Goal: Task Accomplishment & Management: Manage account settings

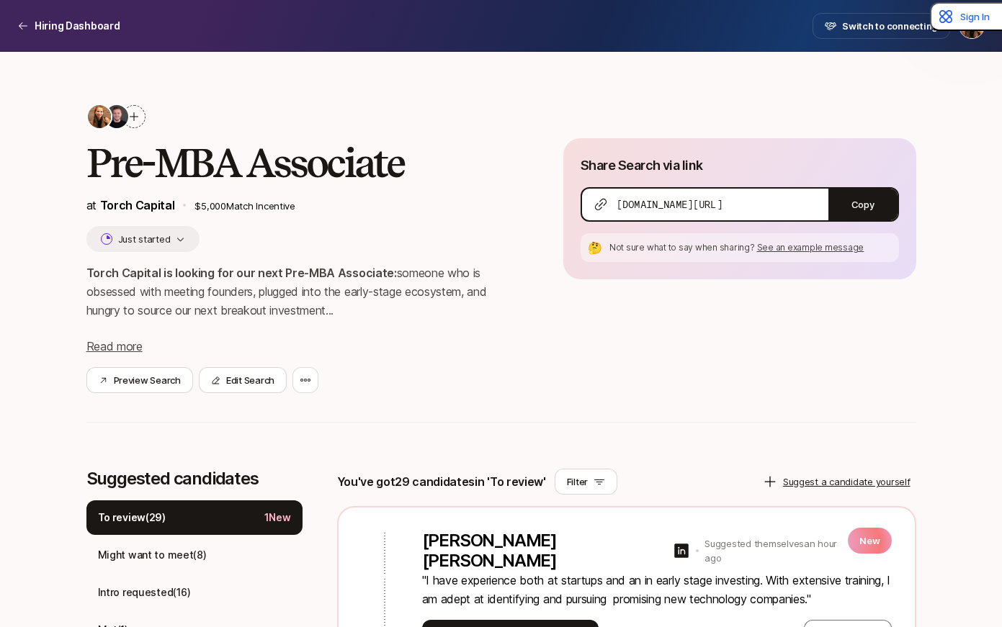
scroll to position [154, 0]
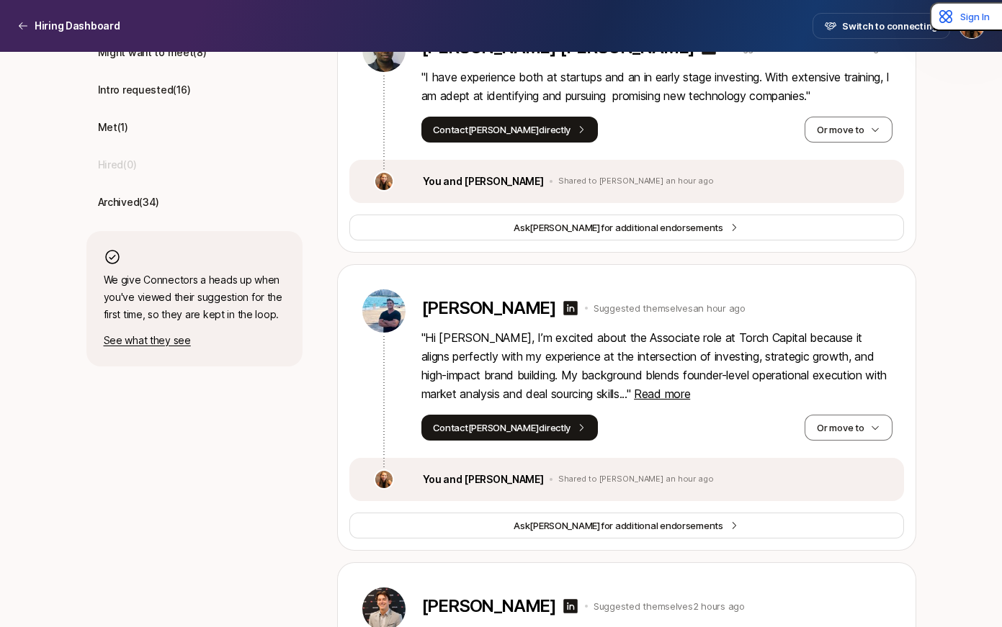
scroll to position [510, 0]
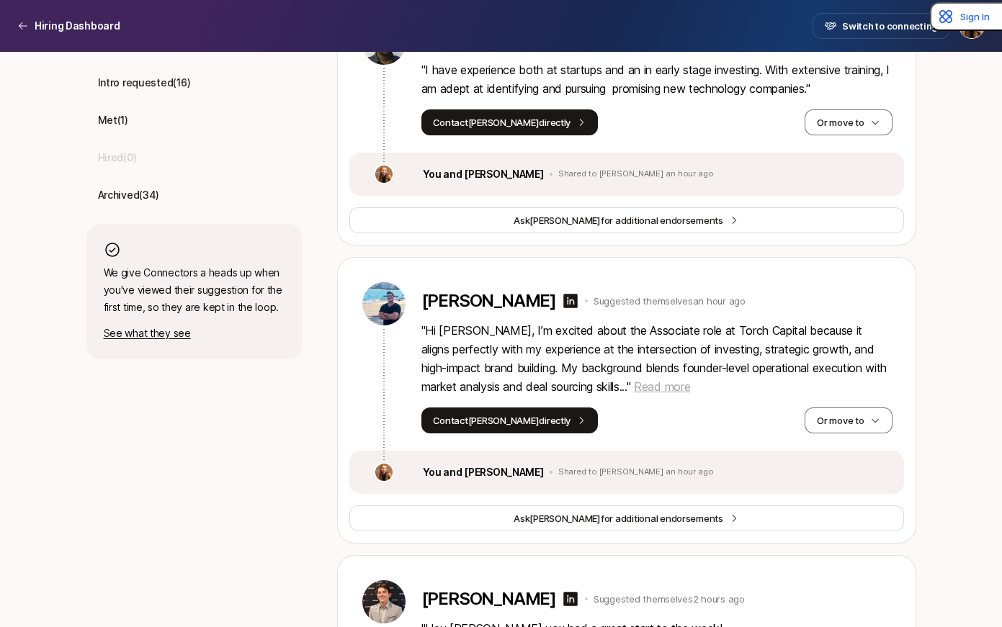
click at [634, 381] on span "Read more" at bounding box center [662, 387] width 56 height 14
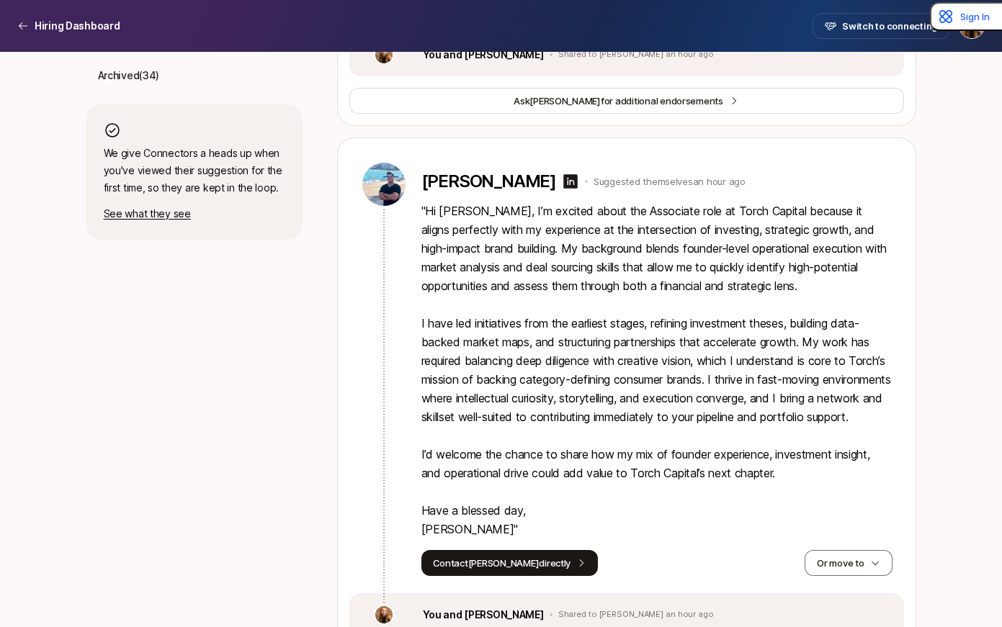
scroll to position [632, 0]
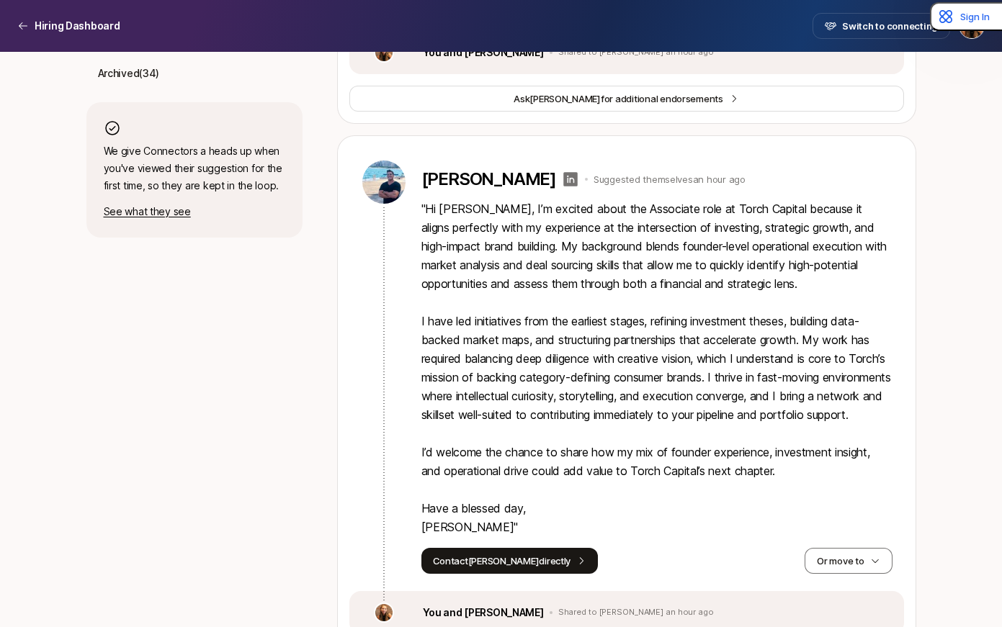
click at [563, 179] on icon at bounding box center [570, 179] width 14 height 14
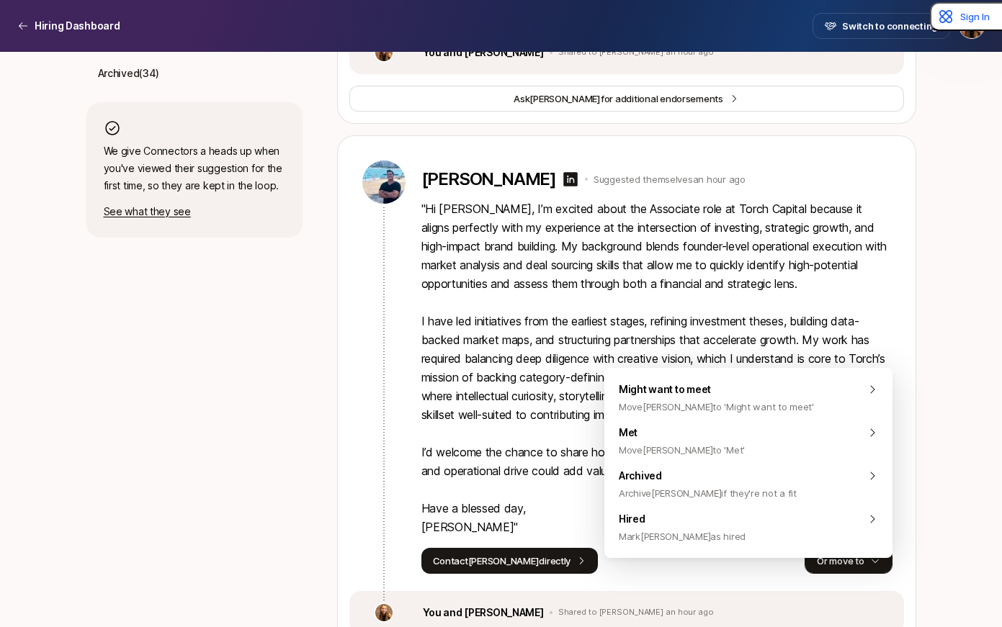
click at [833, 574] on button "Or move to" at bounding box center [848, 561] width 87 height 26
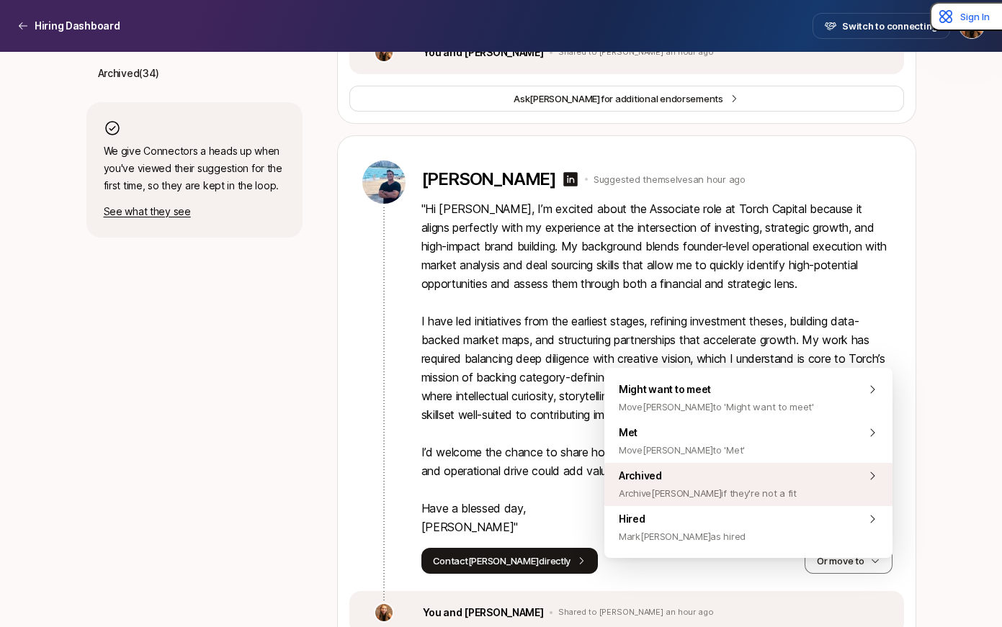
click at [751, 483] on span "Archived Archive Michael if they're not a fit" at bounding box center [708, 485] width 178 height 35
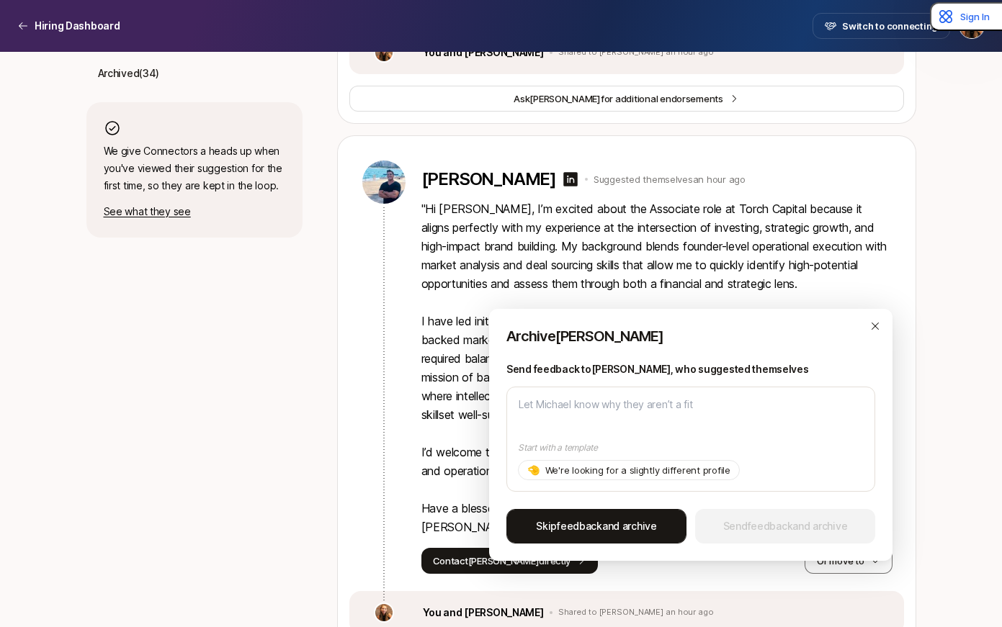
click at [609, 532] on span "Skip feedback and archive" at bounding box center [596, 526] width 121 height 17
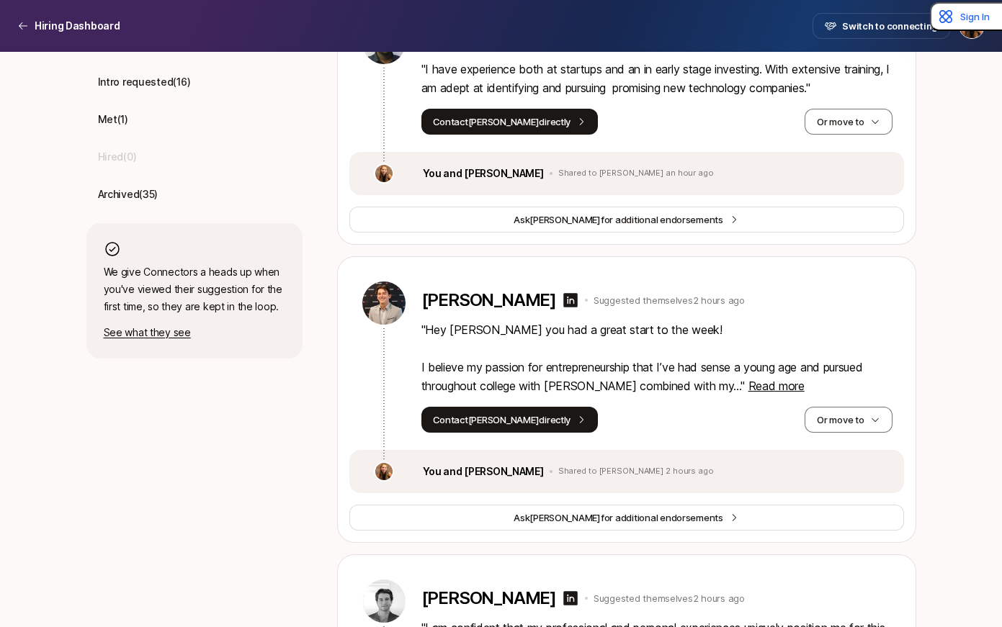
scroll to position [524, 0]
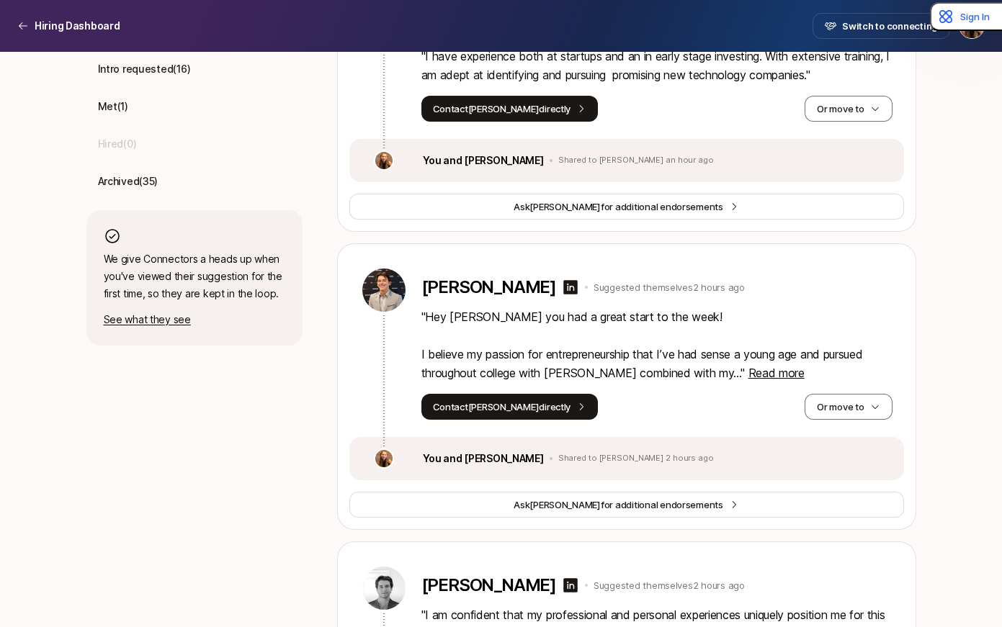
click at [774, 381] on p "" Hey Katie - Hope you had a great start to the week! I believe my passion for …" at bounding box center [656, 345] width 471 height 75
click at [771, 375] on span "Read more" at bounding box center [777, 373] width 56 height 14
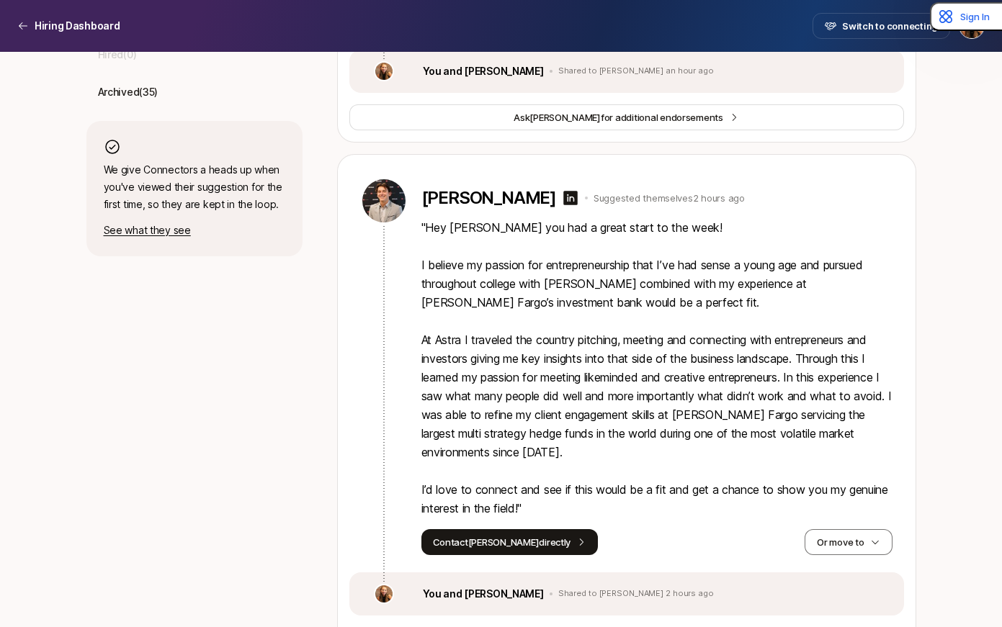
scroll to position [618, 0]
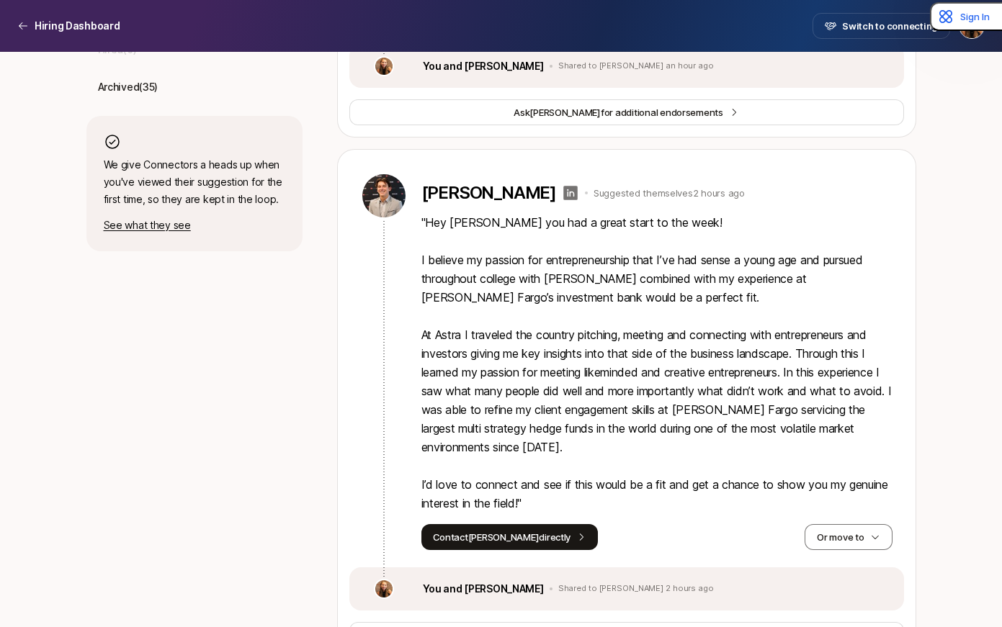
click at [573, 200] on icon at bounding box center [570, 192] width 17 height 17
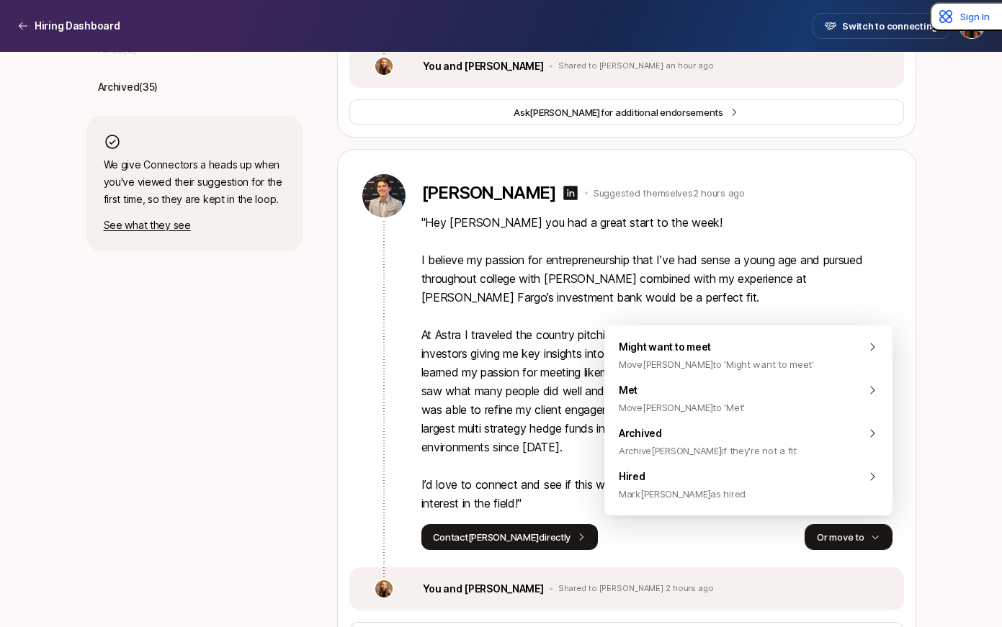
click at [844, 540] on button "Or move to" at bounding box center [848, 537] width 87 height 26
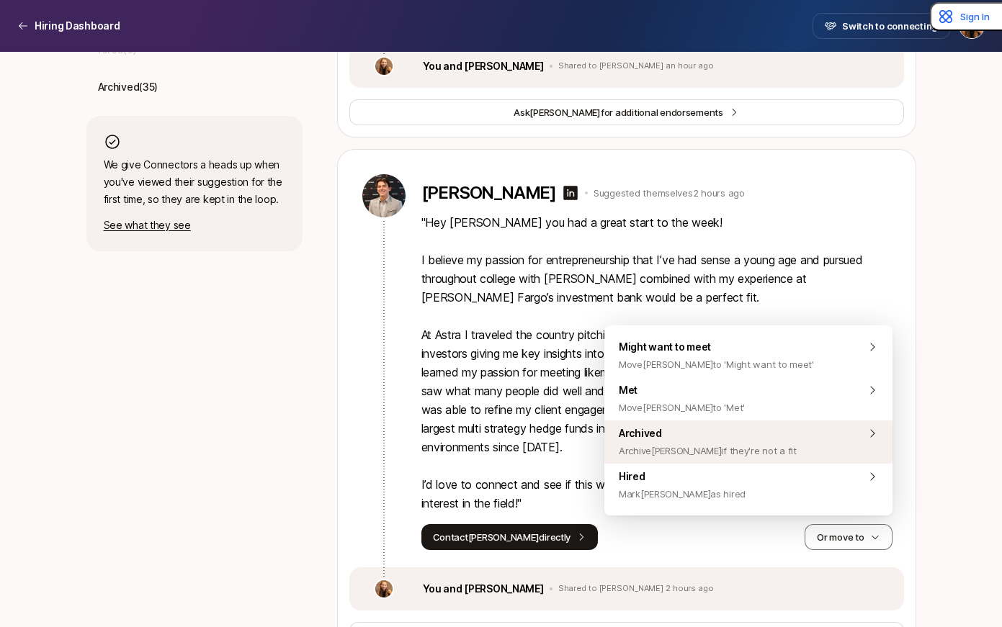
click at [733, 448] on span "Archive Josh if they're not a fit" at bounding box center [708, 450] width 178 height 17
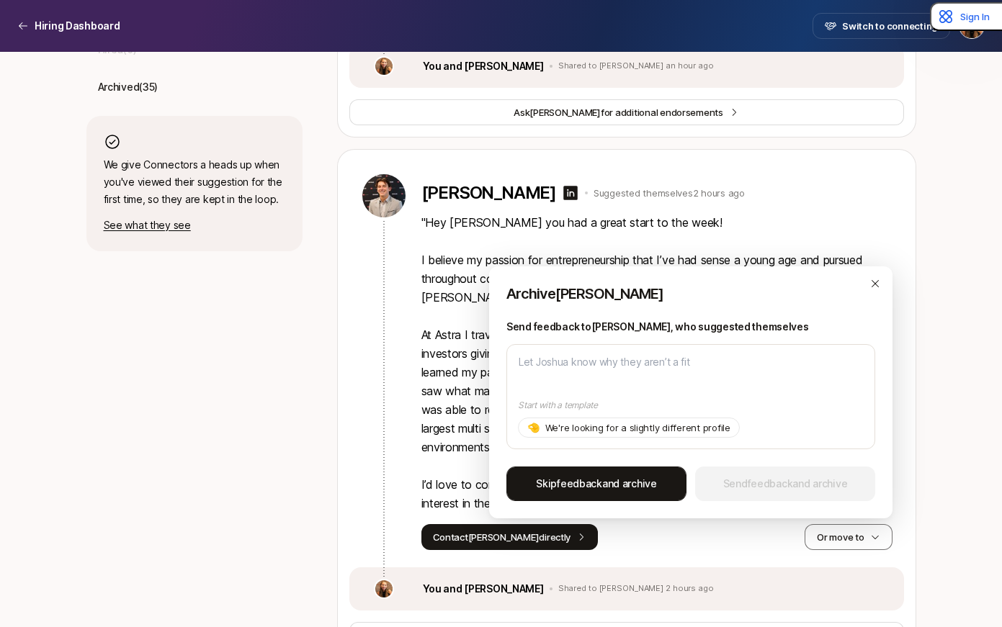
click at [606, 473] on button "Skip feedback and archive" at bounding box center [596, 484] width 180 height 35
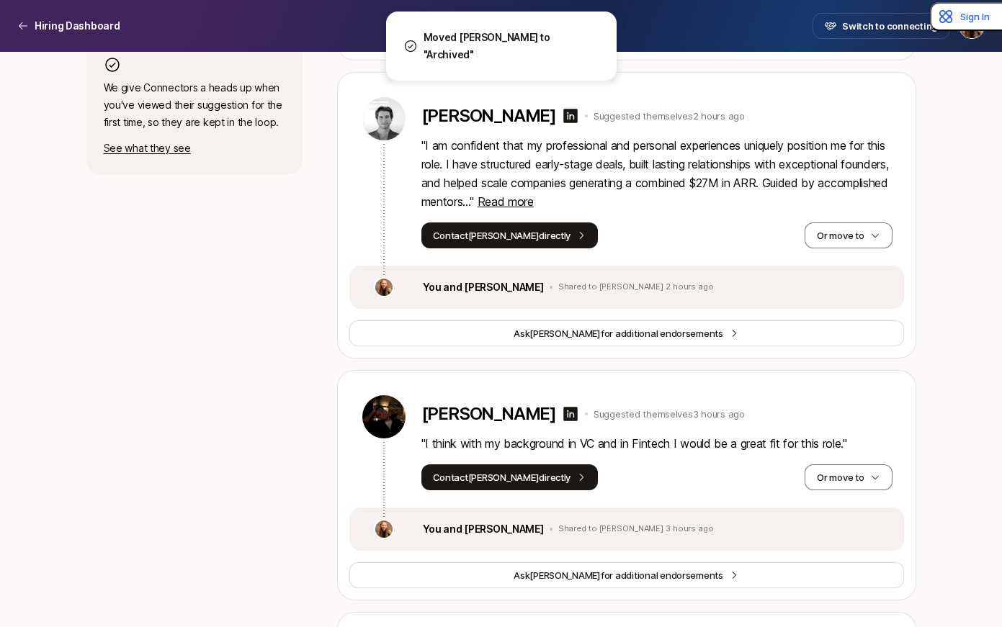
scroll to position [701, 0]
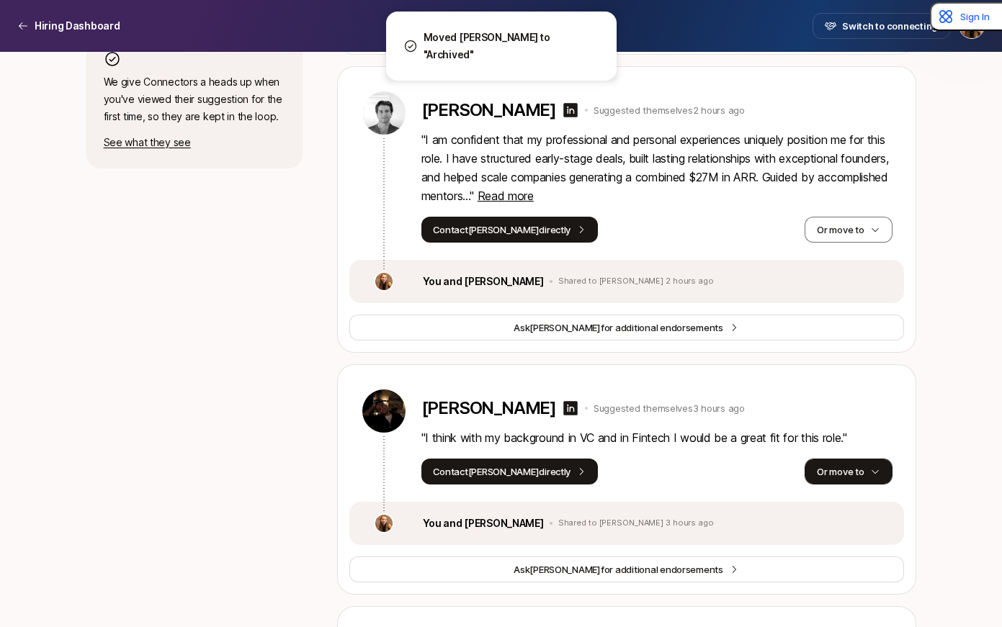
click at [850, 470] on button "Or move to" at bounding box center [848, 472] width 87 height 26
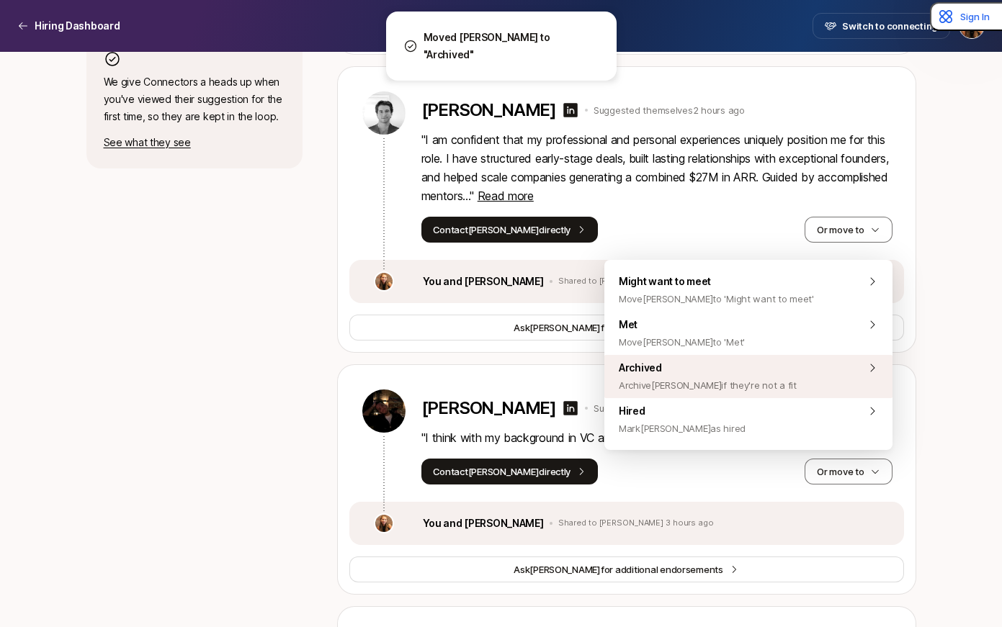
click at [758, 380] on div "Archived Archive Eashan if they're not a fit" at bounding box center [748, 376] width 288 height 43
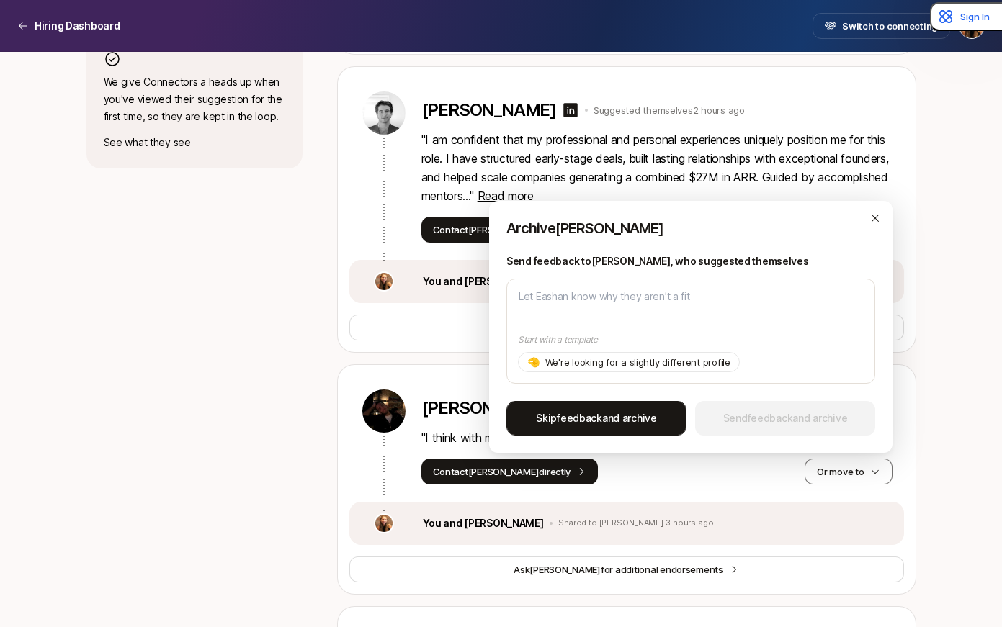
click at [640, 411] on span "Skip feedback and archive" at bounding box center [596, 418] width 121 height 17
type textarea "x"
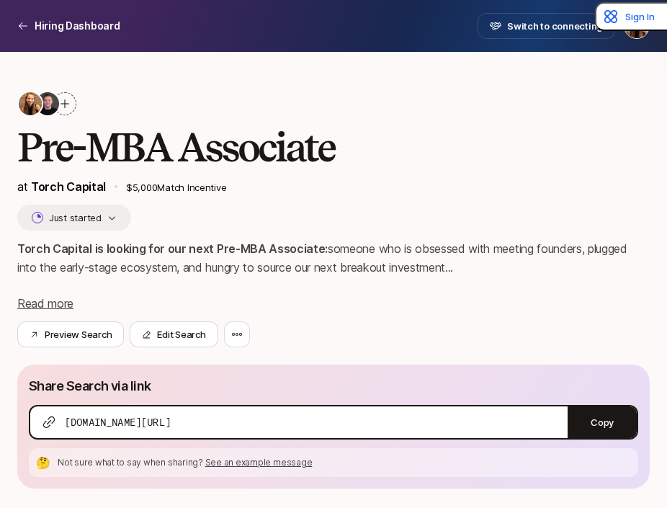
scroll to position [0, 0]
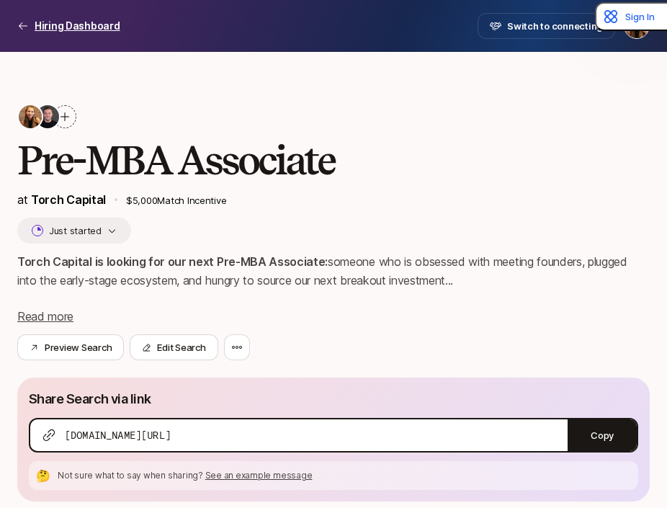
click at [22, 24] on icon at bounding box center [23, 26] width 12 height 12
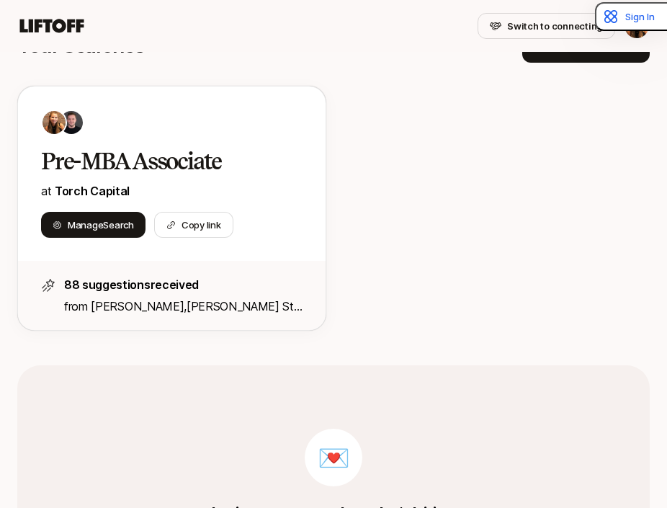
scroll to position [239, 0]
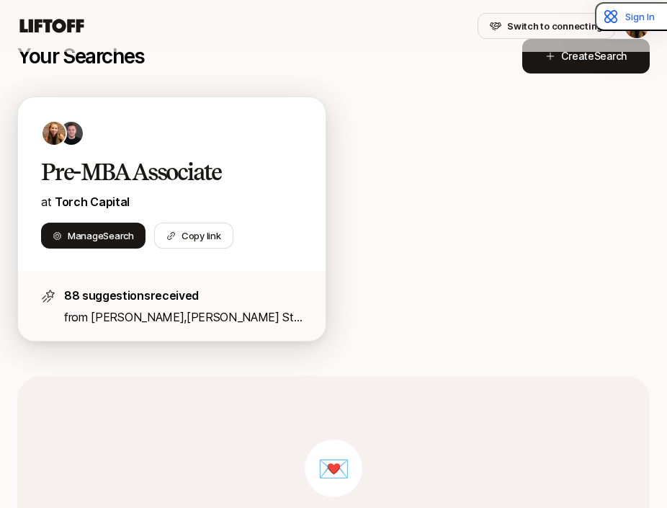
click at [193, 318] on span "Joshua Sta Ana" at bounding box center [183, 326] width 238 height 33
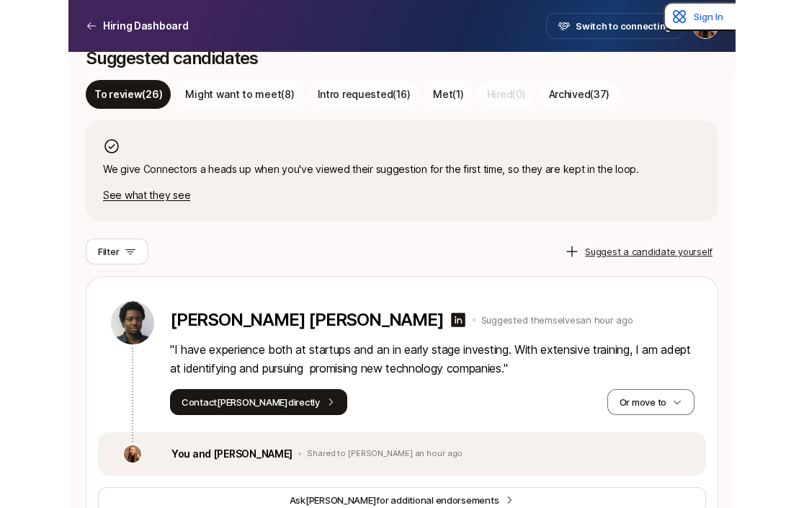
scroll to position [478, 0]
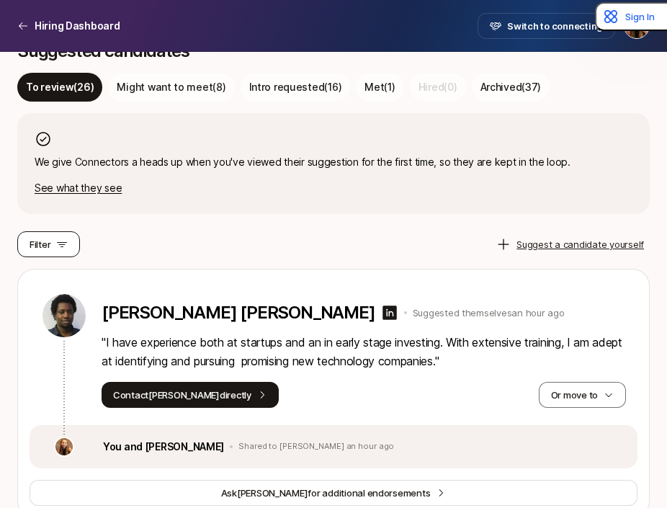
click at [69, 241] on button "Filter" at bounding box center [48, 244] width 63 height 26
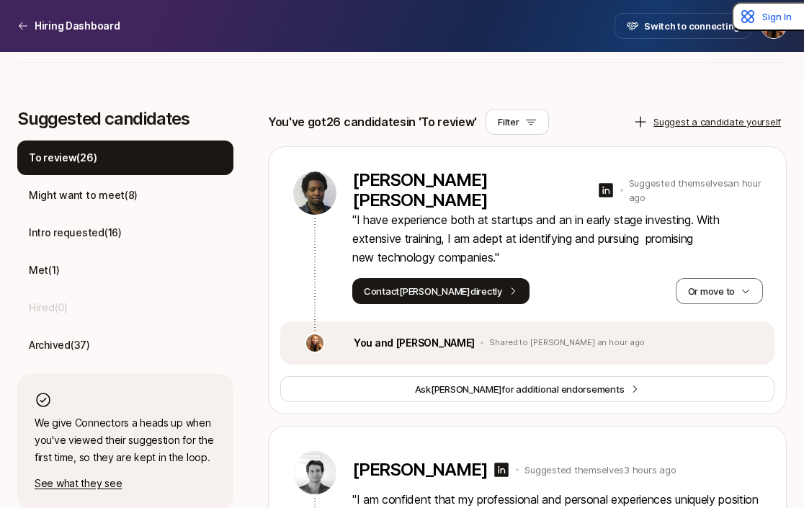
scroll to position [298, 0]
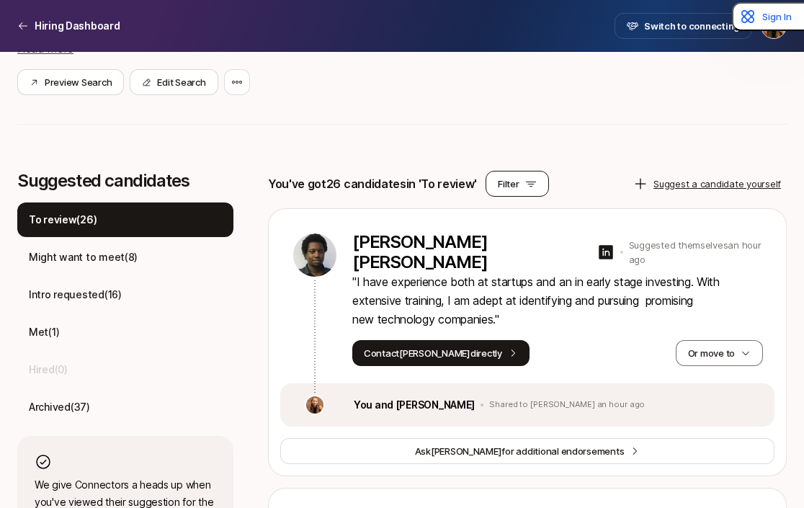
click at [514, 179] on button "Filter" at bounding box center [517, 184] width 63 height 26
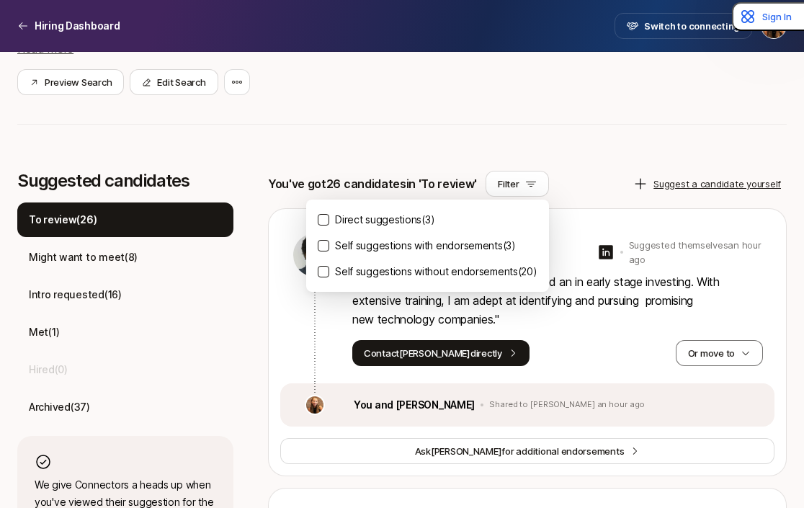
click at [321, 219] on button "Direct suggestions ( 3 )" at bounding box center [324, 220] width 12 height 12
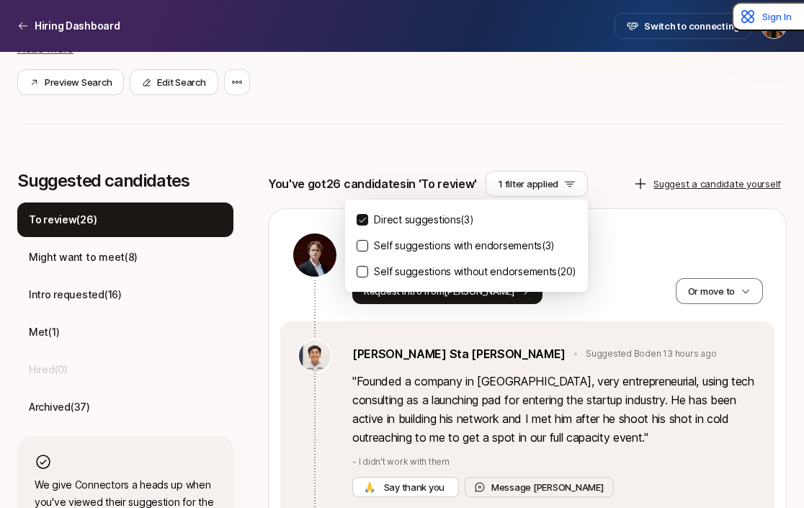
click at [357, 246] on button "Self suggestions with endorsements ( 3 )" at bounding box center [363, 246] width 12 height 12
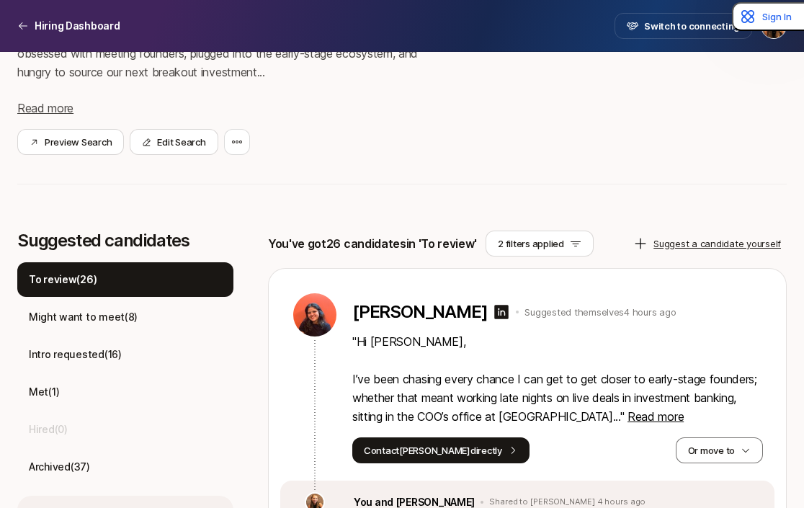
scroll to position [242, 0]
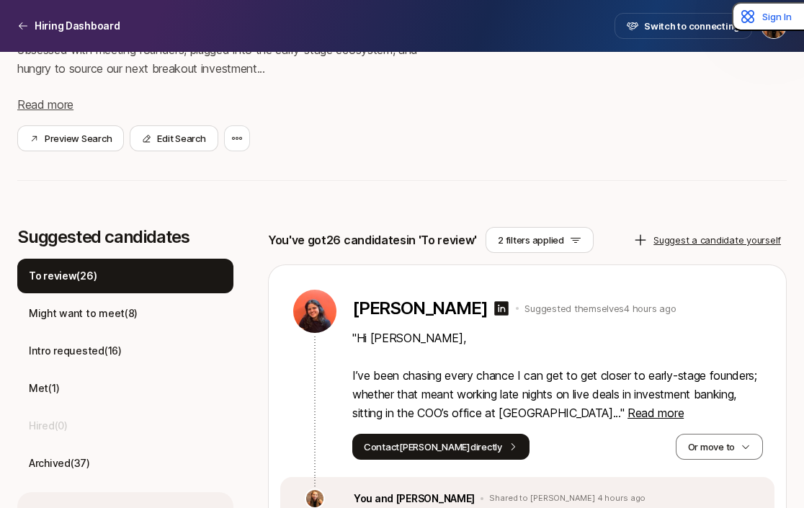
click at [424, 154] on div "Pre-MBA Associate at Torch Capital $5,000 Match Incentive Just started Torch Ca…" at bounding box center [401, 36] width 769 height 348
click at [102, 311] on p "Might want to meet ( 8 )" at bounding box center [83, 313] width 109 height 17
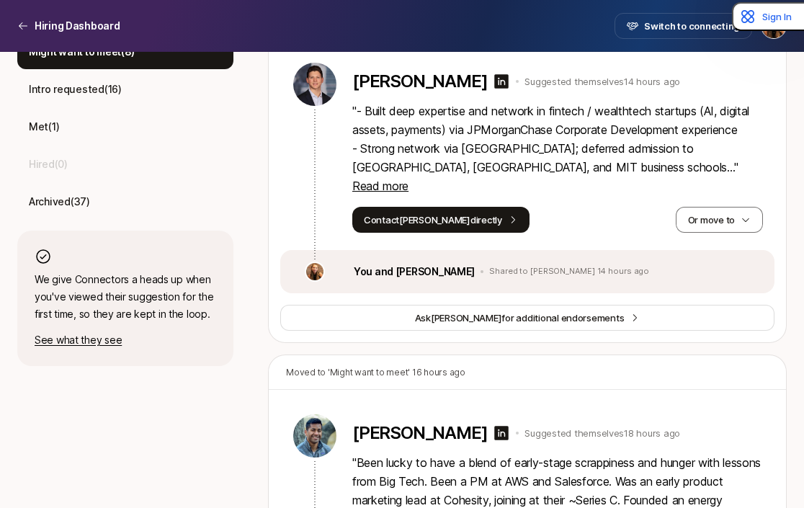
scroll to position [506, 0]
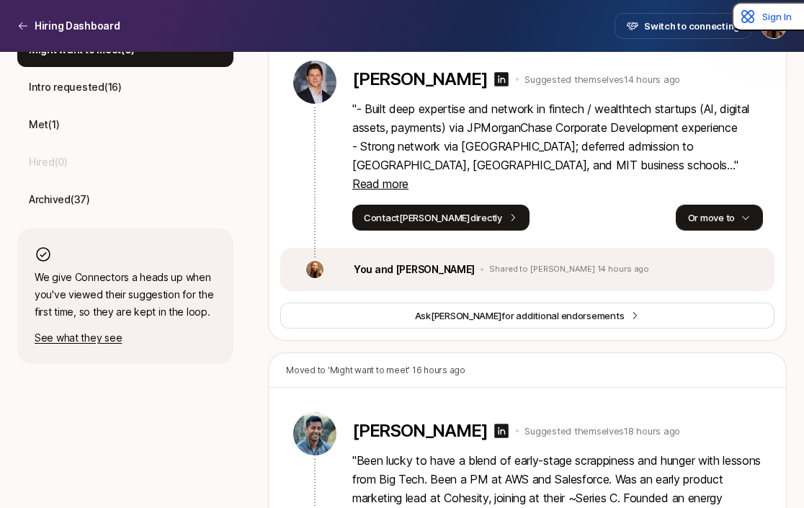
click at [730, 205] on button "Or move to" at bounding box center [719, 218] width 87 height 26
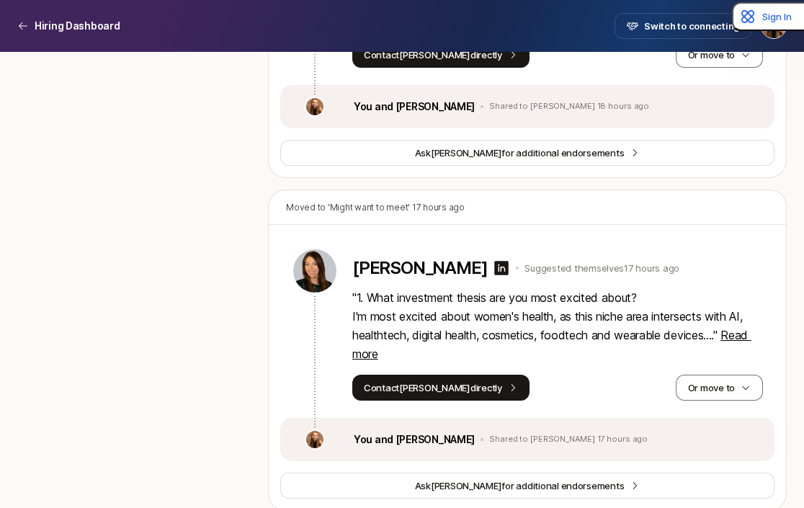
scroll to position [1033, 0]
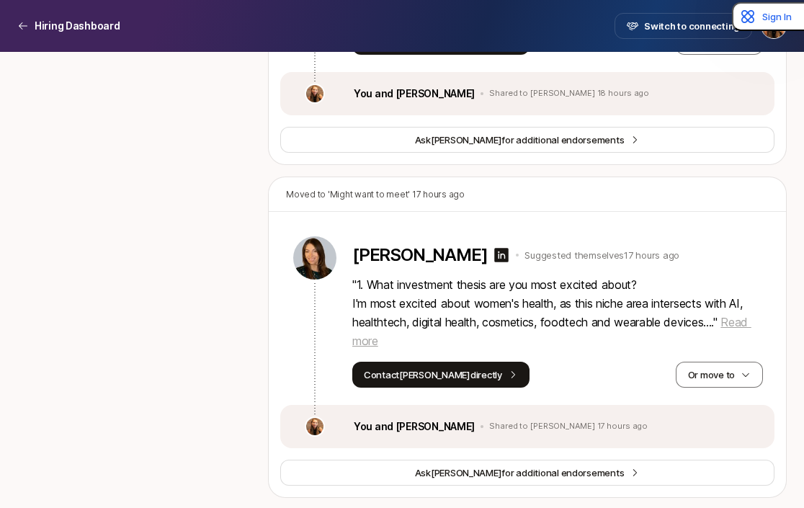
click at [364, 321] on span "Read more" at bounding box center [551, 331] width 399 height 33
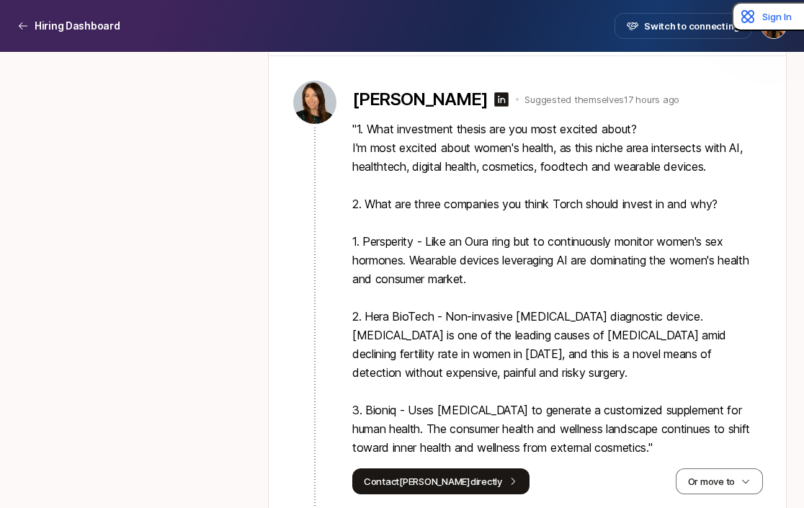
scroll to position [1180, 0]
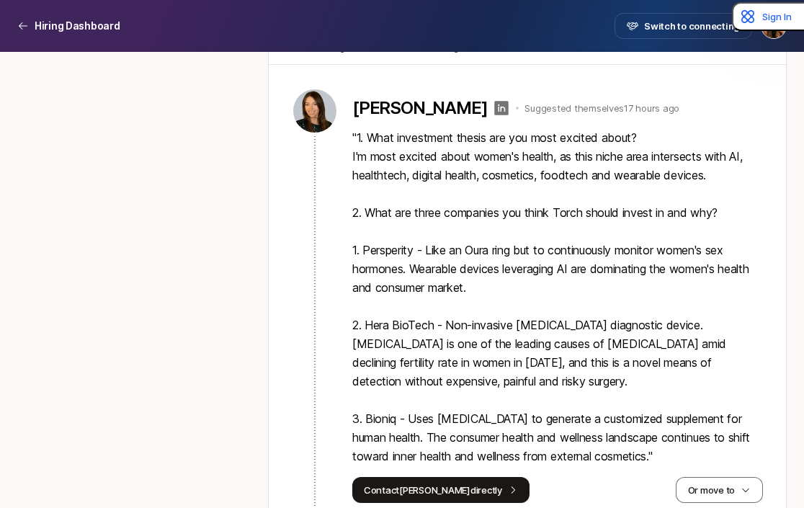
click at [495, 101] on icon at bounding box center [502, 108] width 14 height 14
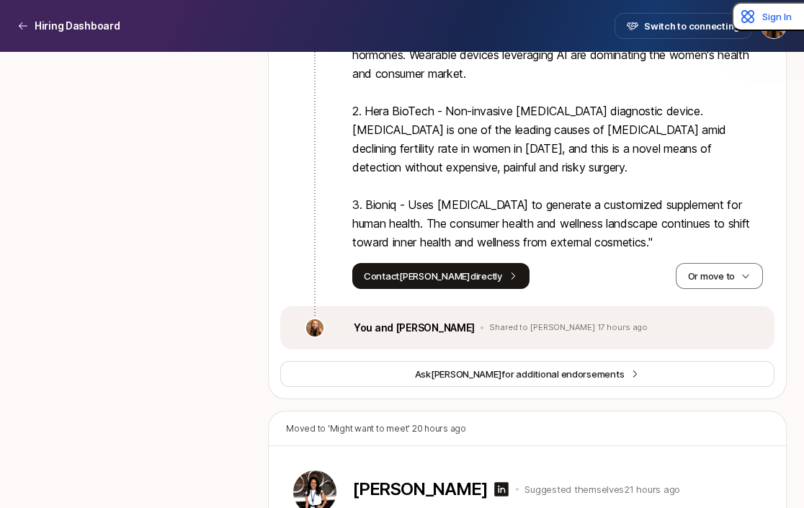
scroll to position [1590, 0]
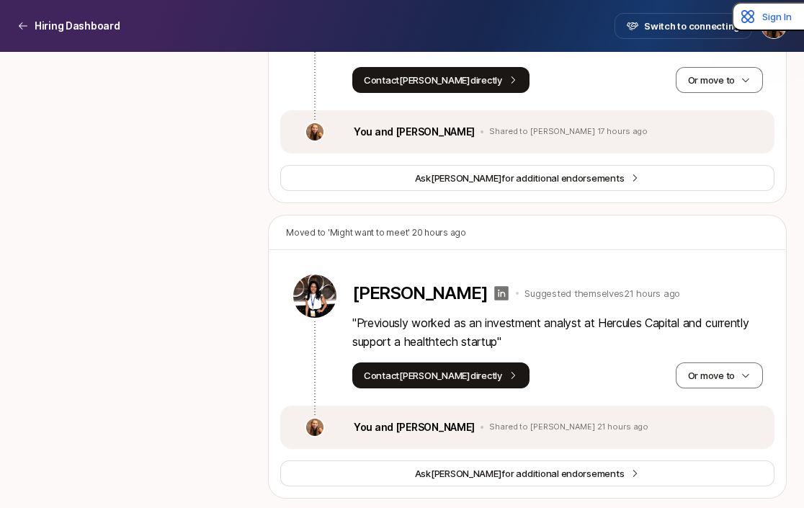
click at [495, 286] on icon at bounding box center [502, 293] width 14 height 14
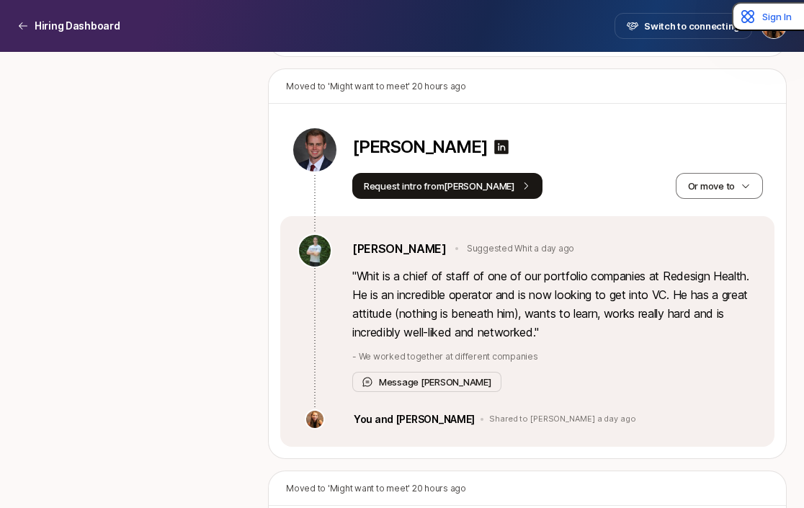
scroll to position [2032, 0]
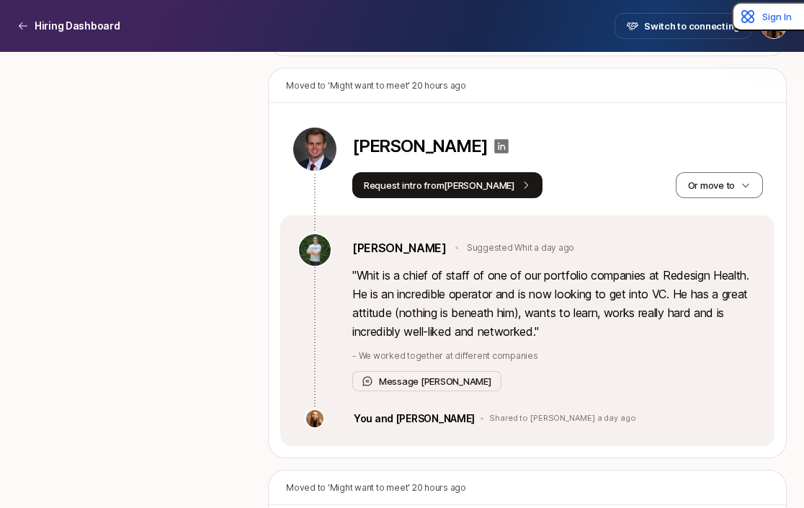
click at [495, 139] on icon at bounding box center [502, 146] width 14 height 14
click at [702, 172] on button "Or move to" at bounding box center [719, 185] width 87 height 26
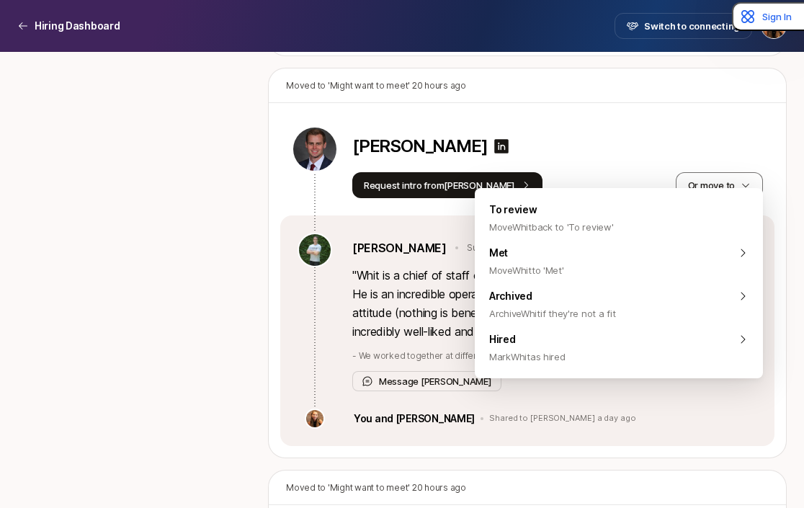
click at [635, 146] on div "Whit Emerson" at bounding box center [557, 149] width 411 height 46
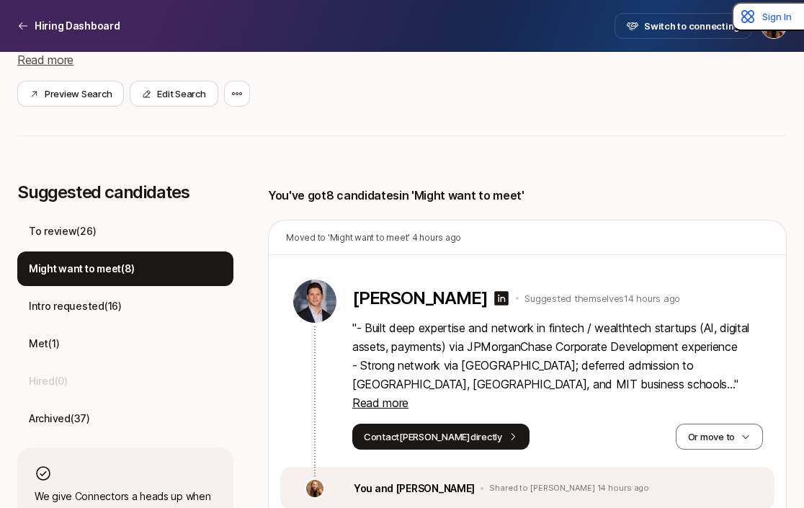
scroll to position [370, 0]
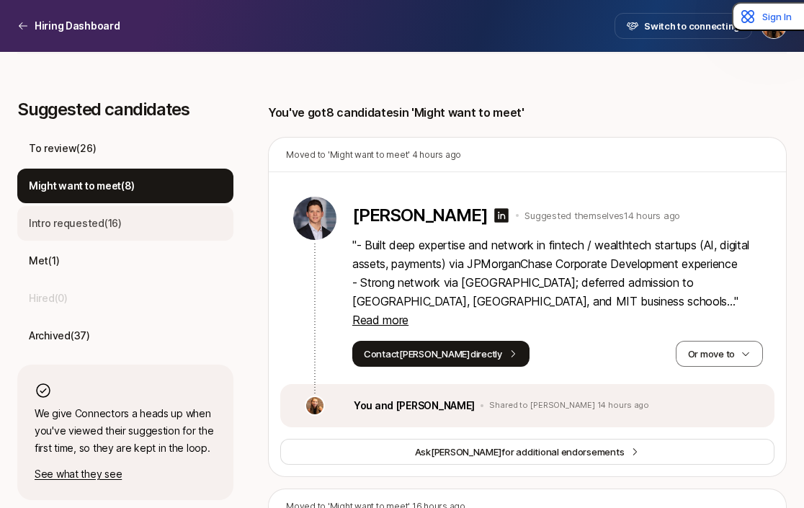
click at [76, 222] on p "Intro requested ( 16 )" at bounding box center [75, 223] width 93 height 17
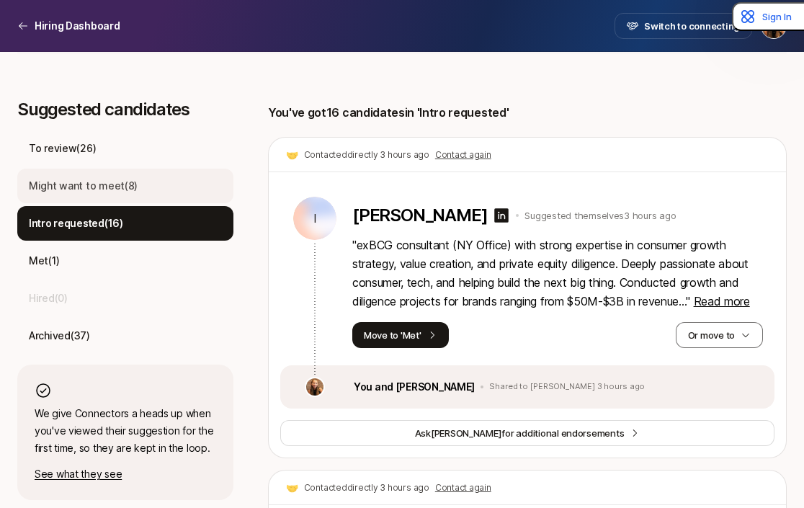
click at [78, 197] on div "Might want to meet ( 8 )" at bounding box center [125, 186] width 216 height 35
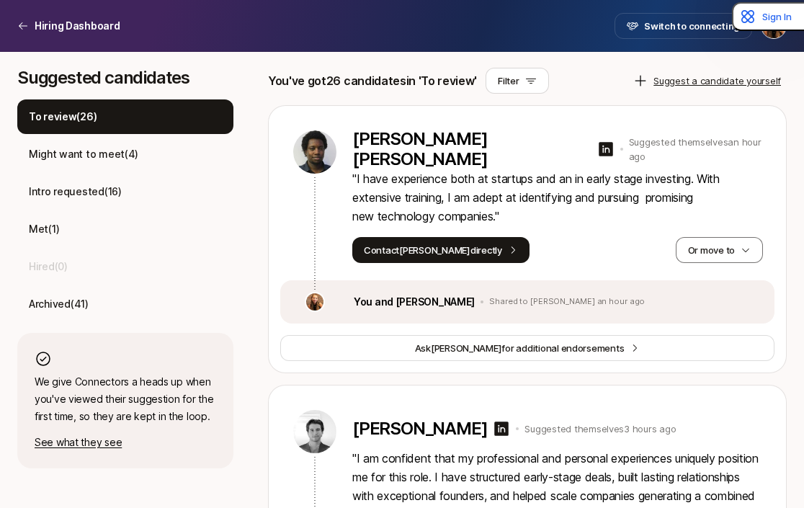
scroll to position [401, 0]
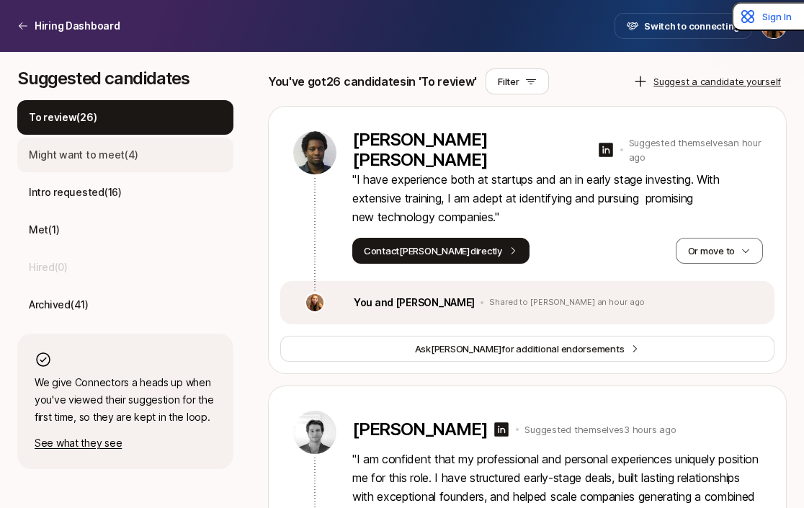
click at [125, 159] on p "Might want to meet ( 4 )" at bounding box center [84, 154] width 110 height 17
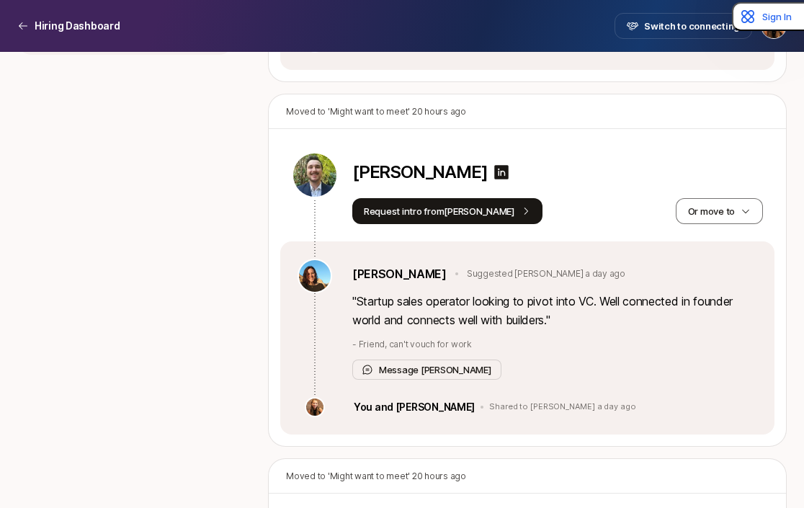
scroll to position [819, 0]
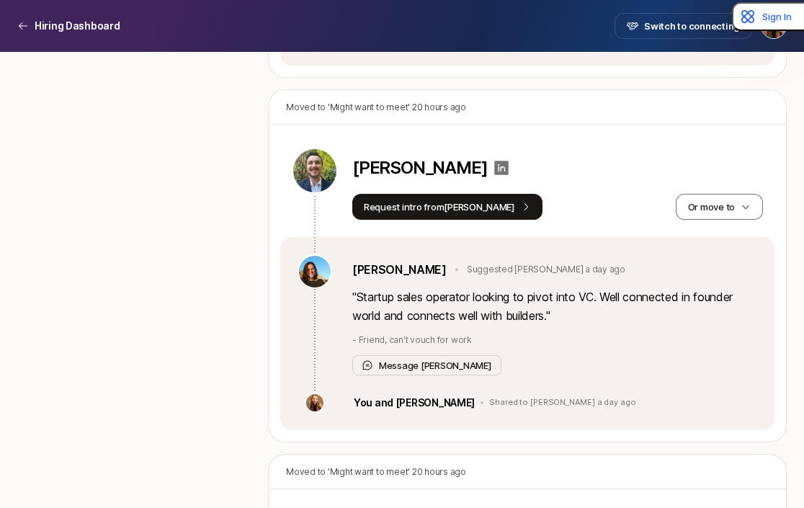
click at [495, 170] on icon at bounding box center [502, 168] width 14 height 14
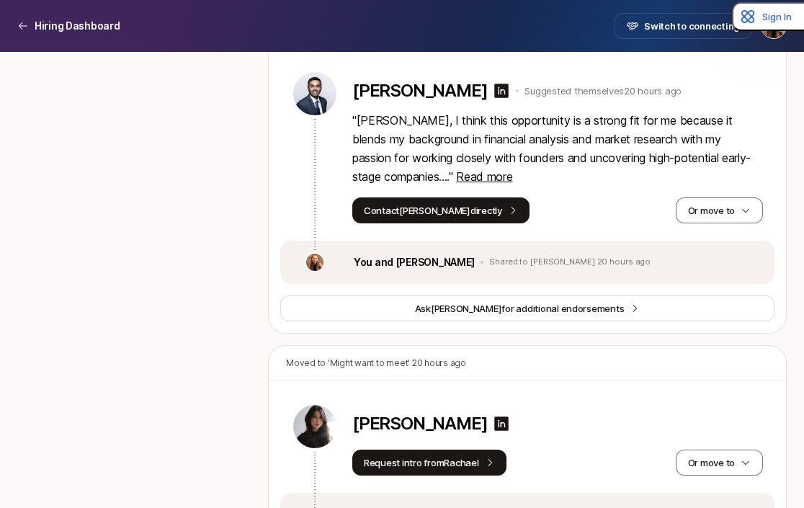
scroll to position [1261, 0]
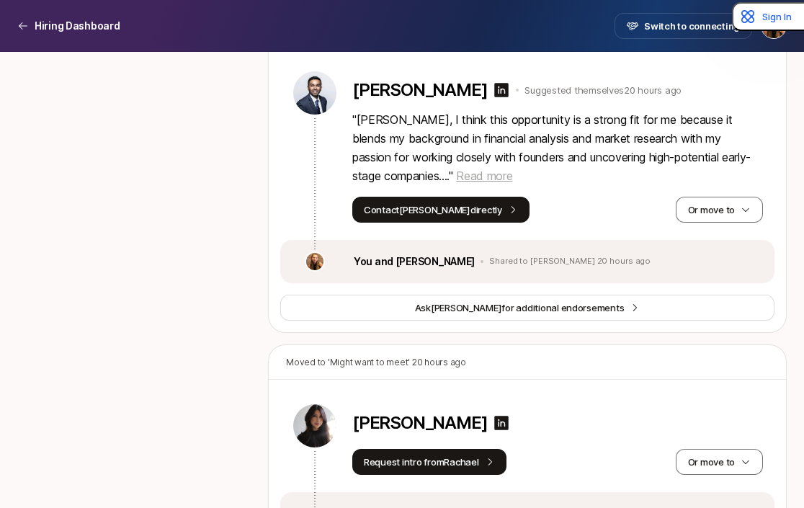
click at [462, 182] on span "Read more" at bounding box center [484, 176] width 56 height 14
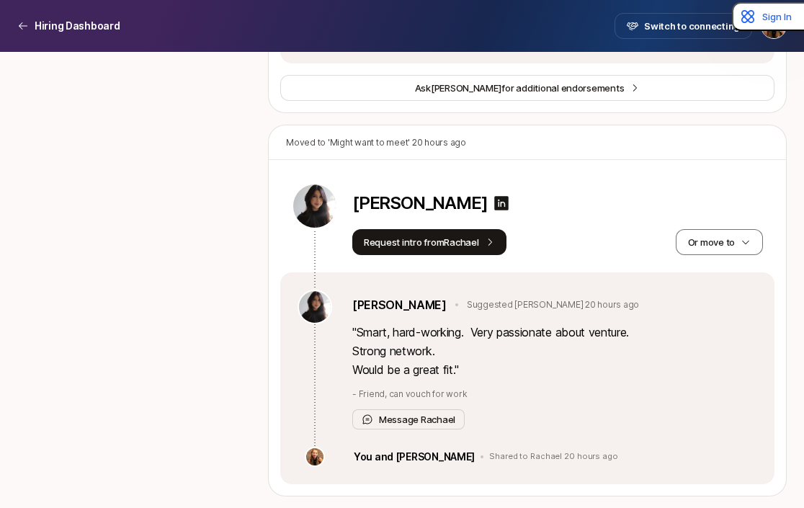
scroll to position [1743, 0]
click at [495, 203] on icon at bounding box center [502, 203] width 14 height 14
click at [389, 306] on link "Rachael Nomburg" at bounding box center [399, 304] width 94 height 19
click at [421, 416] on button "Message Rachael" at bounding box center [408, 419] width 112 height 20
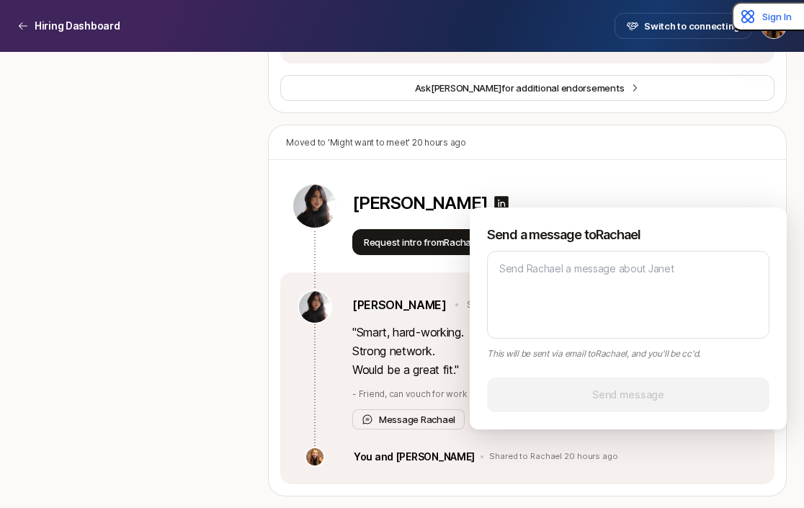
click at [548, 151] on div "Moved to 'Might want to meet' 20 hours ago" at bounding box center [527, 142] width 517 height 35
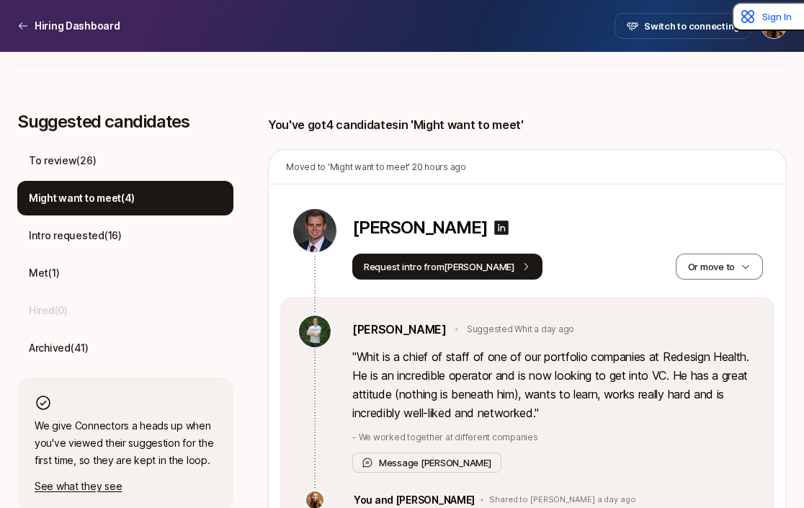
scroll to position [340, 0]
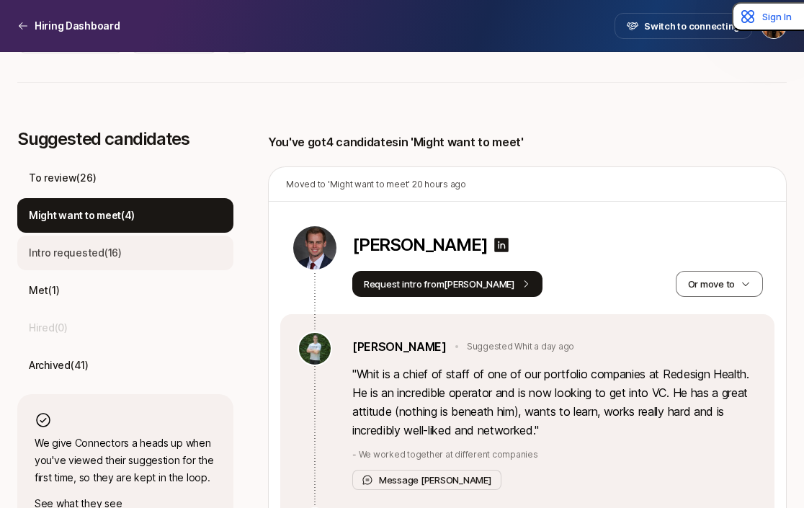
click at [109, 258] on p "Intro requested ( 16 )" at bounding box center [75, 252] width 93 height 17
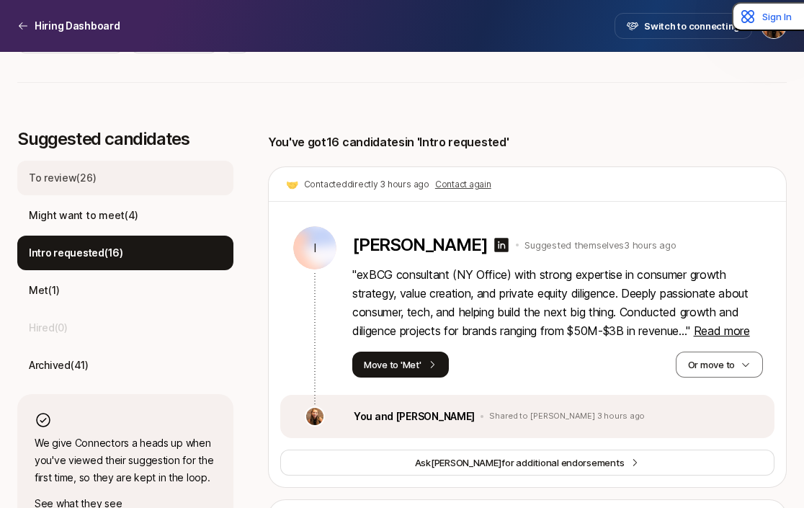
click at [93, 174] on p "To review ( 26 )" at bounding box center [62, 177] width 67 height 17
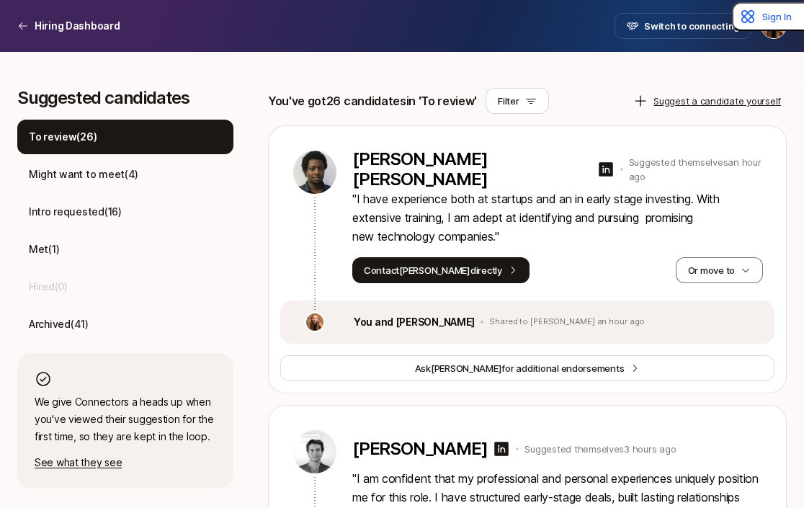
scroll to position [379, 0]
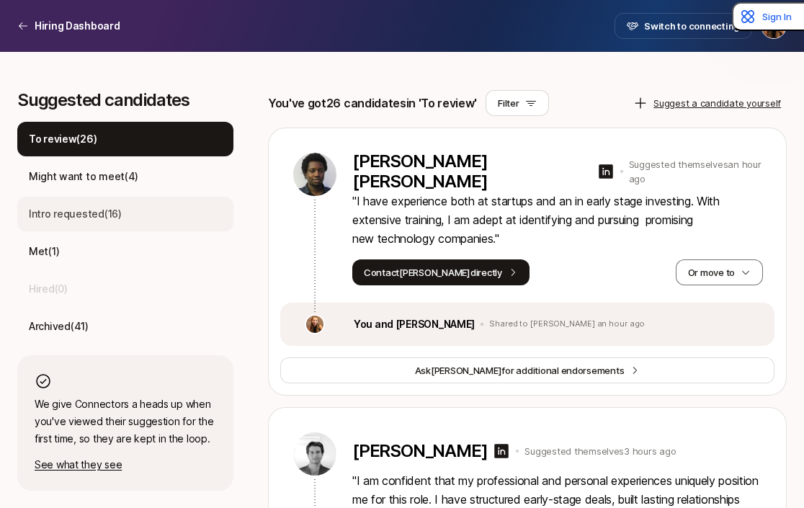
click at [113, 219] on p "Intro requested ( 16 )" at bounding box center [75, 213] width 93 height 17
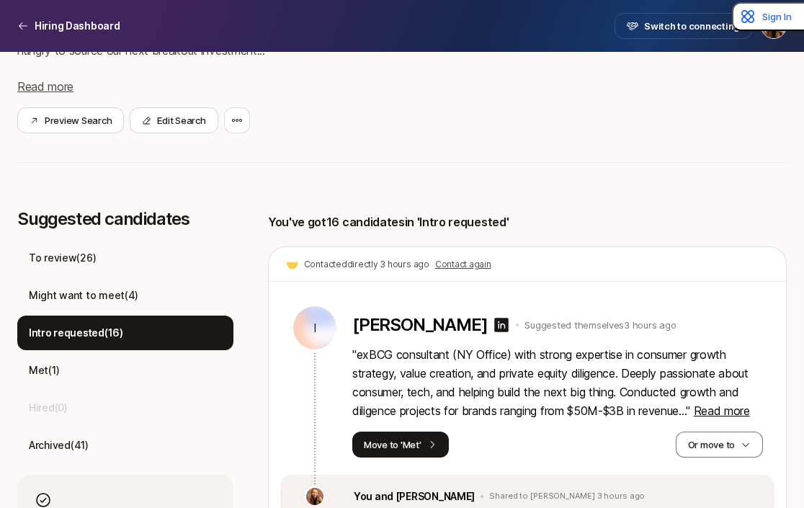
scroll to position [271, 0]
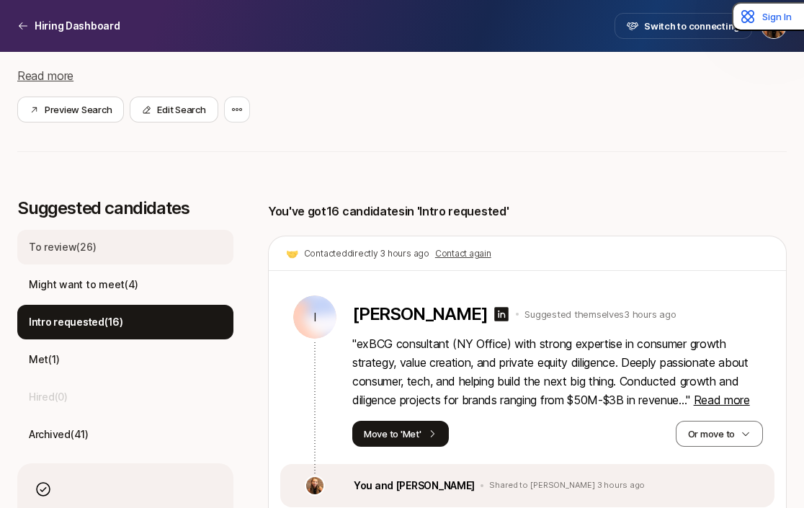
click at [99, 253] on div "To review ( 26 )" at bounding box center [125, 247] width 216 height 35
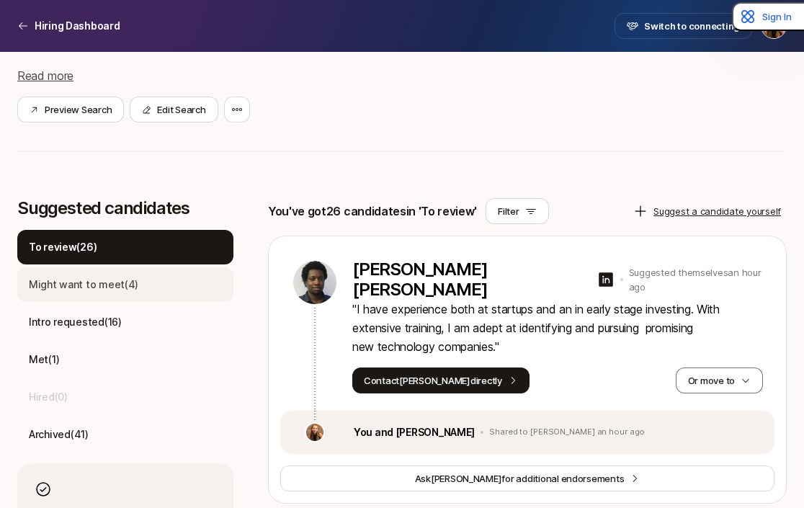
click at [97, 286] on p "Might want to meet ( 4 )" at bounding box center [84, 284] width 110 height 17
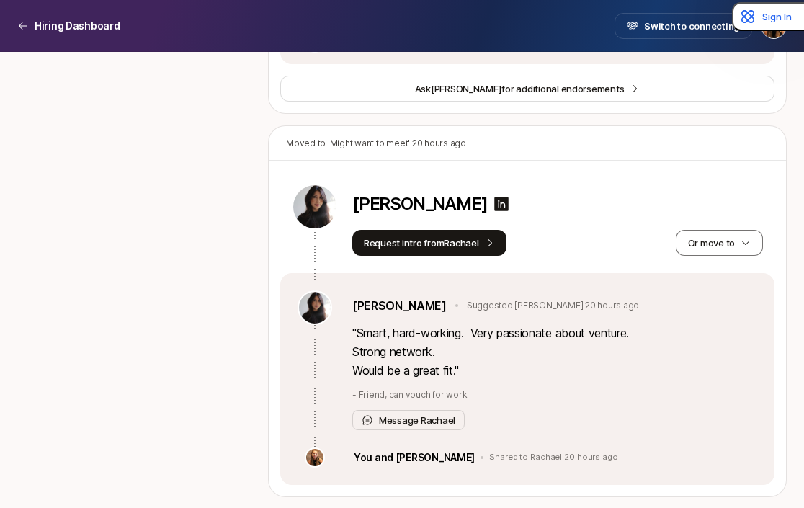
scroll to position [1481, 0]
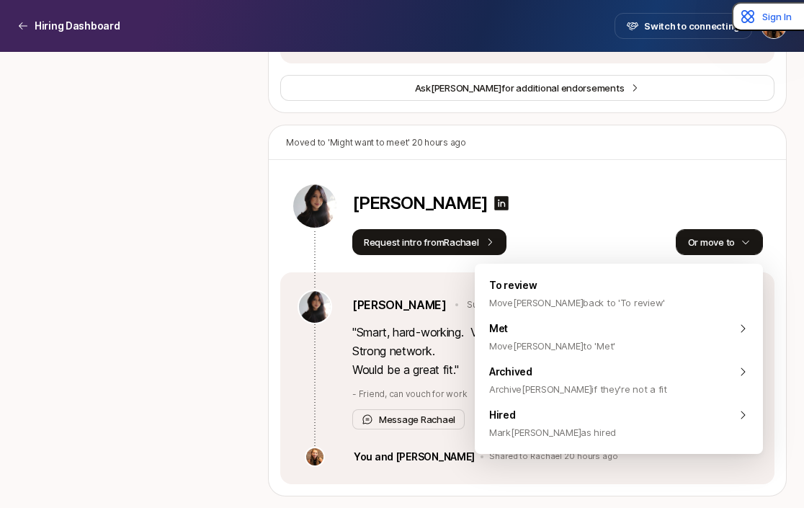
click at [741, 231] on button "Or move to" at bounding box center [719, 242] width 87 height 26
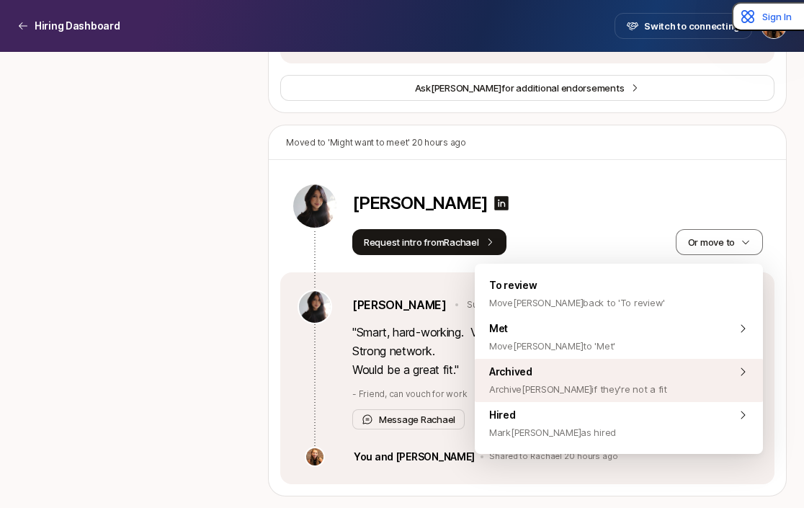
click at [527, 389] on span "Archive Janet if they're not a fit" at bounding box center [578, 388] width 178 height 17
type textarea "x"
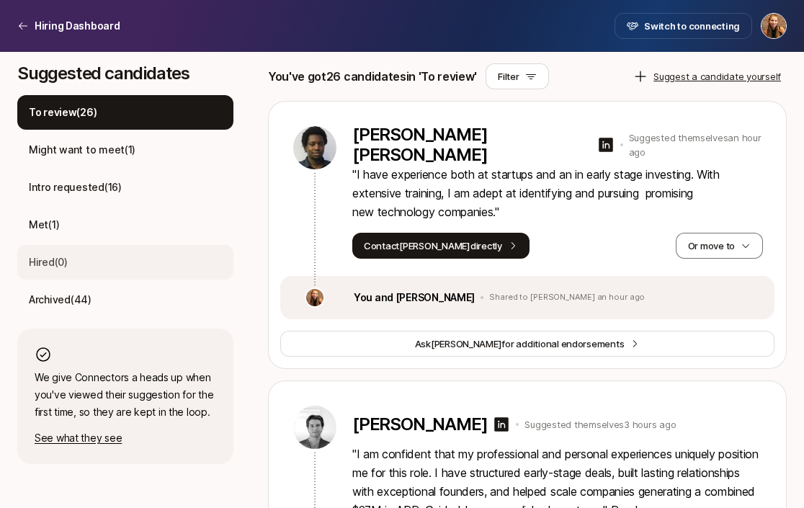
scroll to position [409, 0]
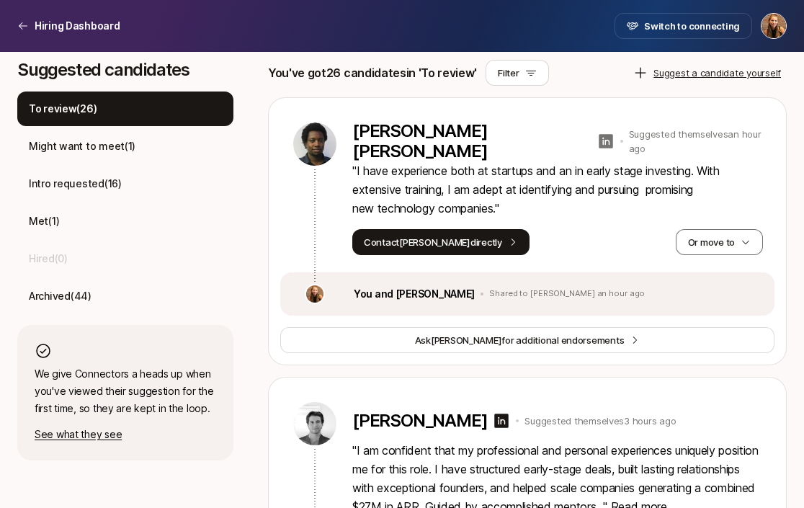
click at [599, 138] on icon at bounding box center [606, 141] width 14 height 14
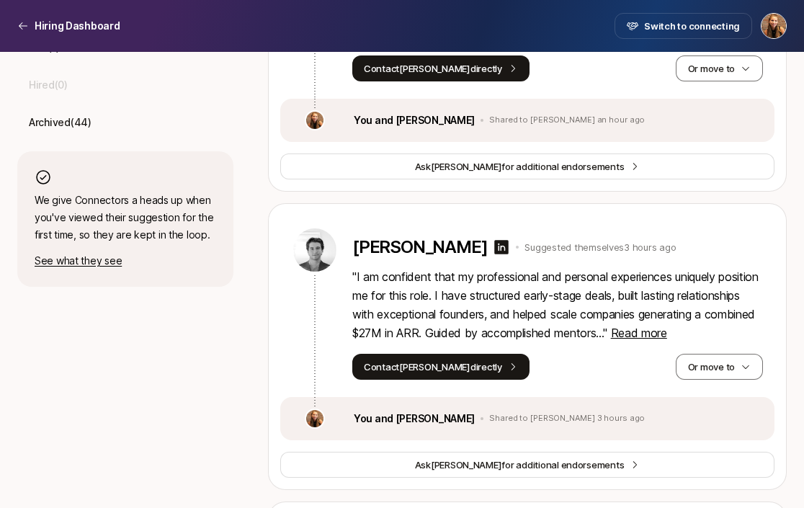
scroll to position [584, 0]
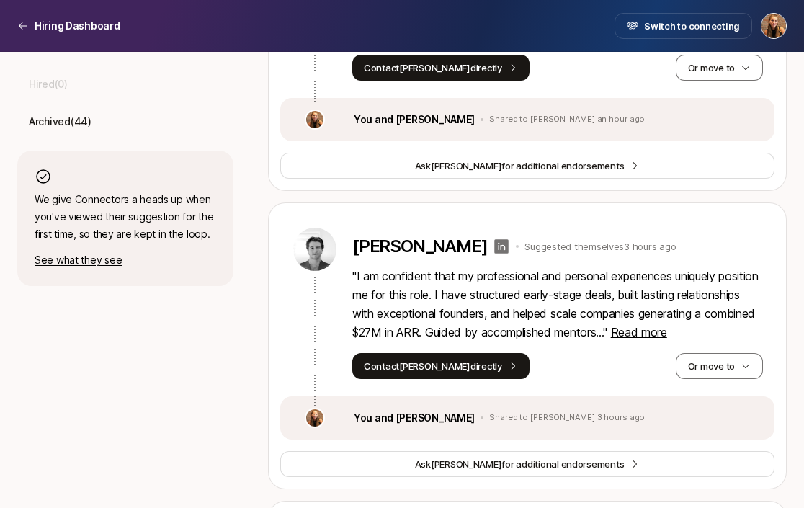
click at [495, 246] on icon at bounding box center [502, 246] width 14 height 14
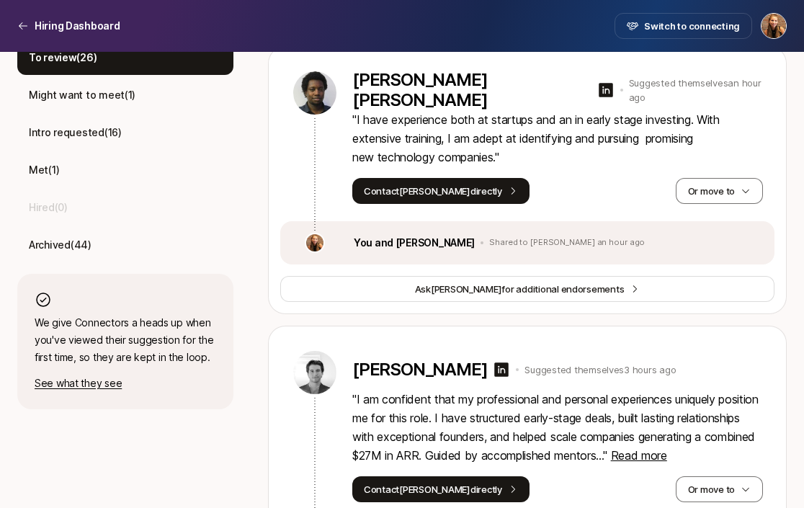
scroll to position [392, 0]
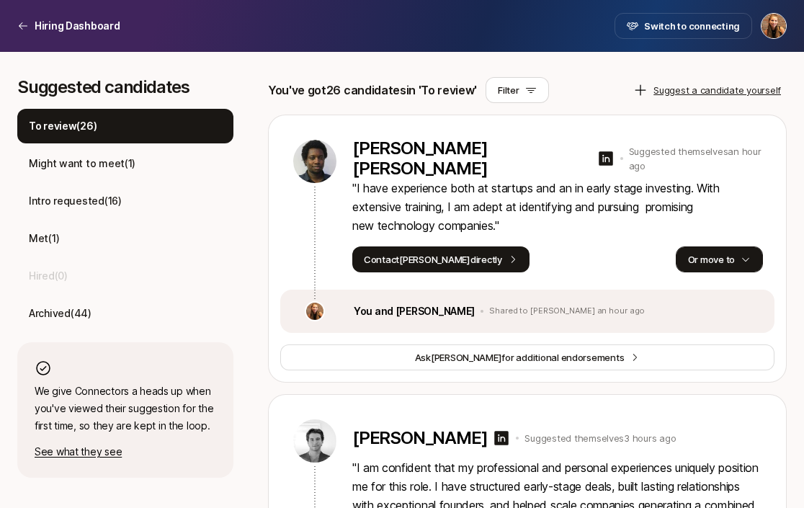
click at [722, 262] on button "Or move to" at bounding box center [719, 259] width 87 height 26
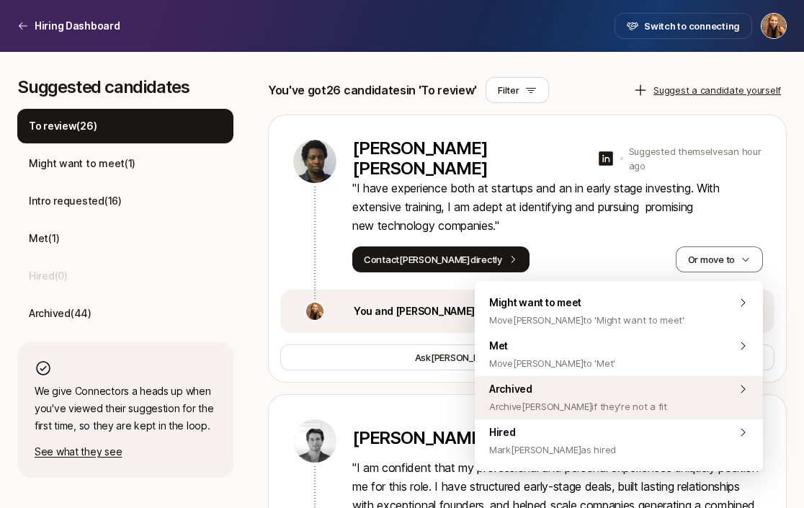
click at [629, 396] on span "Archived Archive Livingstone if they're not a fit" at bounding box center [578, 397] width 178 height 35
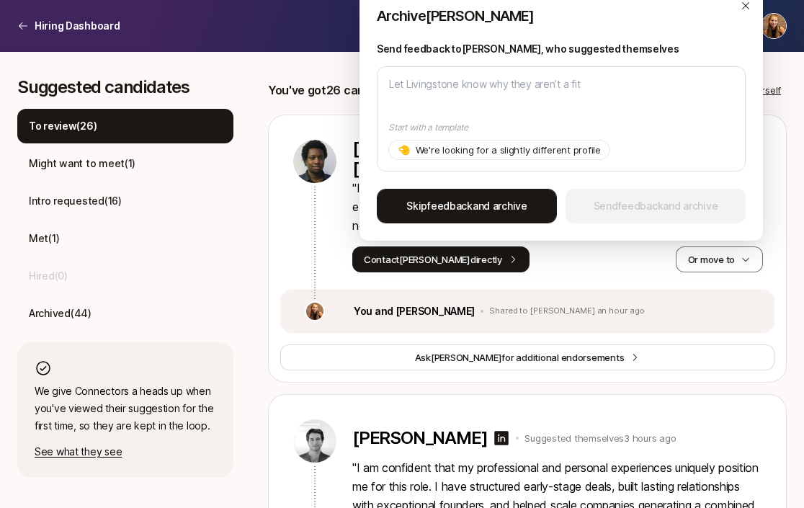
click at [506, 212] on span "Skip feedback and archive" at bounding box center [466, 205] width 121 height 17
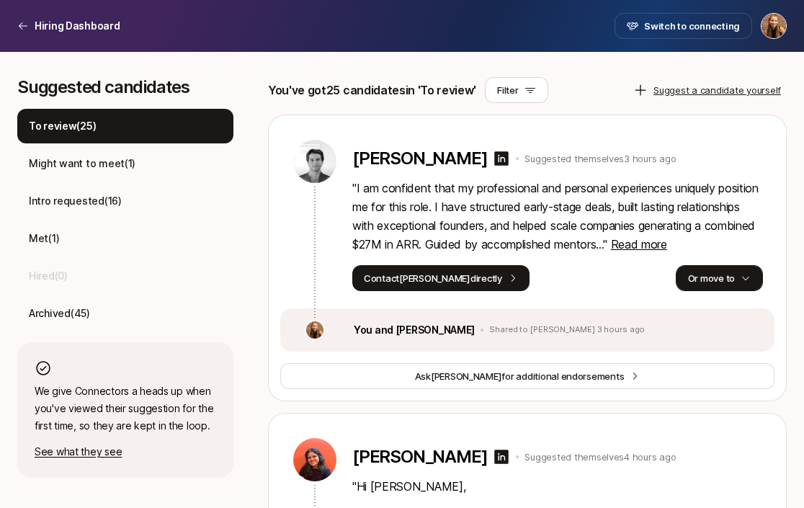
click at [700, 290] on button "Or move to" at bounding box center [719, 278] width 87 height 26
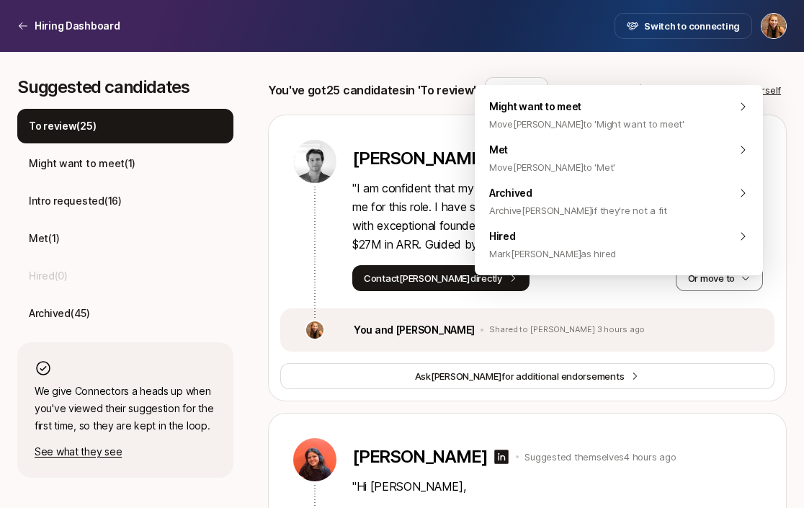
click at [539, 291] on div "Contact Sam directly Or move to" at bounding box center [557, 278] width 411 height 26
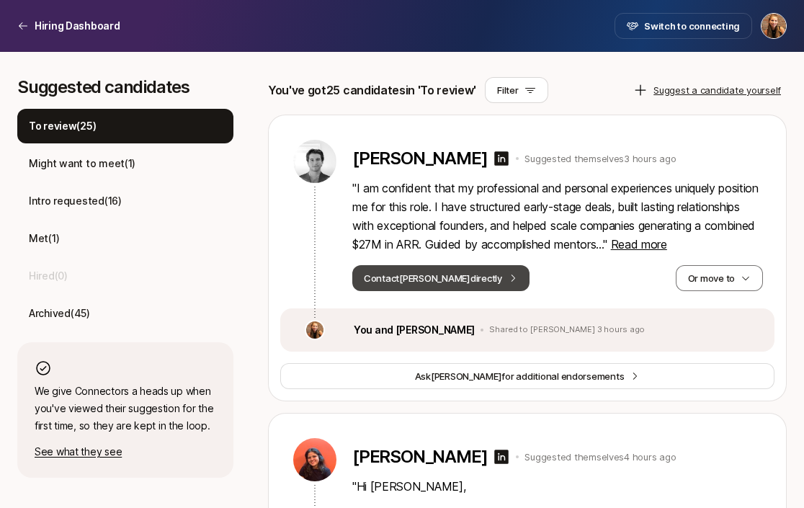
click at [419, 291] on button "Contact Sam directly" at bounding box center [440, 278] width 177 height 26
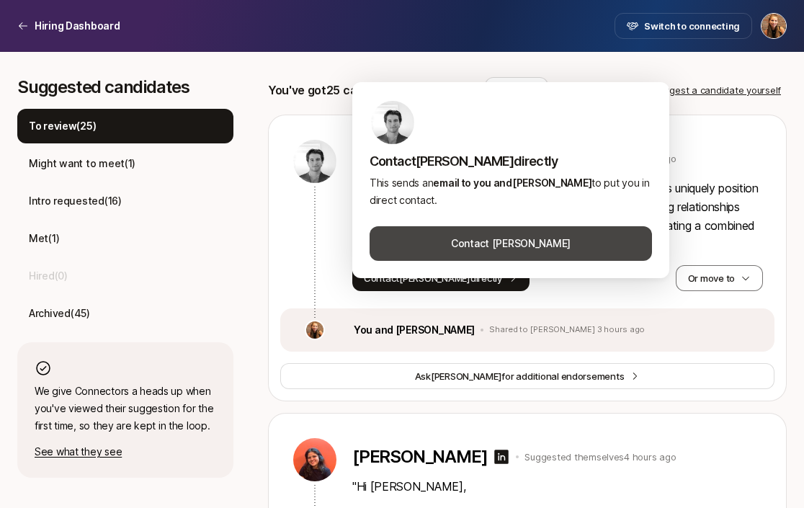
click at [527, 238] on button "Contact Sam Stillman" at bounding box center [511, 243] width 282 height 35
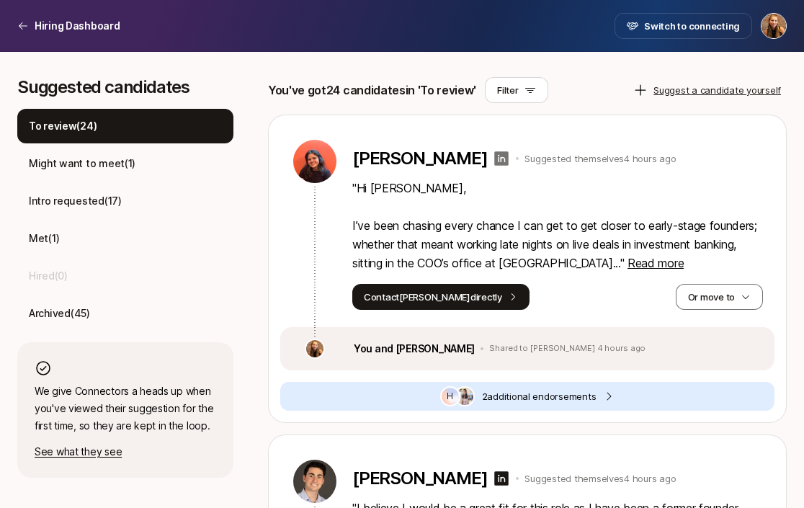
click at [495, 158] on icon at bounding box center [502, 158] width 14 height 14
click at [713, 300] on button "Or move to" at bounding box center [719, 297] width 87 height 26
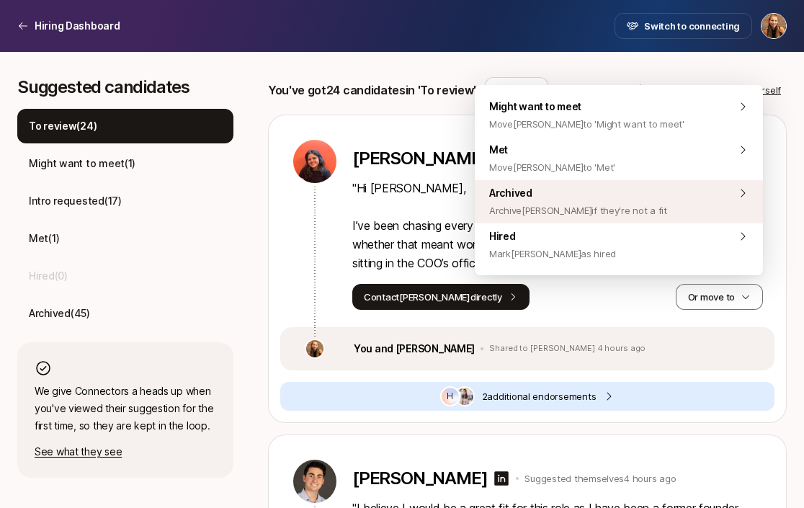
click at [611, 206] on span "Archive Mahek if they're not a fit" at bounding box center [578, 210] width 178 height 17
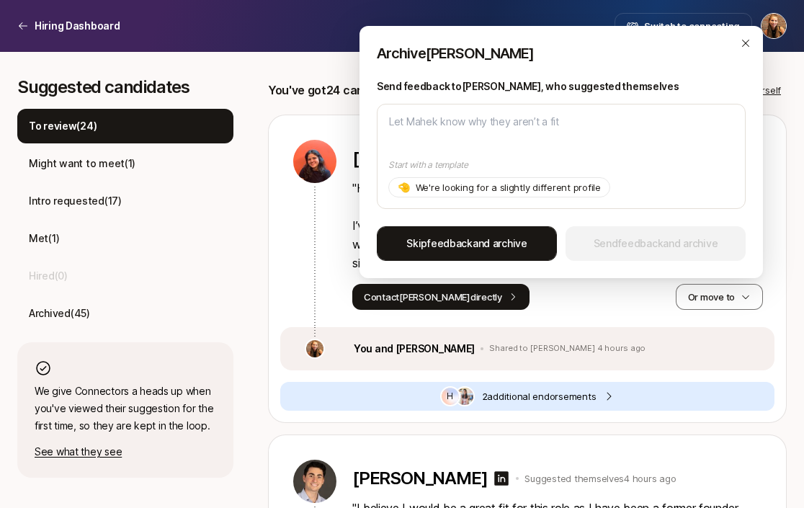
click at [504, 244] on span "Skip feedback and archive" at bounding box center [466, 243] width 121 height 17
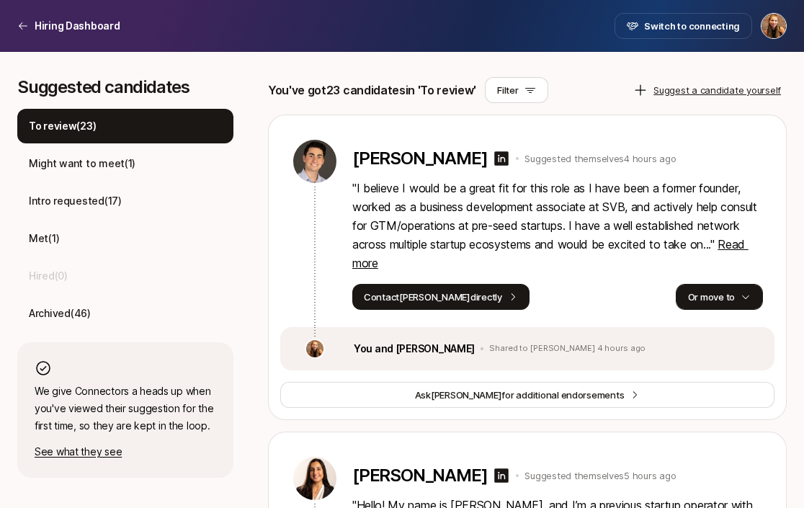
click at [710, 308] on button "Or move to" at bounding box center [719, 297] width 87 height 26
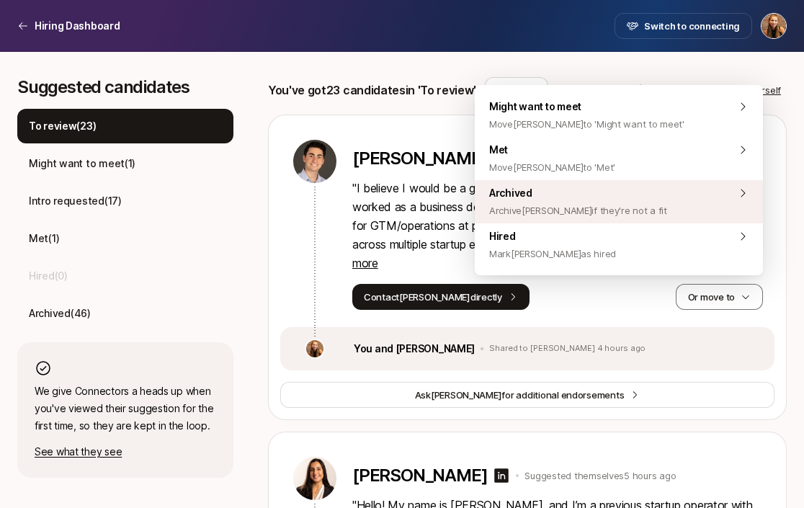
click at [599, 200] on span "Archived Archive Jackson if they're not a fit" at bounding box center [578, 201] width 178 height 35
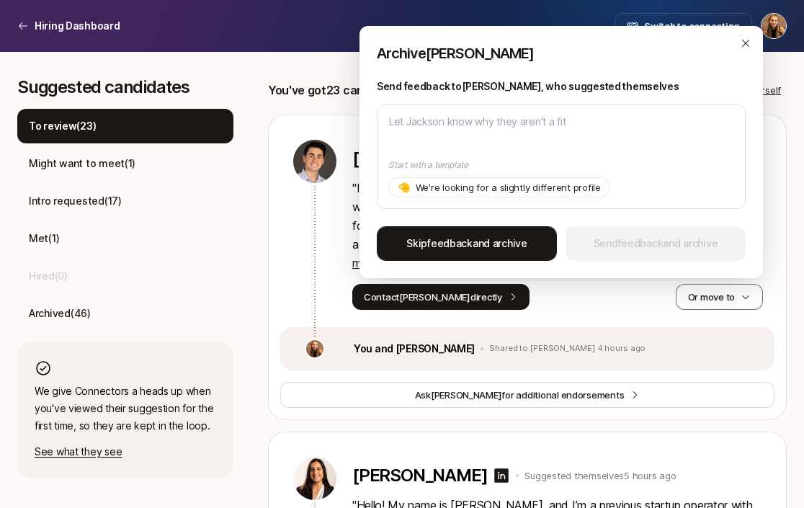
click at [481, 240] on span "Skip feedback and archive" at bounding box center [466, 243] width 121 height 17
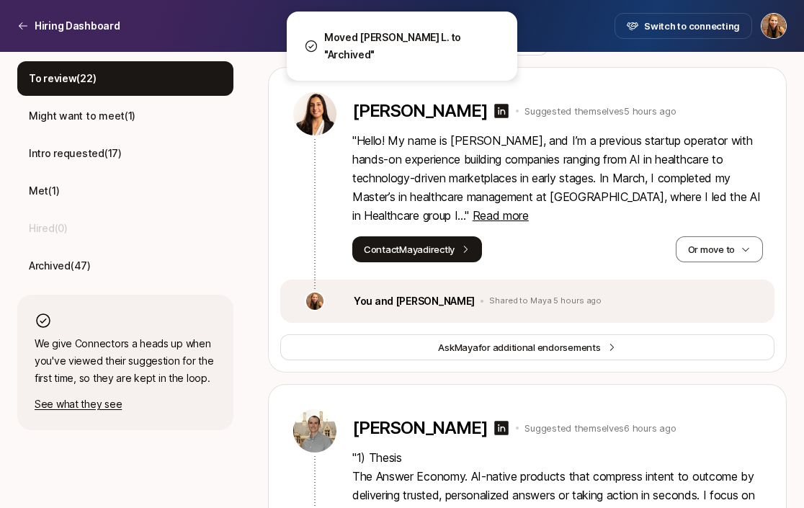
scroll to position [440, 0]
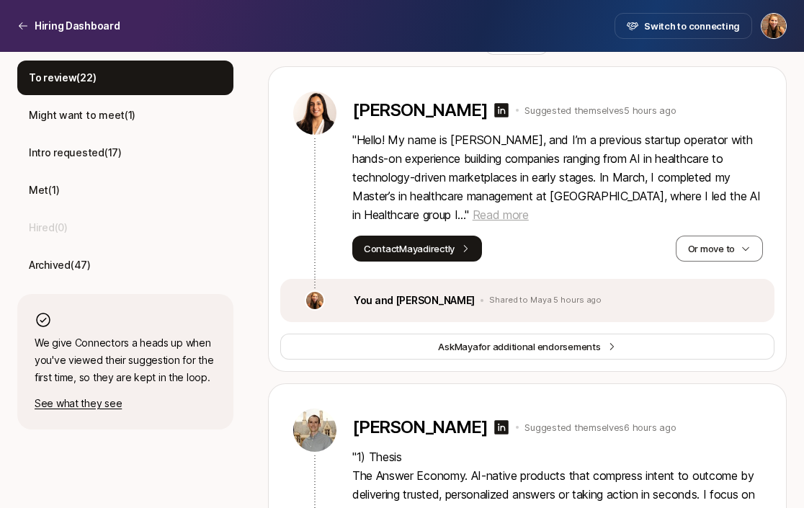
click at [473, 218] on span "Read more" at bounding box center [501, 214] width 56 height 14
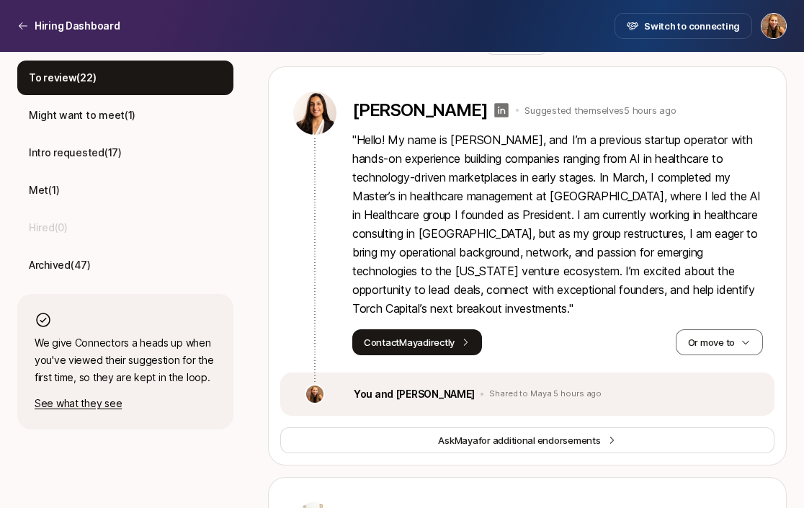
click at [493, 111] on icon at bounding box center [501, 110] width 17 height 17
click at [710, 341] on button "Or move to" at bounding box center [719, 342] width 87 height 26
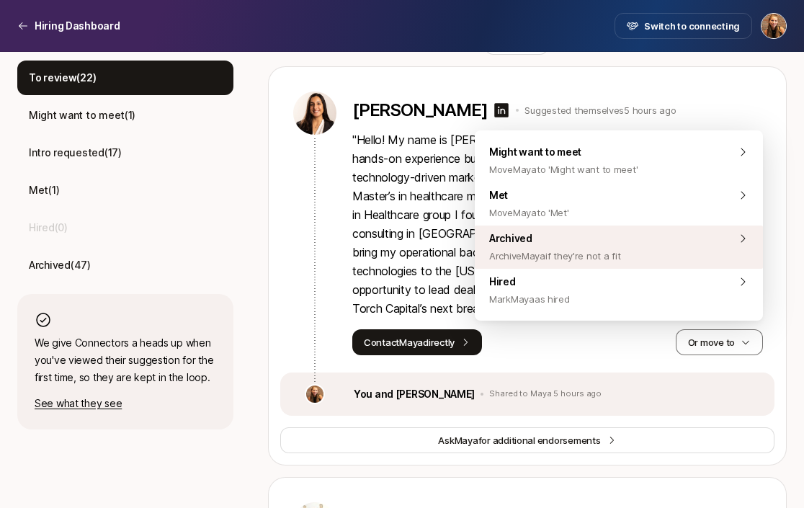
click at [604, 247] on span "Archive Maya if they're not a fit" at bounding box center [554, 255] width 131 height 17
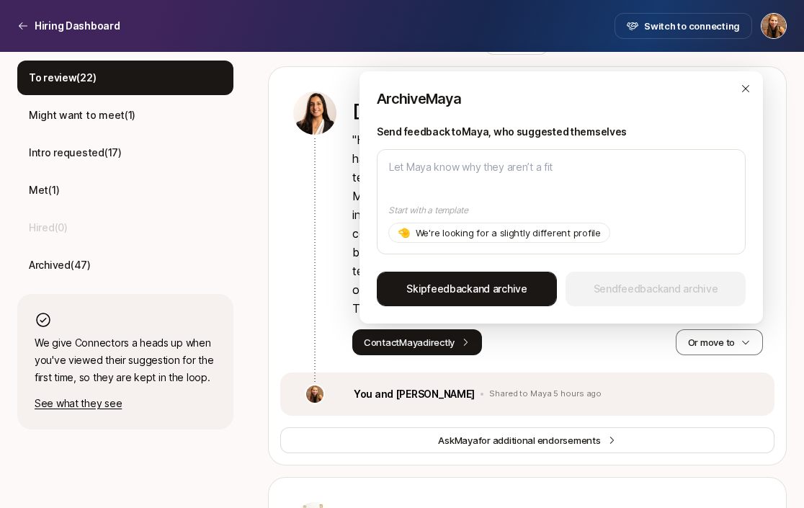
click at [470, 287] on span "feedback" at bounding box center [449, 288] width 45 height 12
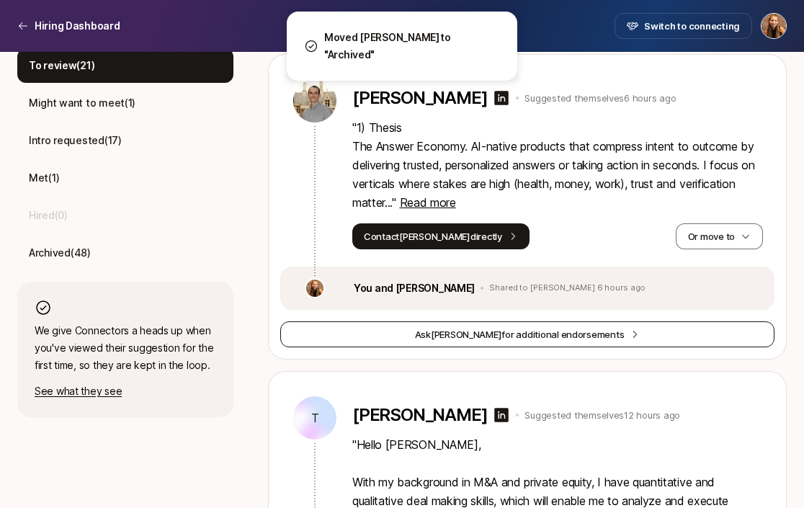
scroll to position [453, 0]
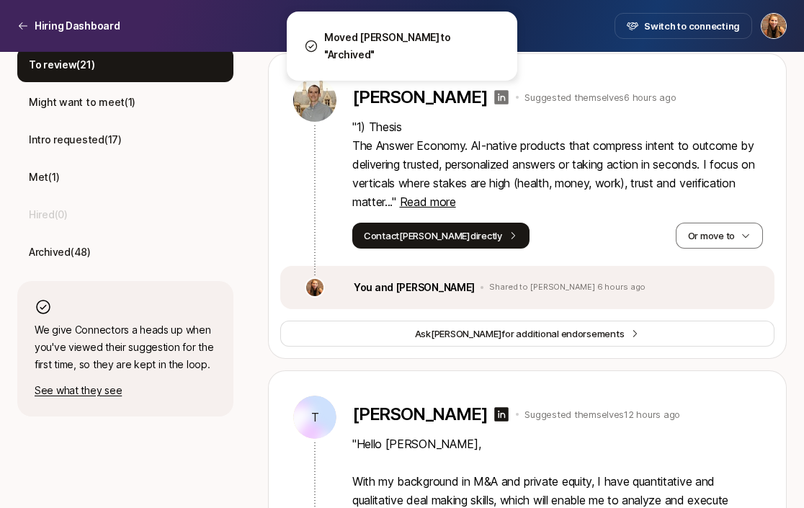
click at [493, 99] on icon at bounding box center [501, 97] width 17 height 17
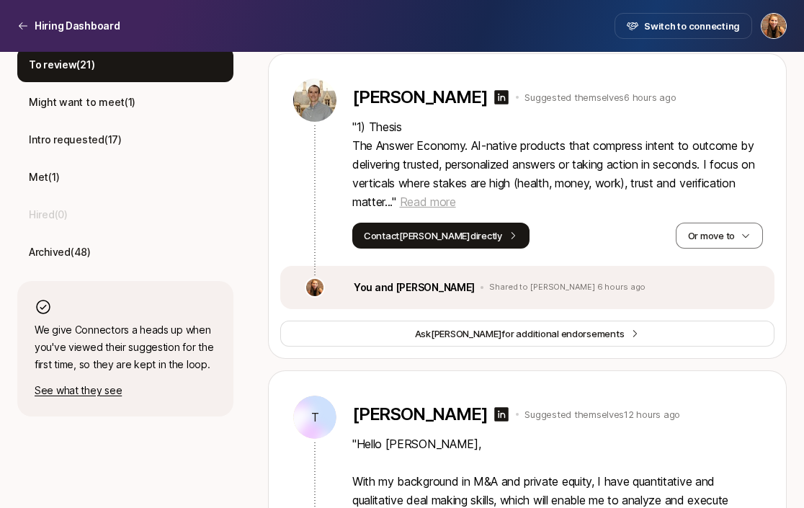
click at [435, 200] on span "Read more" at bounding box center [428, 202] width 56 height 14
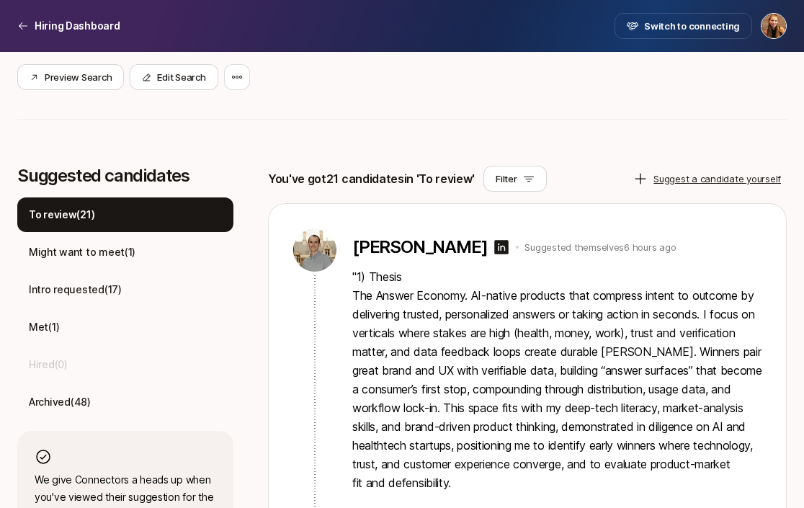
scroll to position [305, 0]
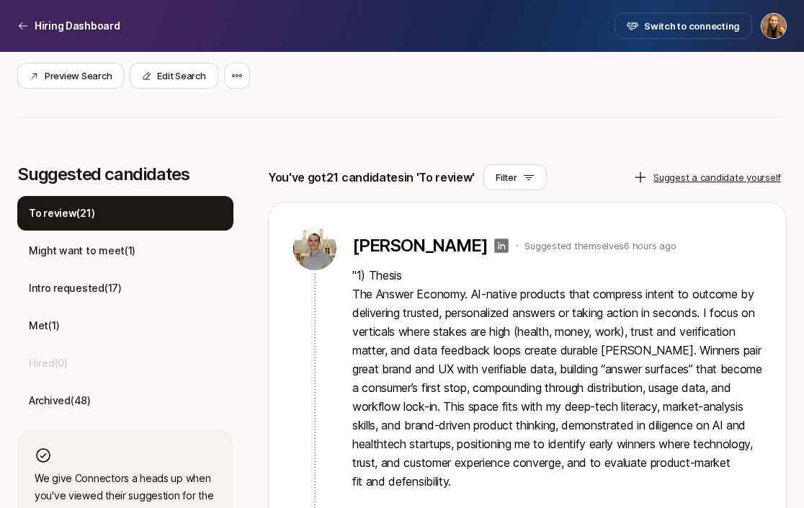
click at [493, 245] on icon at bounding box center [501, 245] width 17 height 17
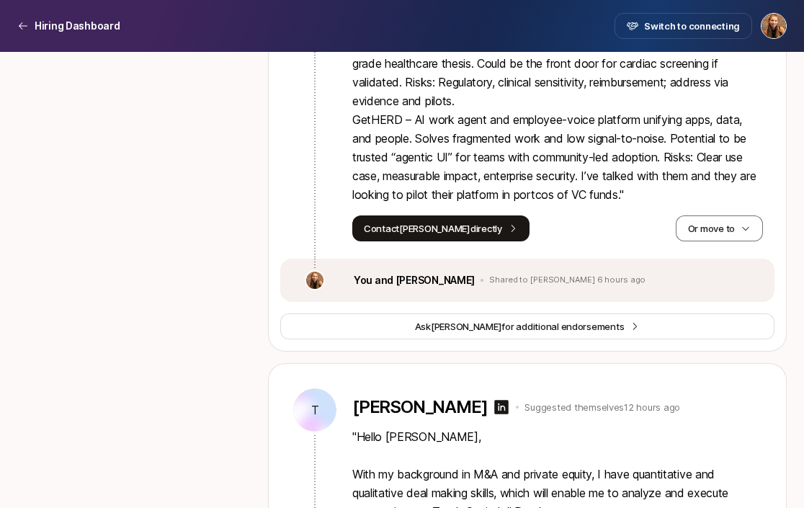
scroll to position [980, 0]
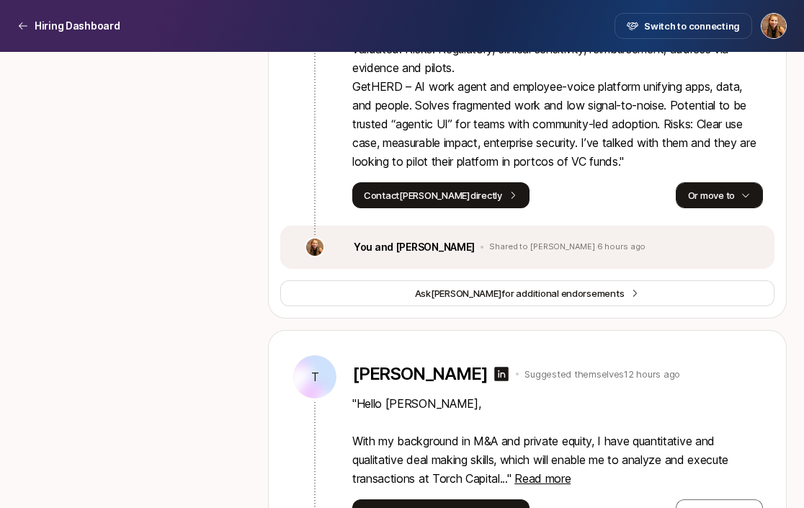
click at [730, 191] on button "Or move to" at bounding box center [719, 195] width 87 height 26
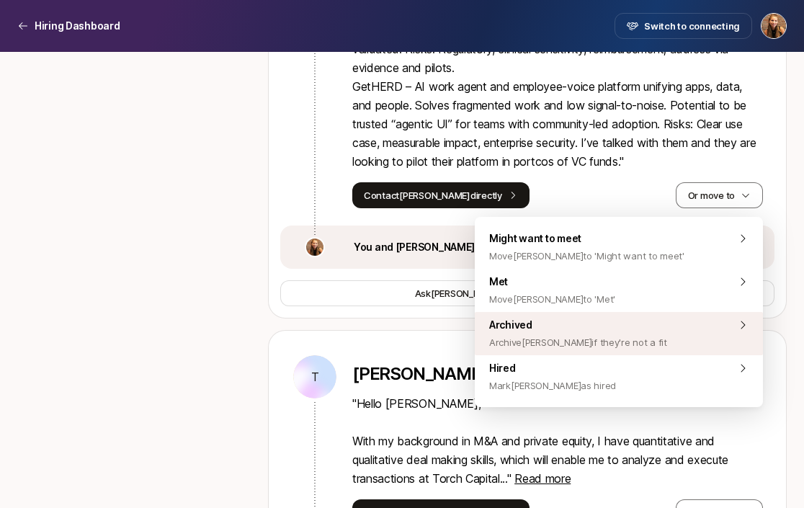
click at [560, 326] on span "Archived Archive Cameron if they're not a fit" at bounding box center [578, 333] width 178 height 35
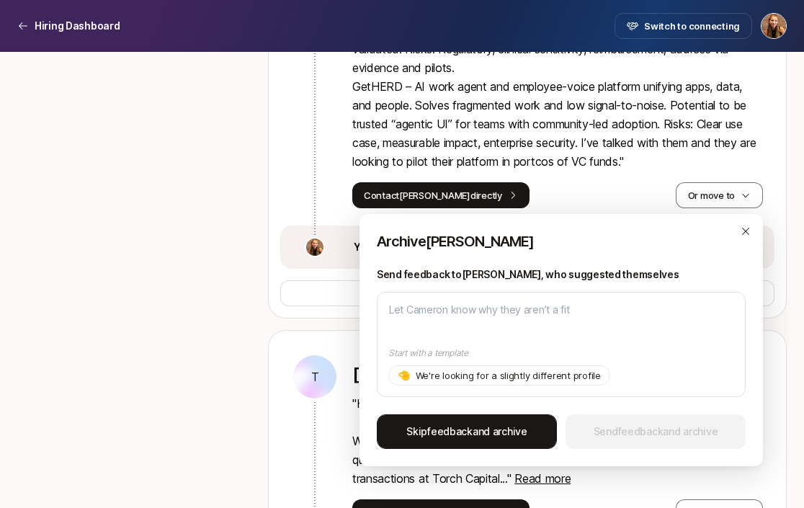
click at [424, 427] on span "Skip feedback and archive" at bounding box center [466, 431] width 121 height 17
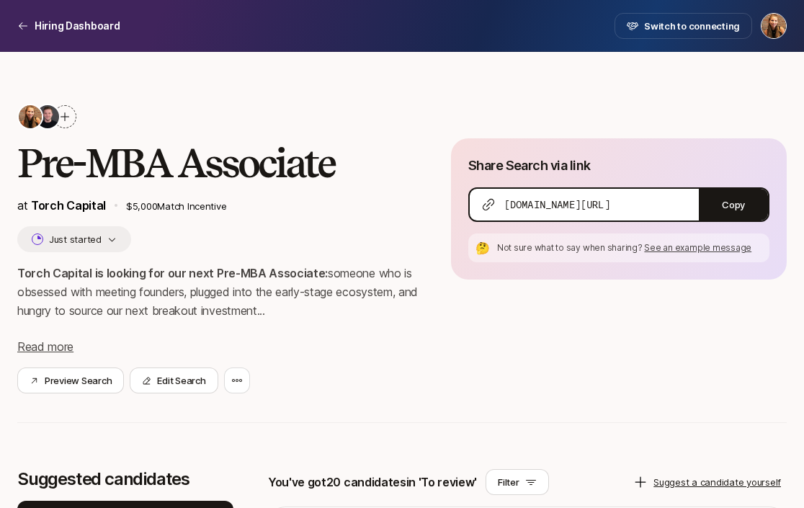
scroll to position [296, 0]
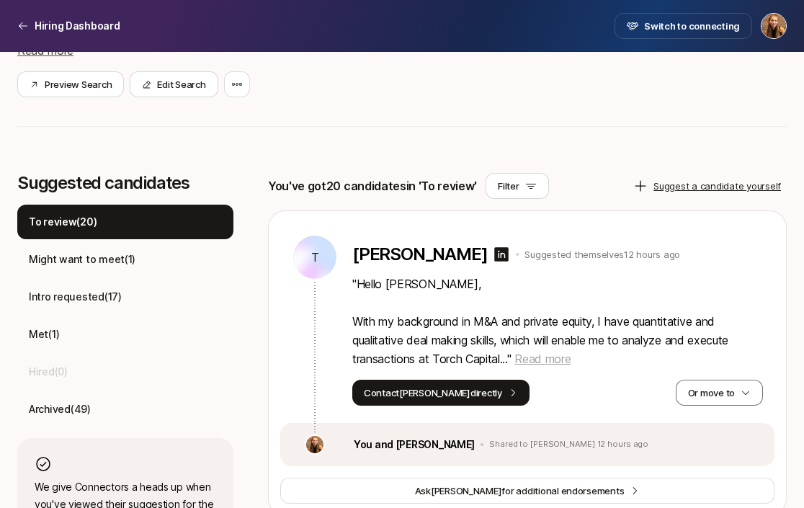
click at [535, 362] on span "Read more" at bounding box center [542, 359] width 56 height 14
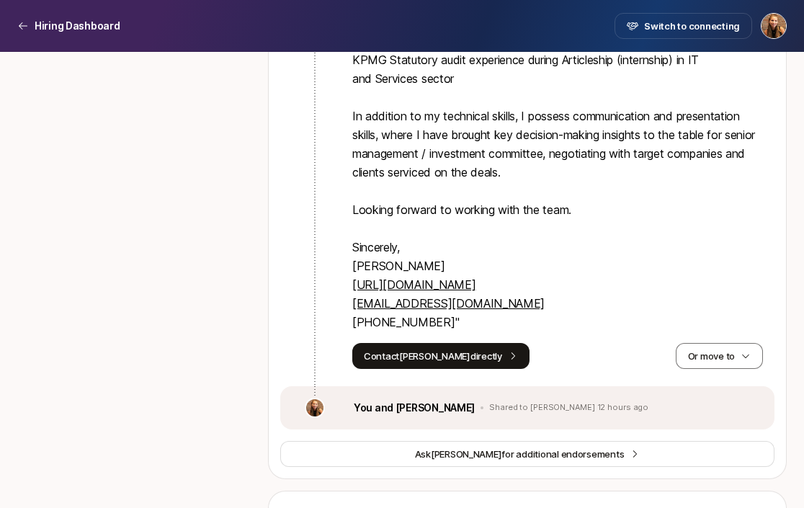
scroll to position [1014, 0]
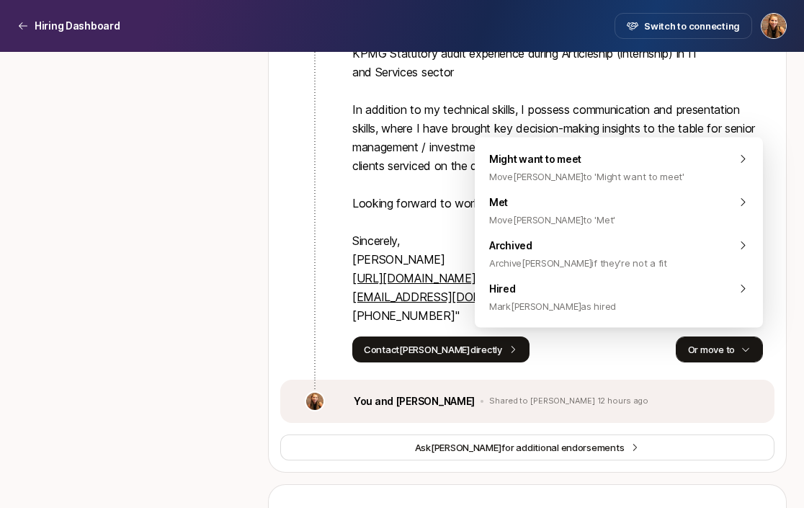
click at [714, 355] on button "Or move to" at bounding box center [719, 349] width 87 height 26
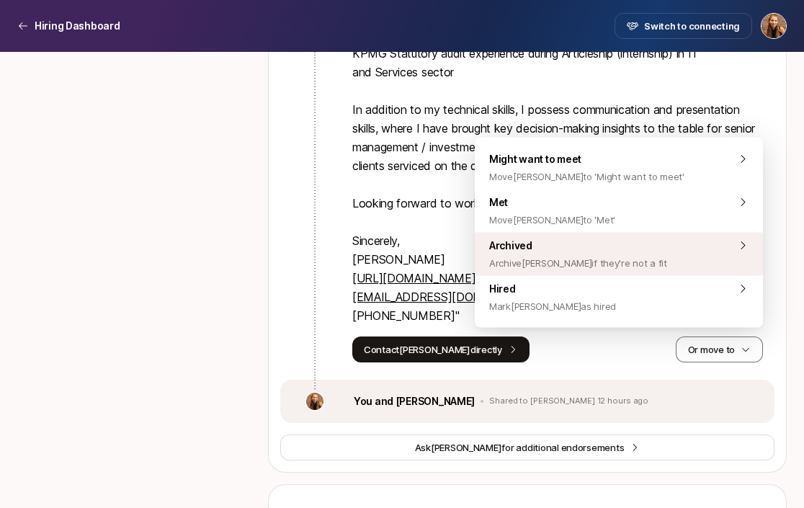
click at [604, 259] on span "Archive Tejasvi if they're not a fit" at bounding box center [578, 262] width 178 height 17
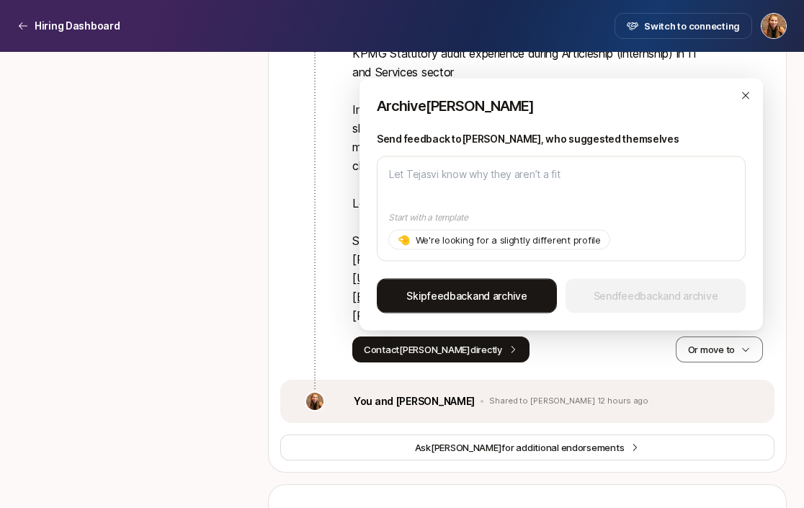
click at [473, 301] on span "Skip feedback and archive" at bounding box center [466, 295] width 121 height 17
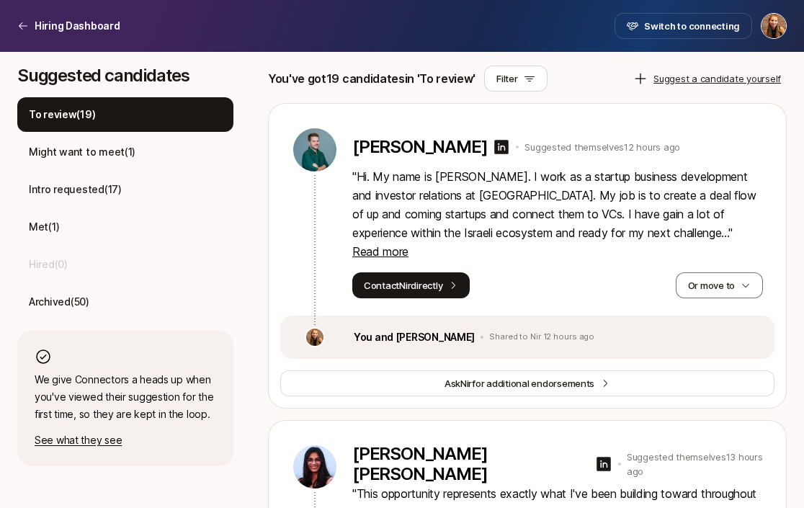
scroll to position [404, 0]
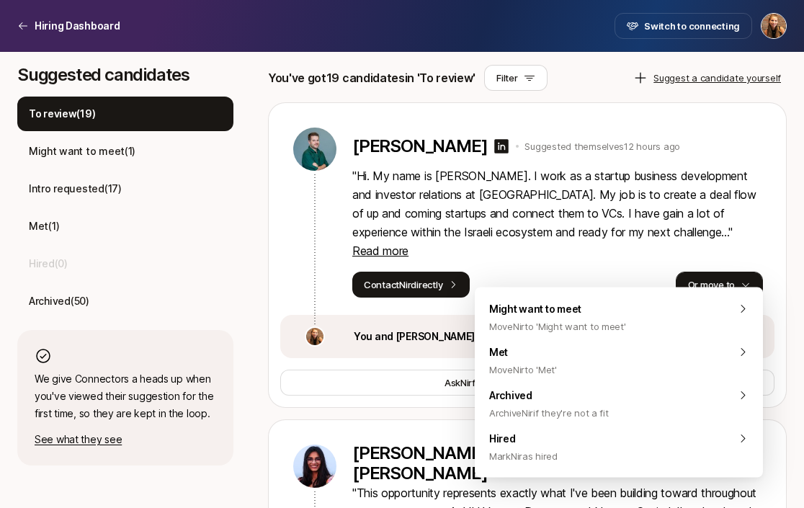
click at [719, 272] on button "Or move to" at bounding box center [719, 285] width 87 height 26
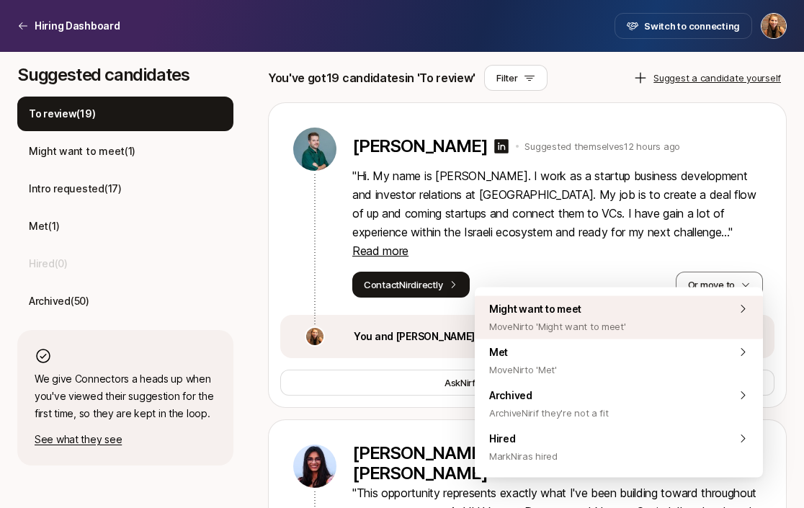
click at [629, 305] on div "Might want to meet Move Nir to 'Might want to meet'" at bounding box center [619, 317] width 288 height 43
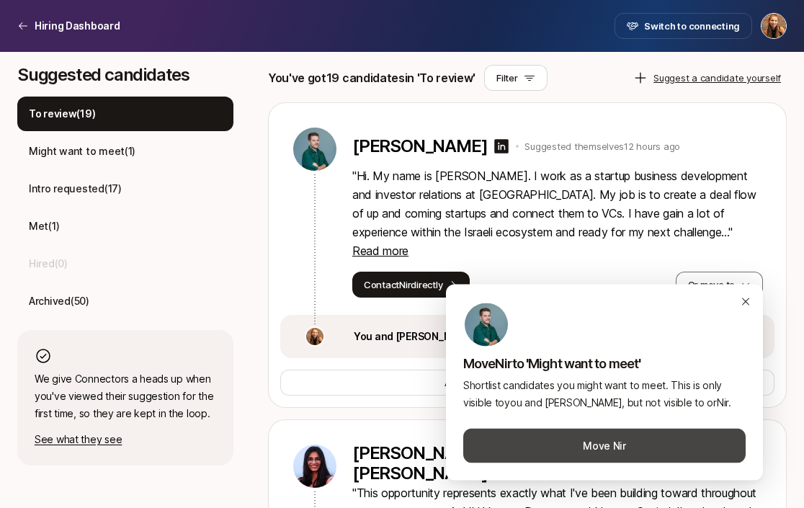
click at [604, 437] on button "Move Nir" at bounding box center [604, 446] width 282 height 35
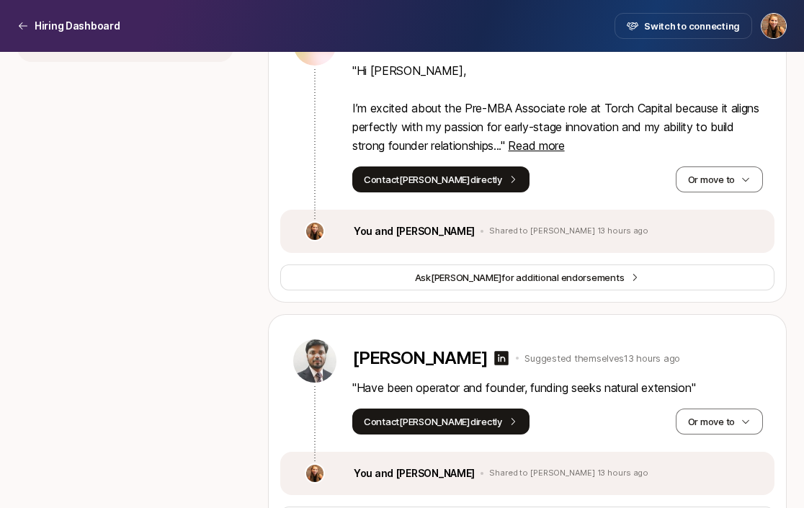
scroll to position [808, 0]
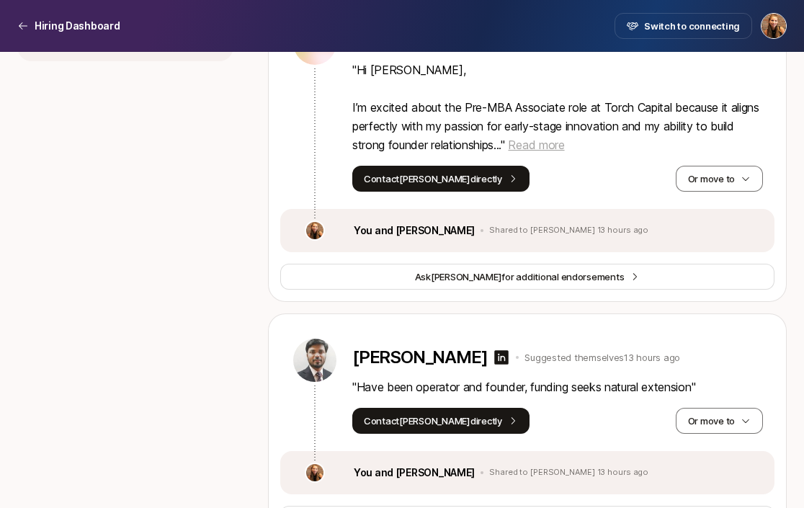
click at [564, 152] on span "Read more" at bounding box center [536, 145] width 56 height 14
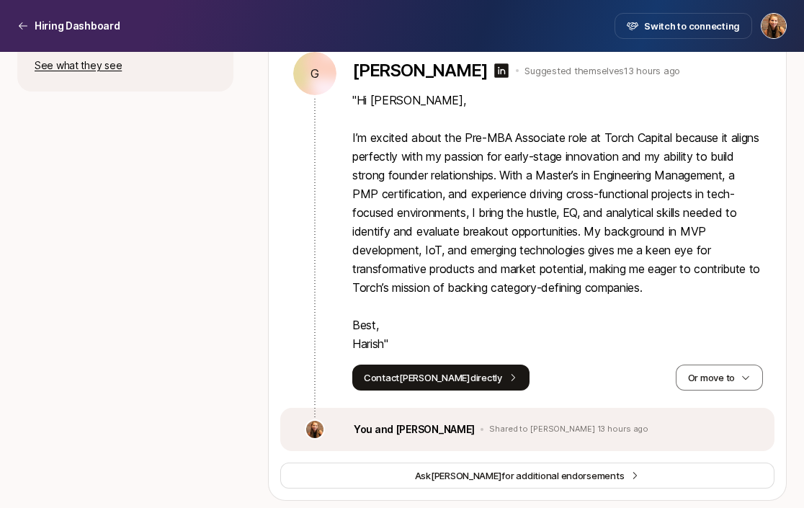
scroll to position [777, 0]
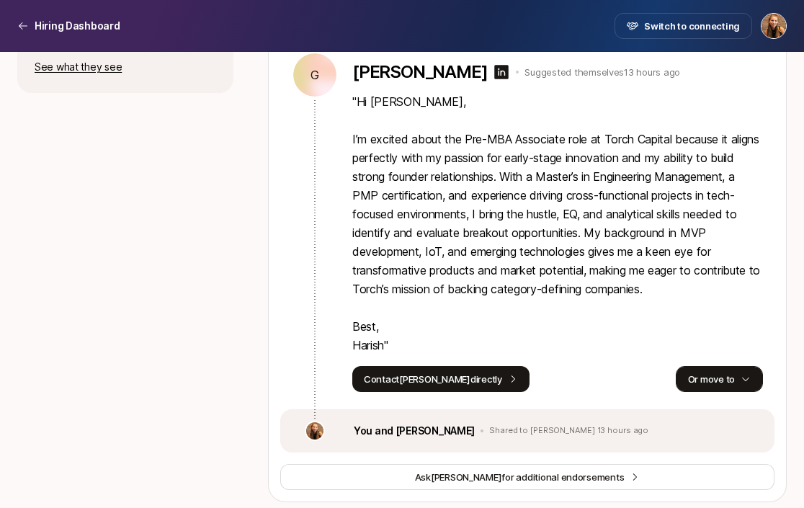
click at [711, 392] on button "Or move to" at bounding box center [719, 379] width 87 height 26
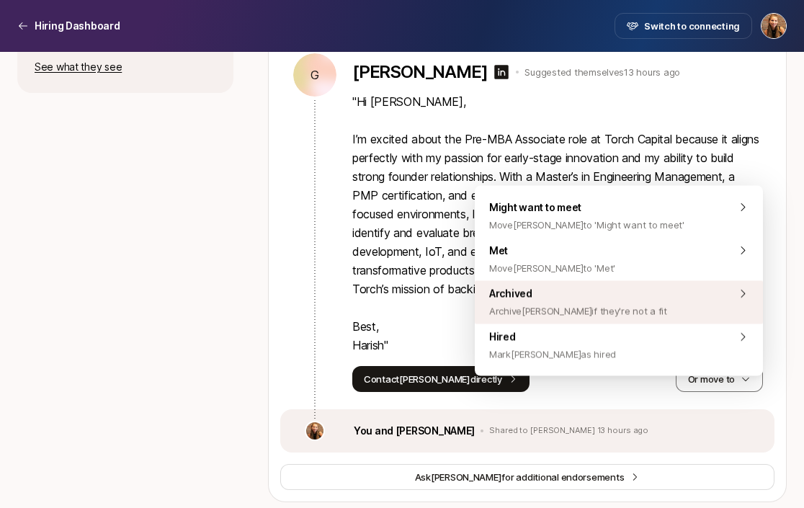
click at [650, 303] on div "Archived Archive GANGIDI if they're not a fit" at bounding box center [619, 302] width 288 height 43
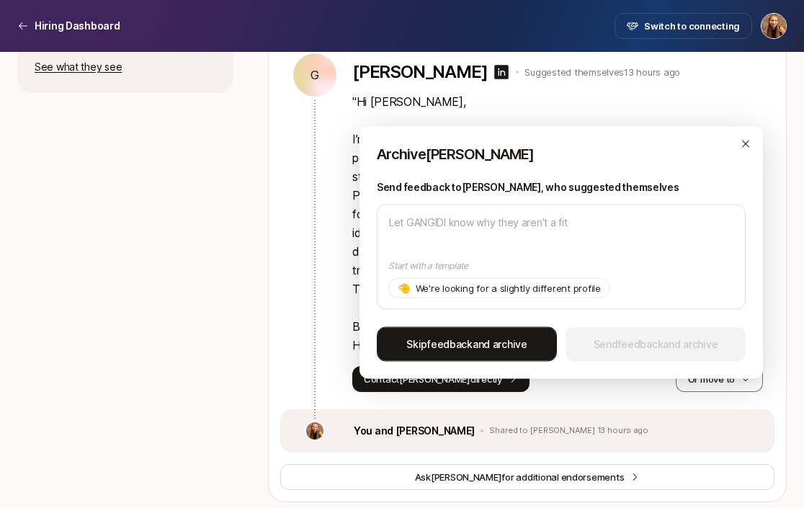
click at [504, 342] on span "Skip feedback and archive" at bounding box center [466, 344] width 121 height 17
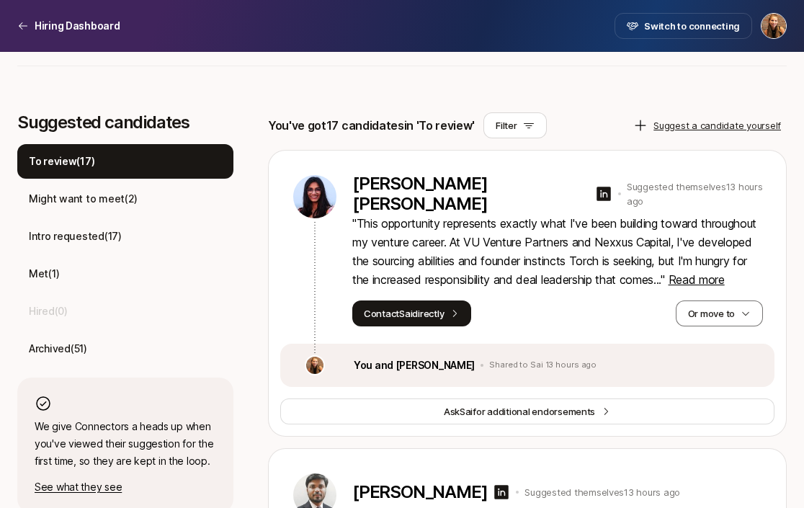
scroll to position [356, 0]
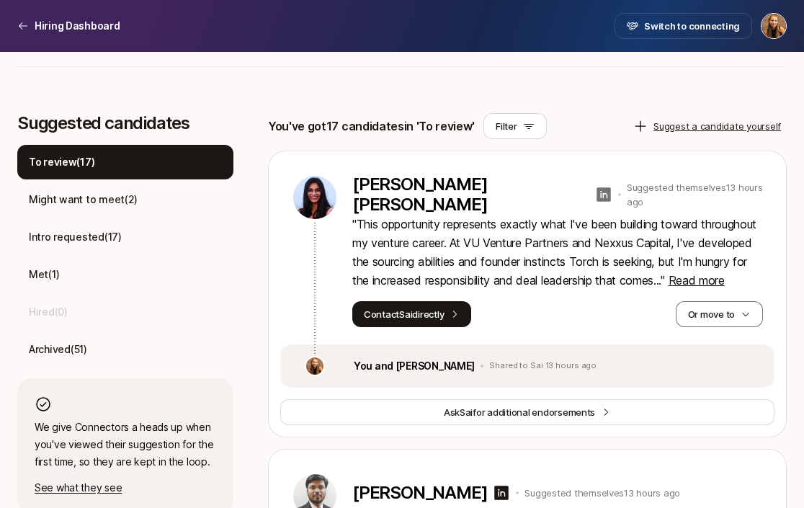
click at [597, 195] on icon at bounding box center [604, 194] width 14 height 14
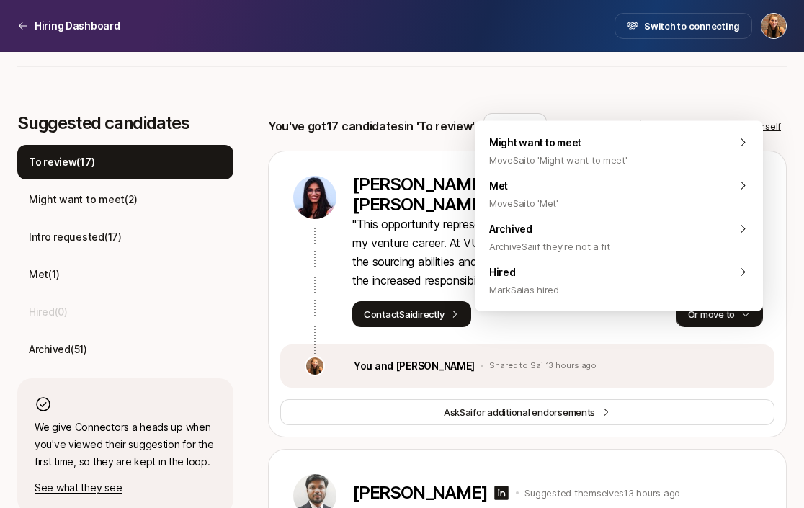
click at [720, 327] on button "Or move to" at bounding box center [719, 314] width 87 height 26
click at [527, 344] on div "Sai Sree Teja Kethamreddy Suggested themselves 13 hours ago " This opportunity …" at bounding box center [527, 247] width 494 height 193
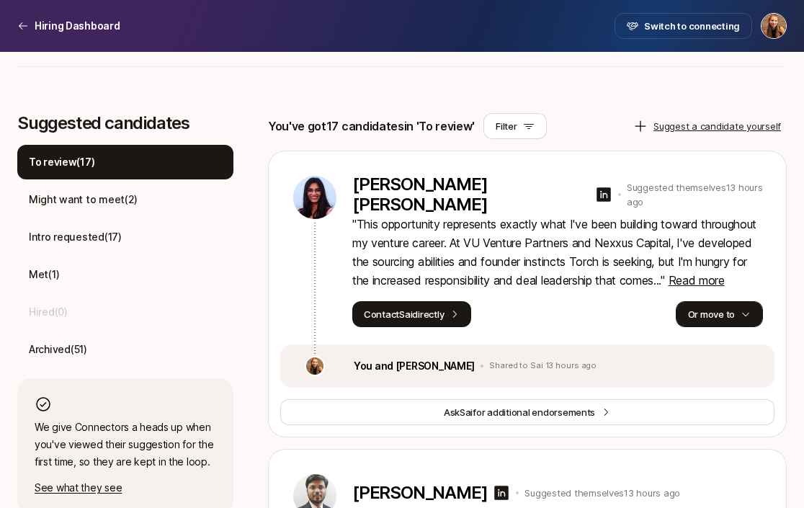
click at [695, 327] on button "Or move to" at bounding box center [719, 314] width 87 height 26
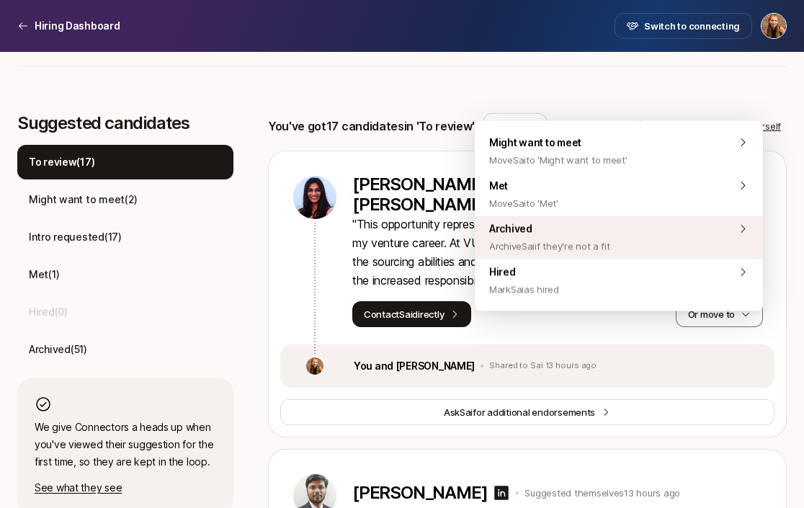
click at [581, 232] on span "Archived Archive Sai if they're not a fit" at bounding box center [549, 237] width 121 height 35
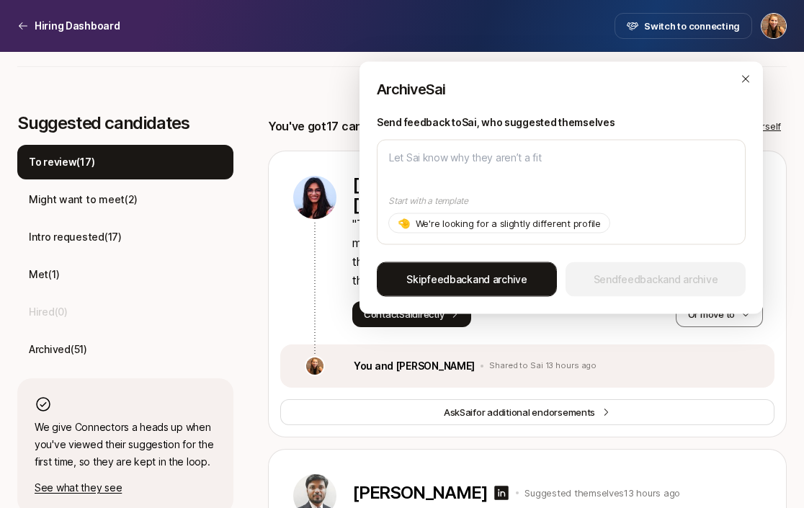
click at [475, 277] on span "Skip feedback and archive" at bounding box center [466, 279] width 121 height 17
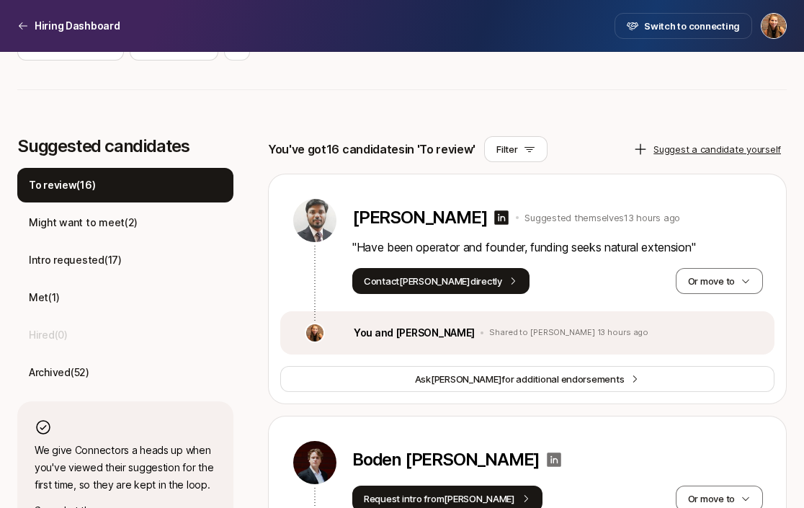
scroll to position [332, 0]
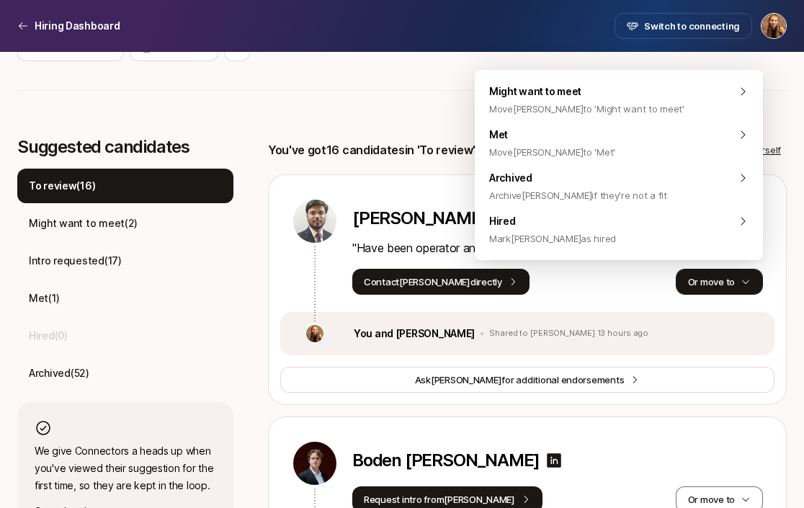
click at [706, 281] on button "Or move to" at bounding box center [719, 282] width 87 height 26
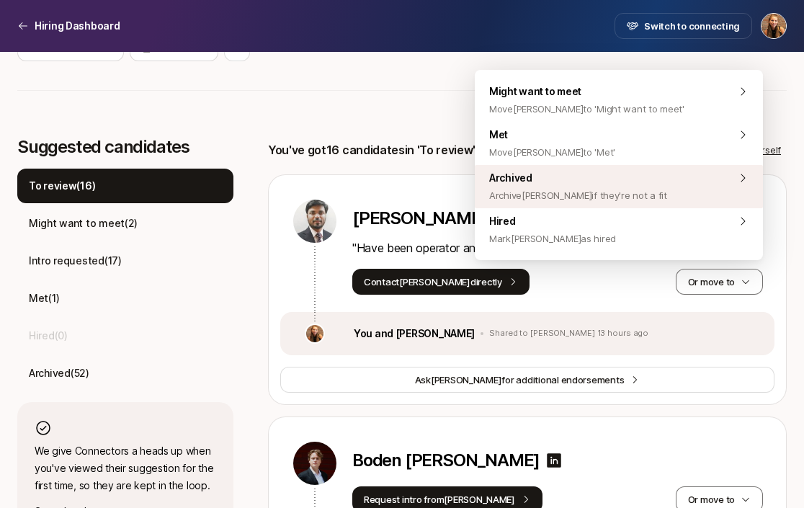
click at [670, 182] on div "Archived Archive Garvit if they're not a fit" at bounding box center [619, 186] width 288 height 43
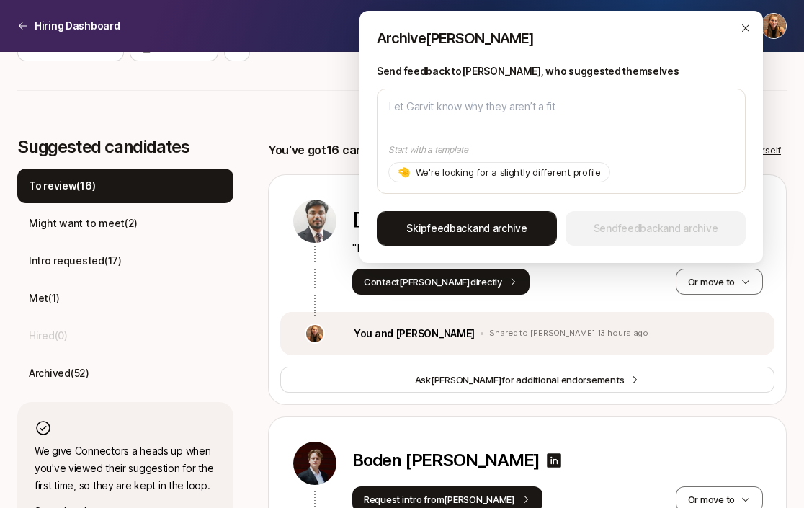
click at [491, 220] on span "Skip feedback and archive" at bounding box center [466, 228] width 121 height 17
type textarea "x"
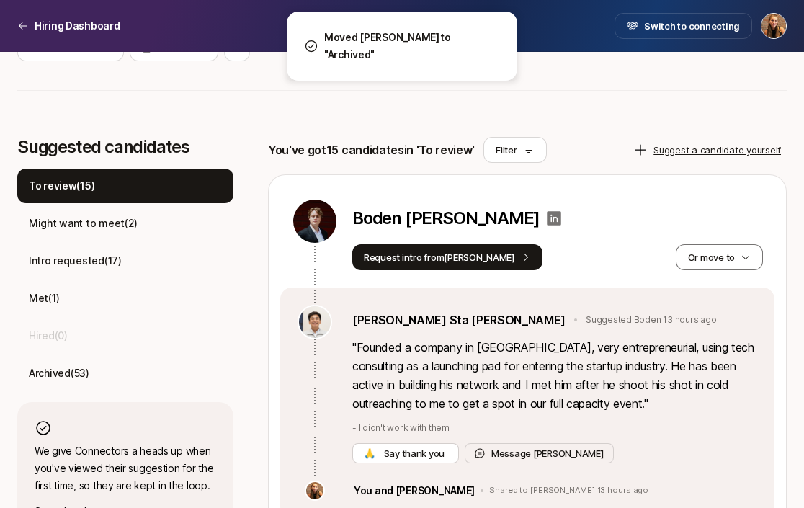
click at [547, 215] on icon at bounding box center [554, 218] width 14 height 14
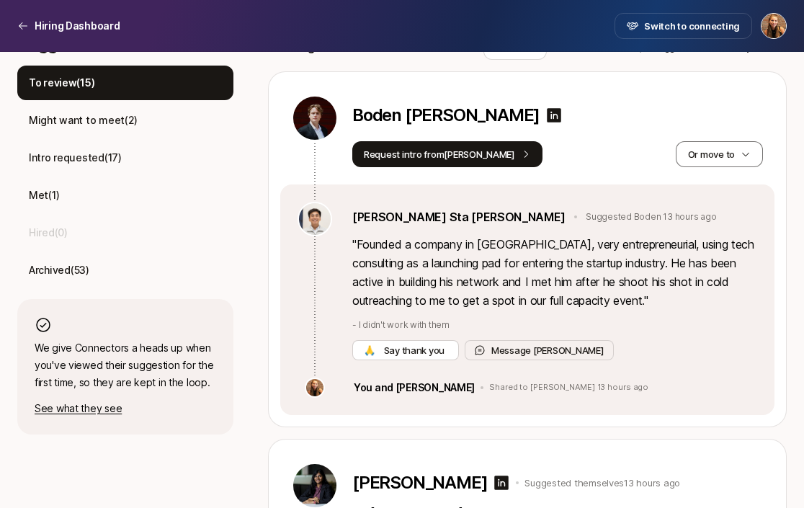
scroll to position [436, 0]
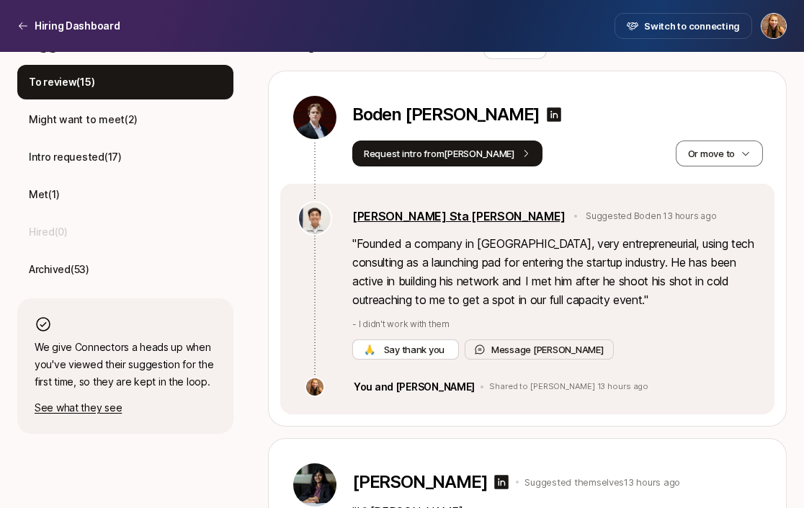
click at [396, 215] on link "Joshua Sta Ana" at bounding box center [458, 216] width 213 height 19
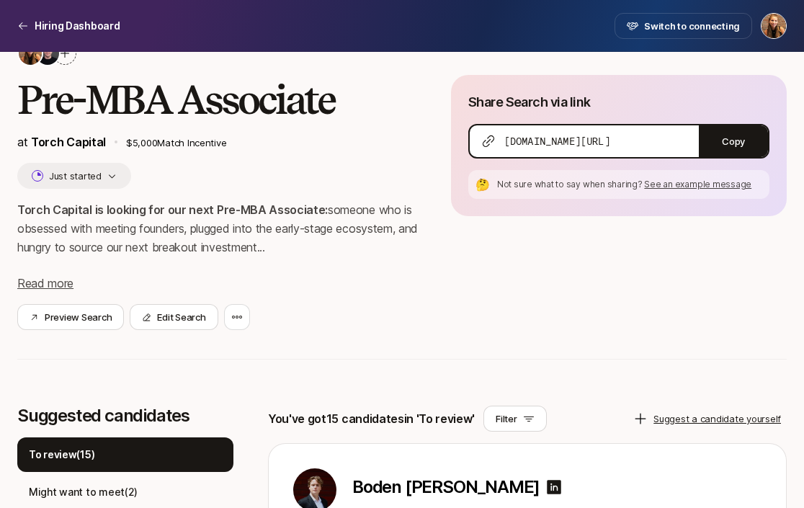
scroll to position [179, 0]
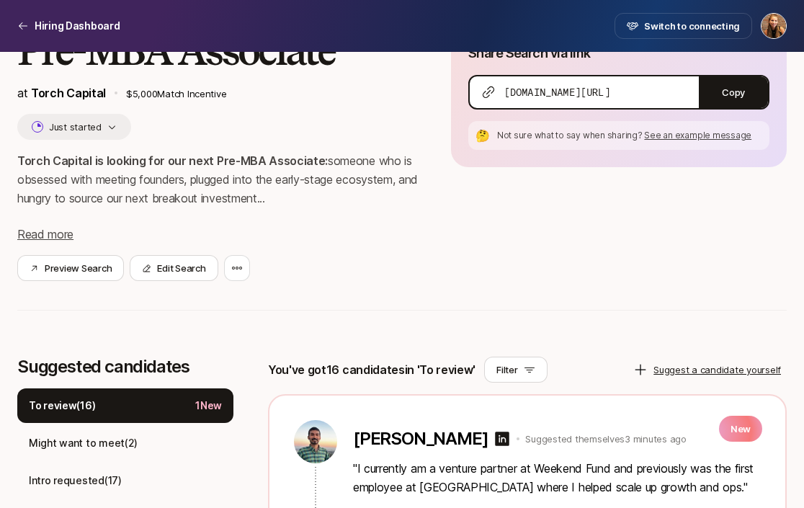
scroll to position [362, 0]
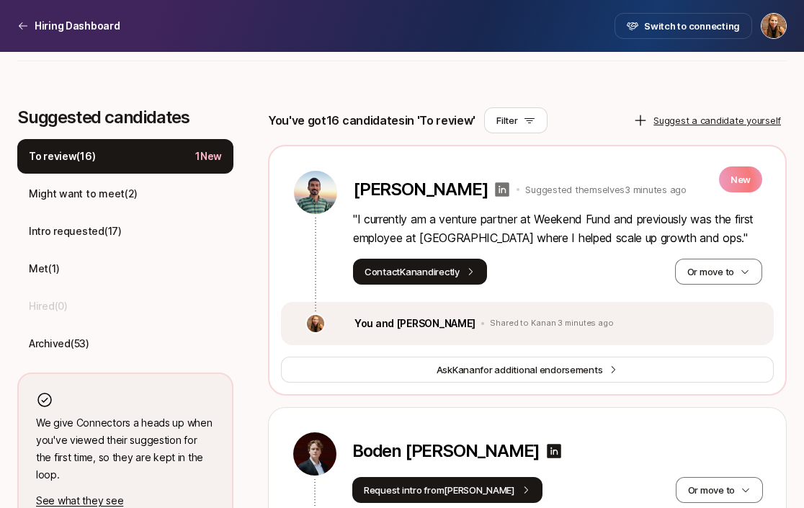
click at [493, 186] on icon at bounding box center [501, 189] width 17 height 17
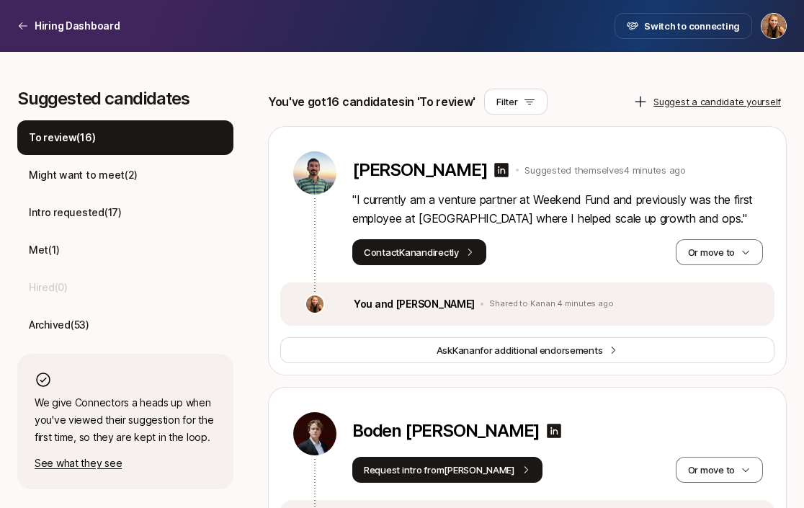
scroll to position [365, 0]
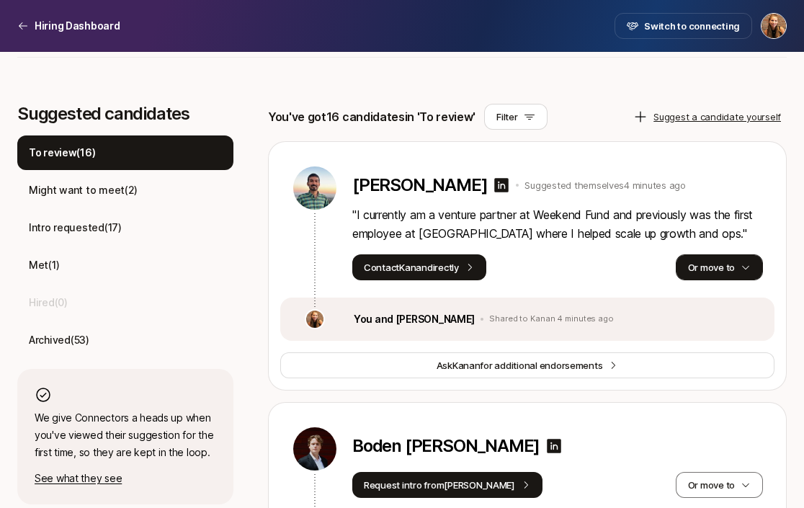
click at [714, 269] on button "Or move to" at bounding box center [719, 267] width 87 height 26
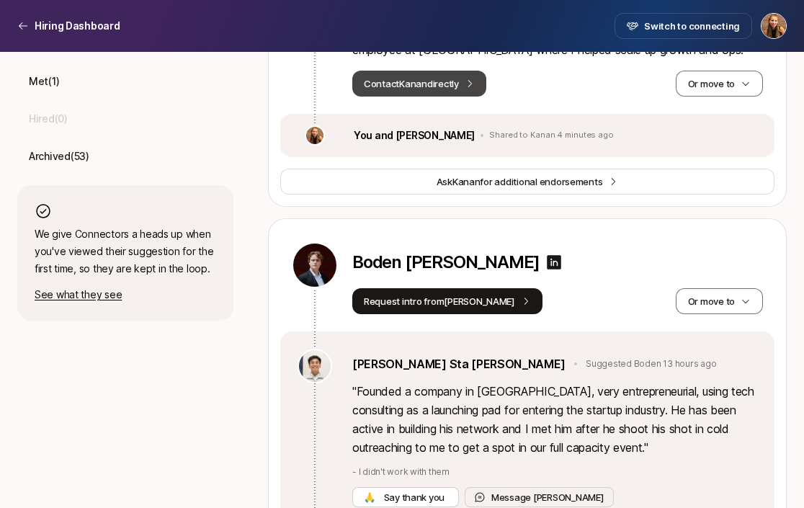
scroll to position [550, 0]
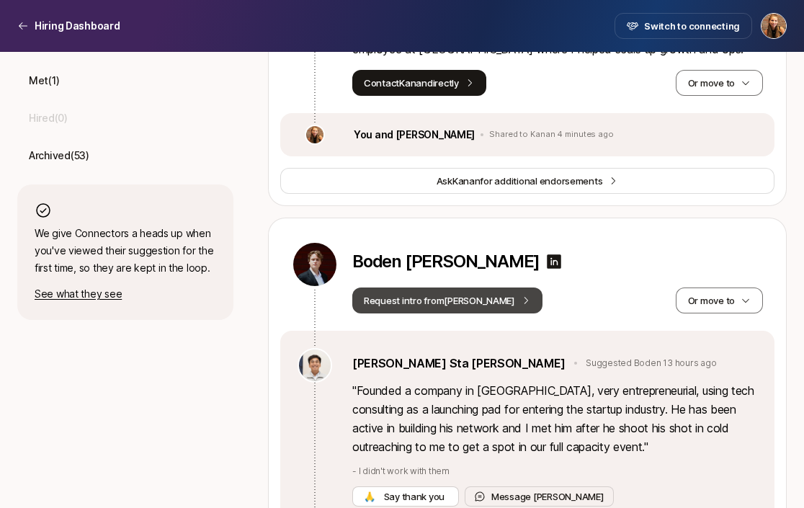
click at [421, 305] on button "Request intro from [PERSON_NAME]" at bounding box center [447, 300] width 190 height 26
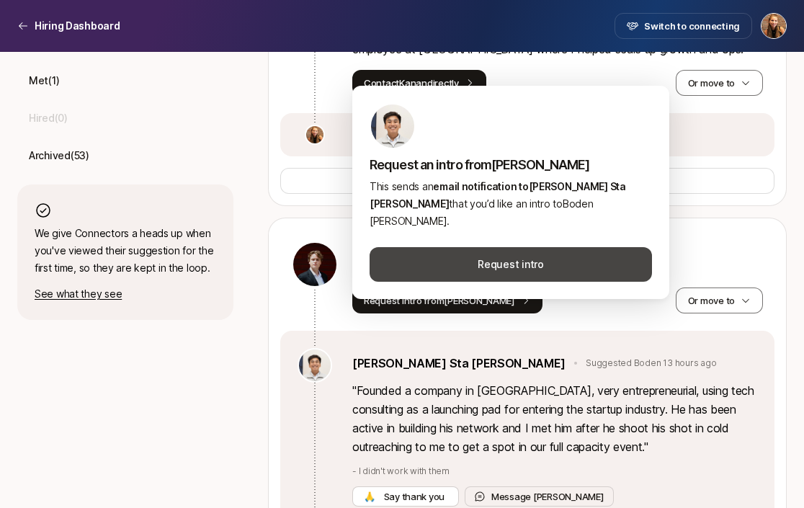
click at [506, 249] on button "Request intro" at bounding box center [511, 264] width 282 height 35
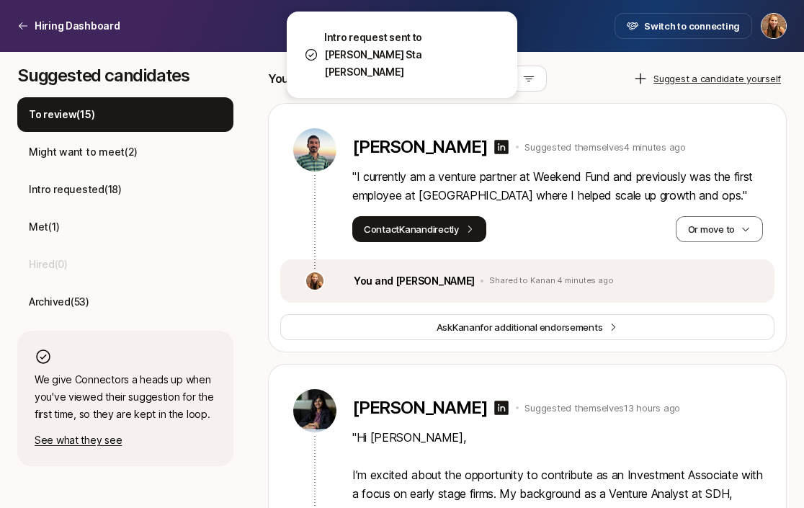
scroll to position [329, 0]
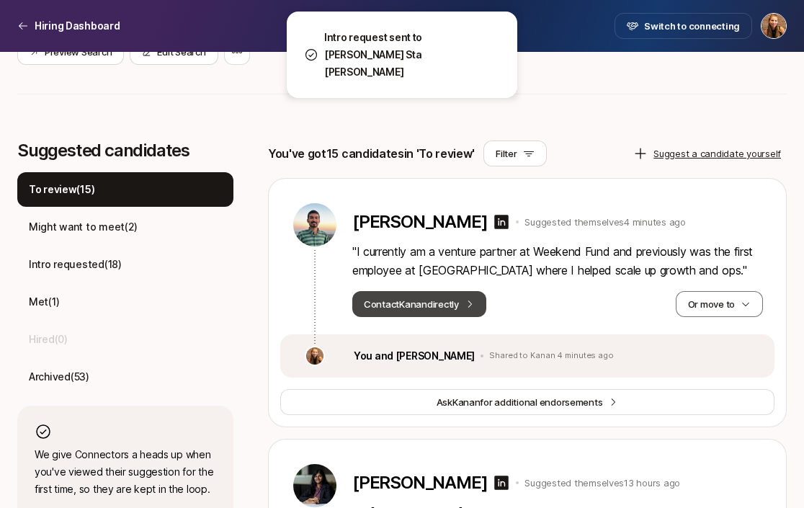
click at [429, 313] on button "Contact Kanan directly" at bounding box center [419, 304] width 134 height 26
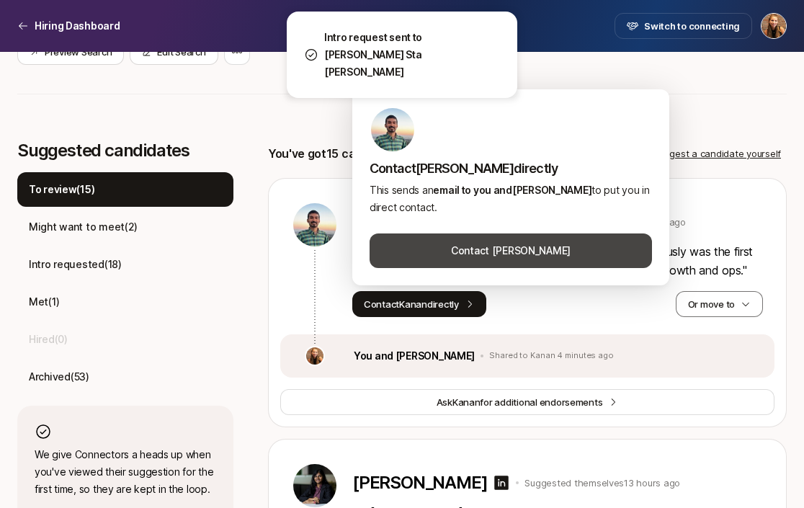
click at [515, 242] on button "Contact [PERSON_NAME]" at bounding box center [511, 250] width 282 height 35
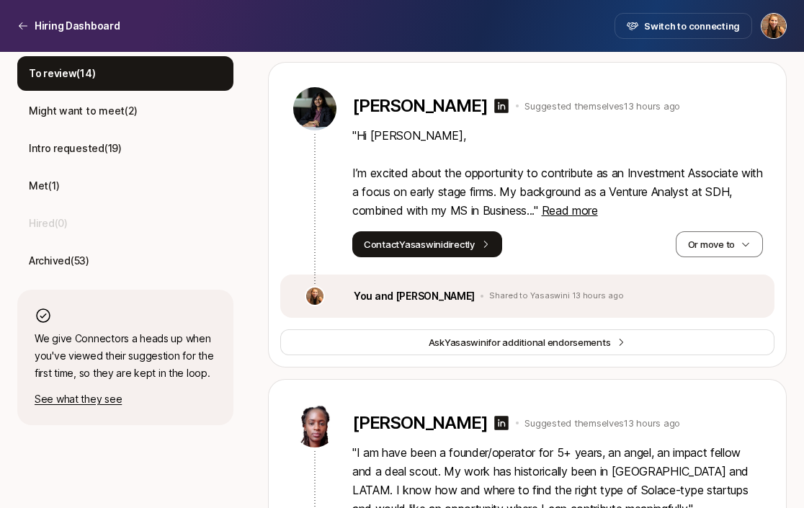
scroll to position [448, 0]
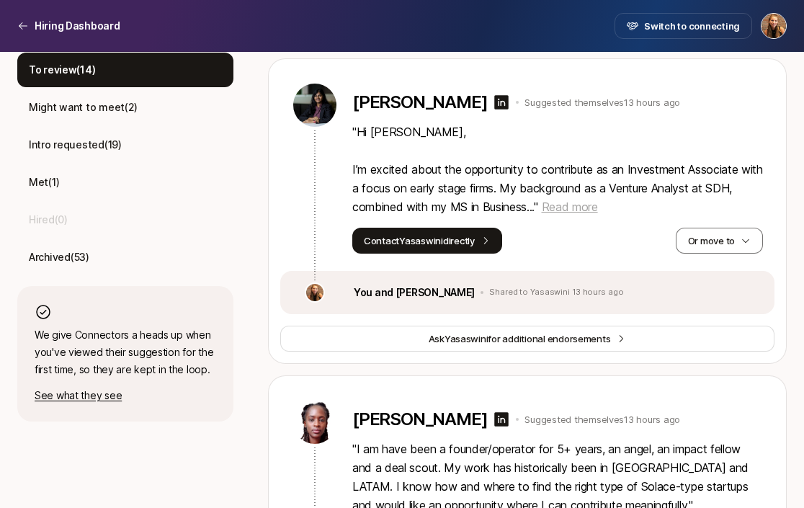
click at [566, 208] on span "Read more" at bounding box center [570, 207] width 56 height 14
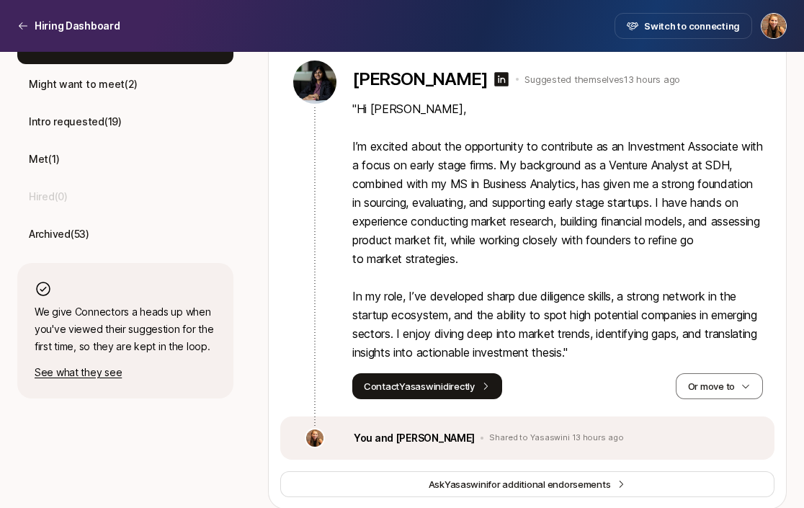
scroll to position [430, 0]
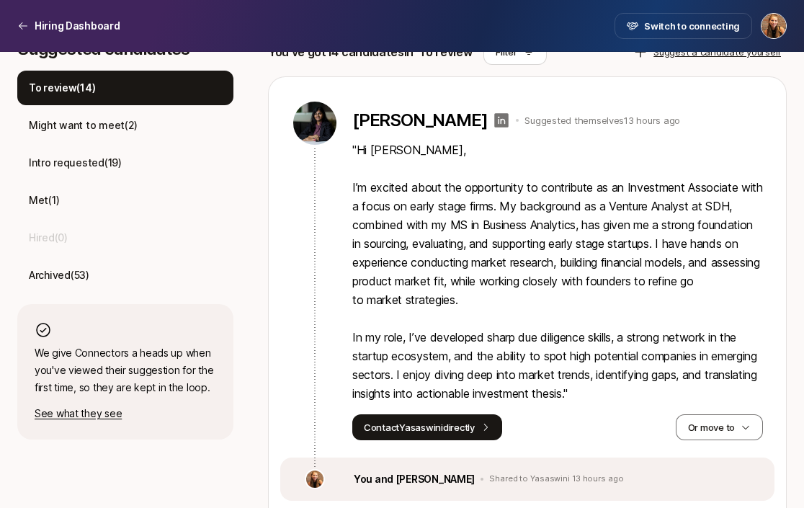
click at [509, 118] on icon at bounding box center [502, 120] width 14 height 14
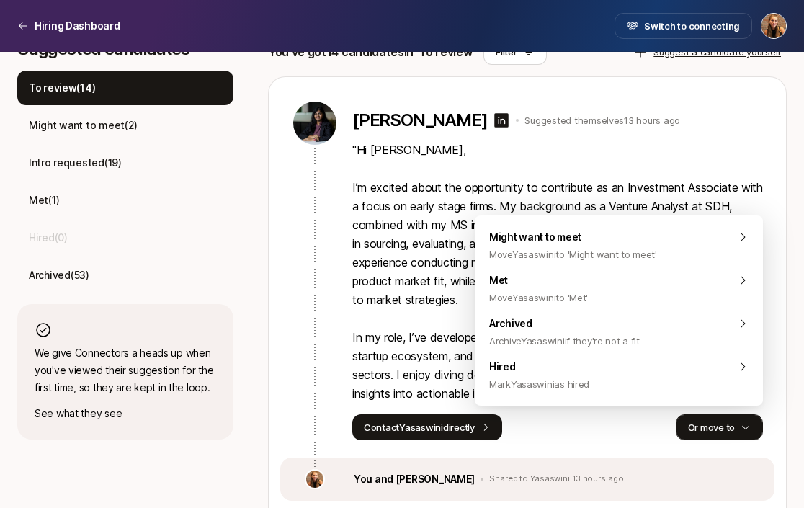
click at [716, 420] on button "Or move to" at bounding box center [719, 427] width 87 height 26
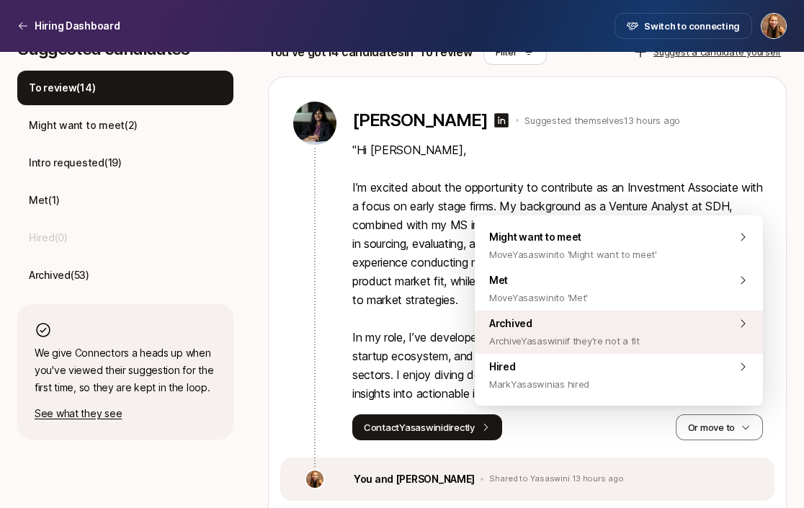
click at [656, 325] on div "Archived Archive Yasaswini if they're not a fit" at bounding box center [619, 332] width 288 height 43
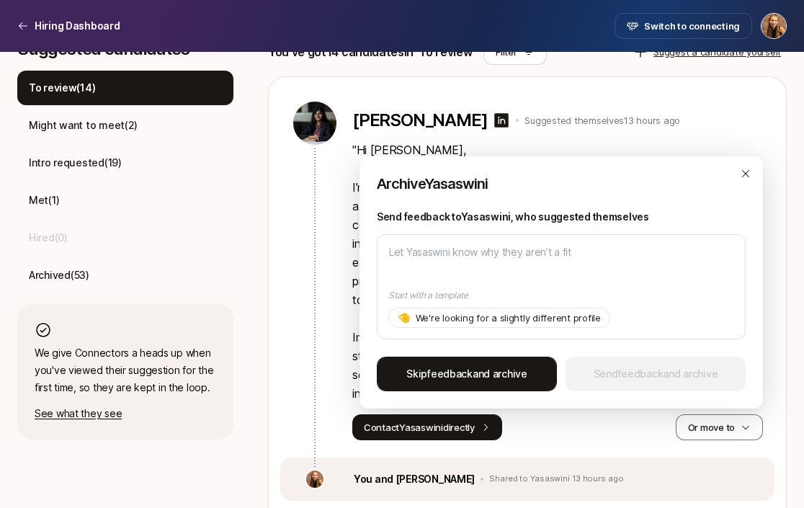
click at [485, 372] on span "Skip feedback and archive" at bounding box center [466, 373] width 121 height 17
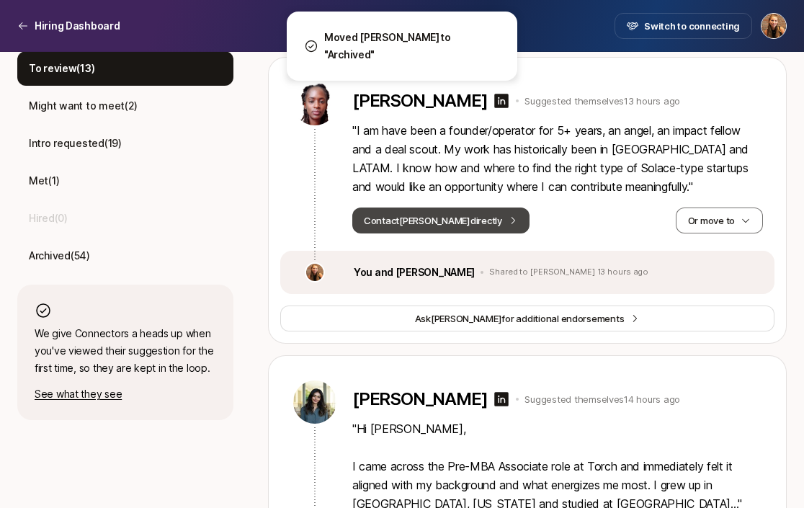
scroll to position [449, 0]
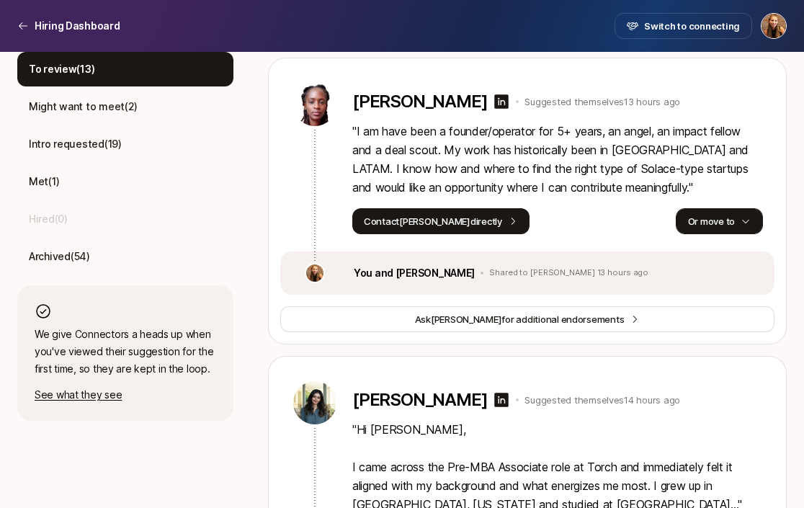
click at [700, 218] on button "Or move to" at bounding box center [719, 221] width 87 height 26
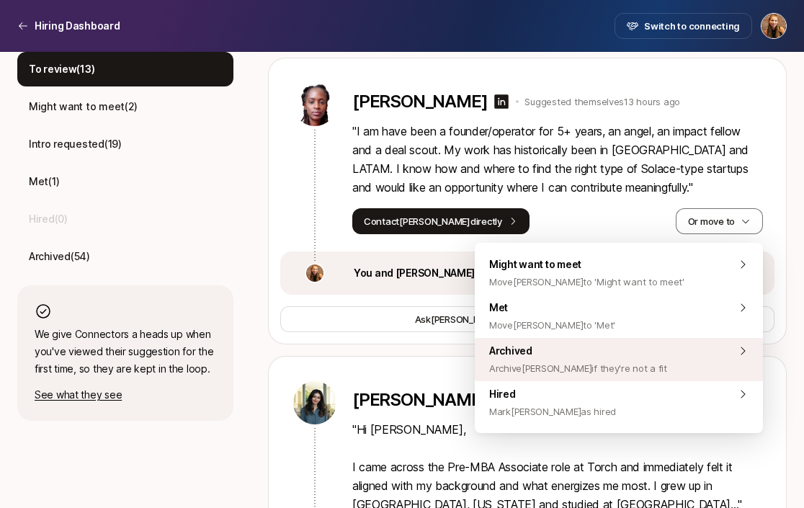
click at [527, 349] on span "Archived Archive [PERSON_NAME] if they're not a fit" at bounding box center [578, 359] width 178 height 35
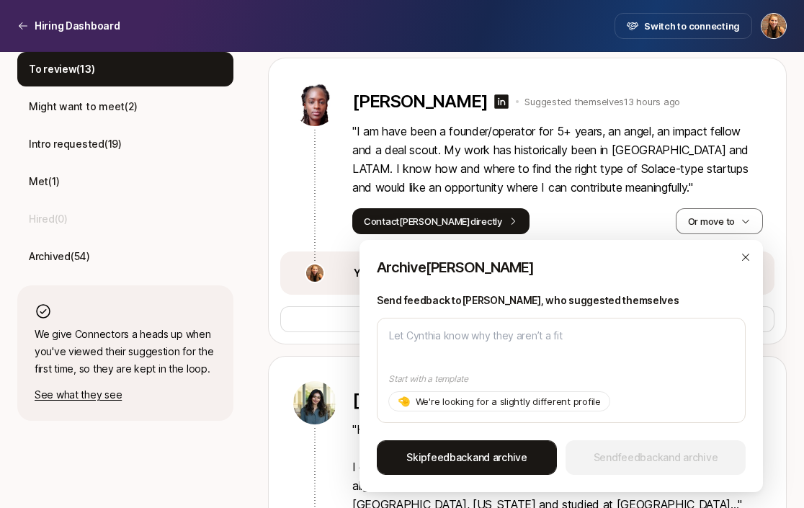
click at [465, 460] on span "feedback" at bounding box center [449, 457] width 45 height 12
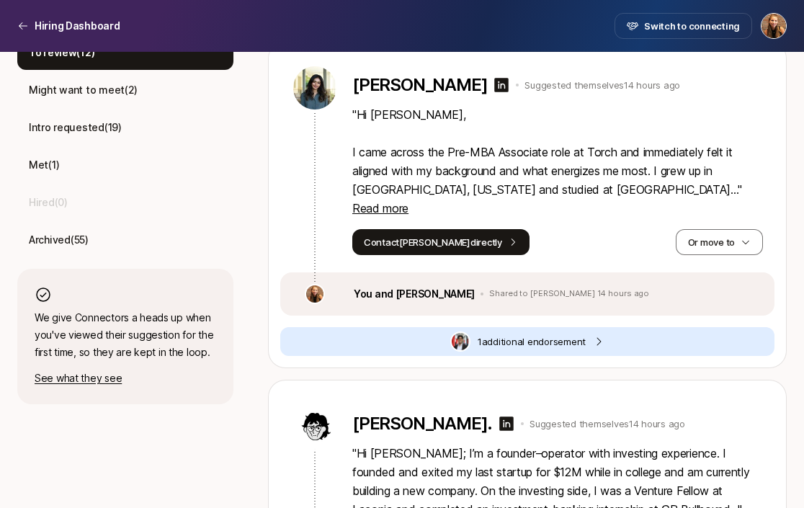
scroll to position [473, 0]
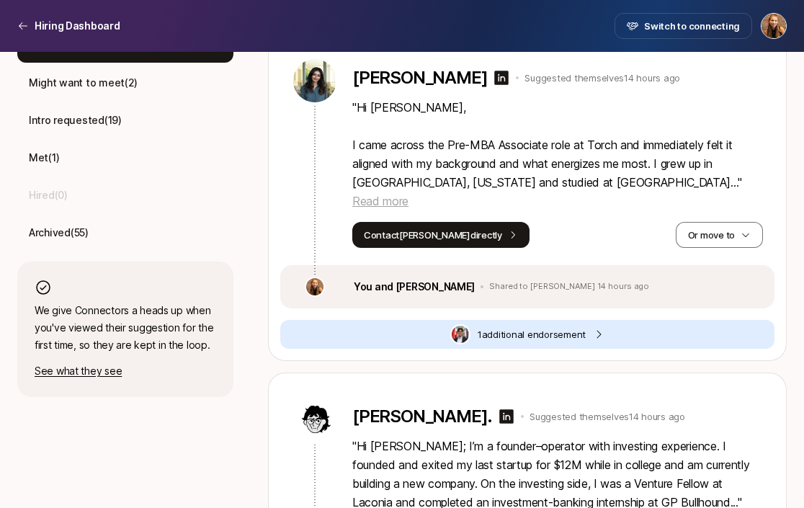
click at [408, 194] on span "Read more" at bounding box center [380, 201] width 56 height 14
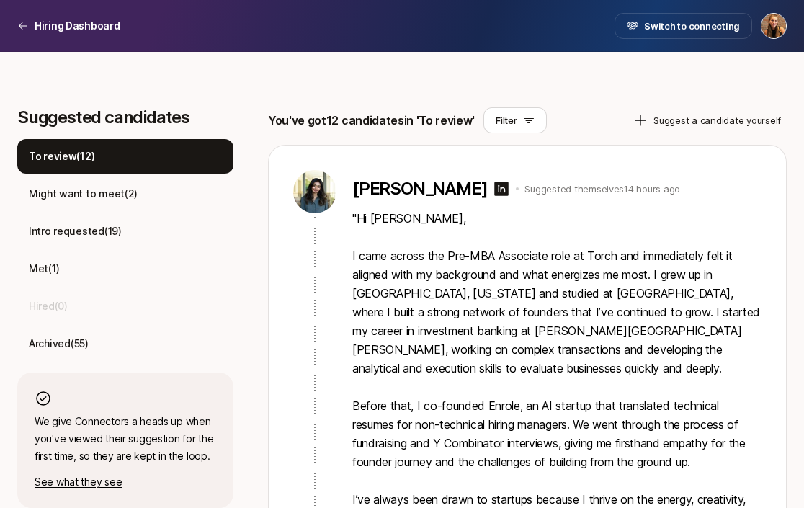
scroll to position [362, 0]
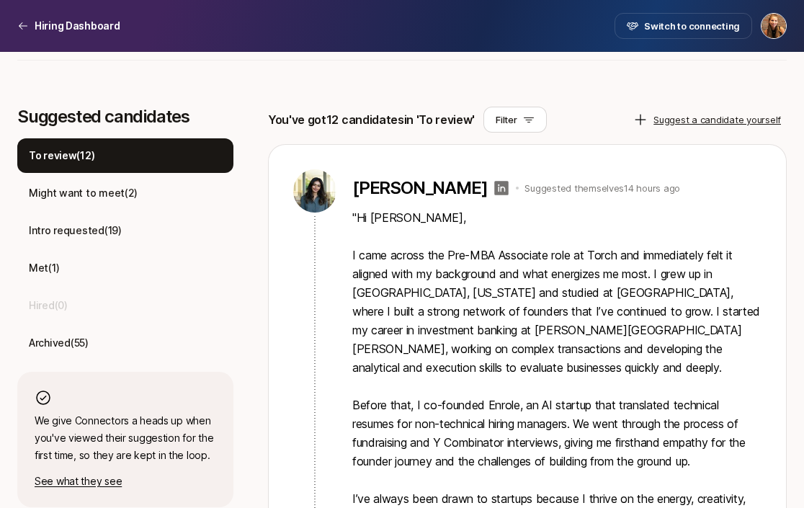
click at [499, 187] on icon at bounding box center [502, 188] width 14 height 14
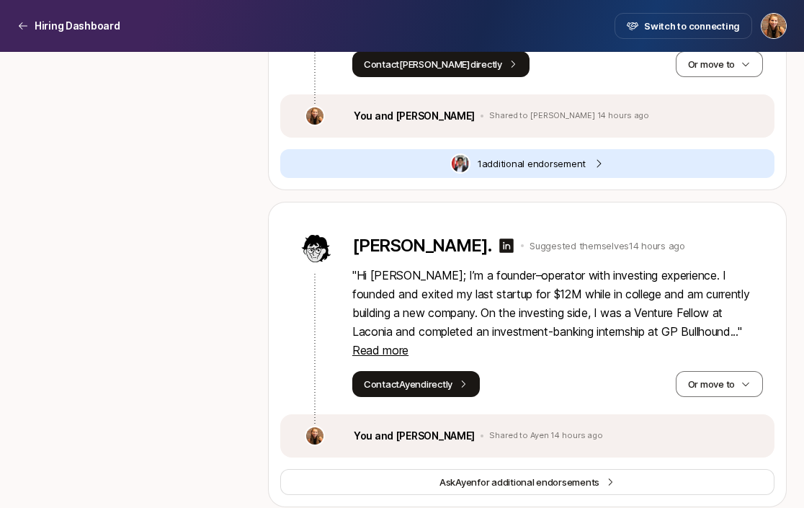
scroll to position [1000, 0]
click at [530, 153] on div "1 additional endorsement" at bounding box center [527, 162] width 494 height 29
click at [529, 156] on span "1 additional endorsement" at bounding box center [532, 163] width 108 height 14
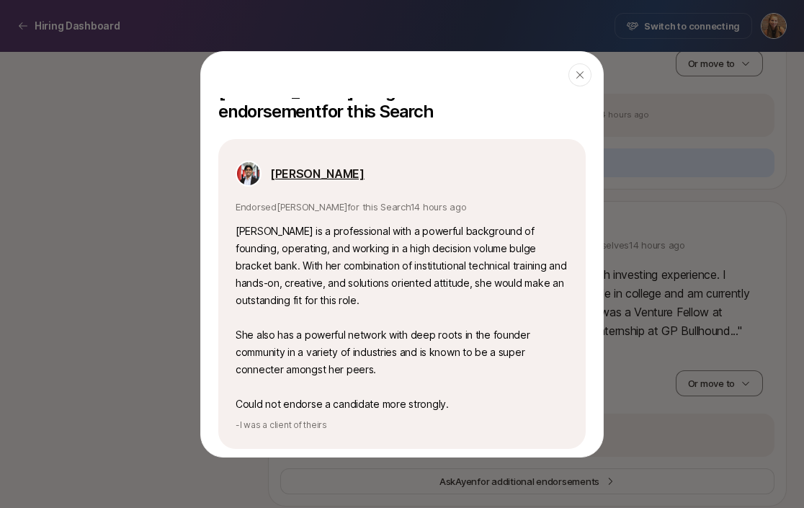
scroll to position [78, 0]
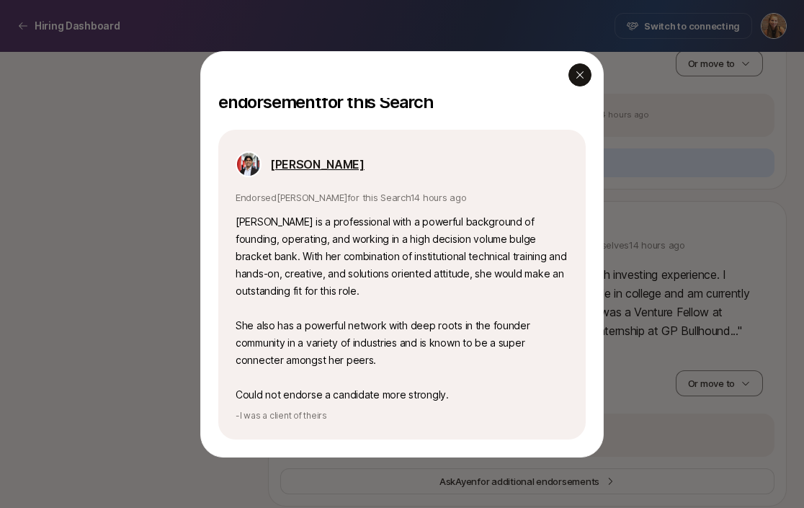
click at [584, 72] on icon "button" at bounding box center [580, 75] width 12 height 12
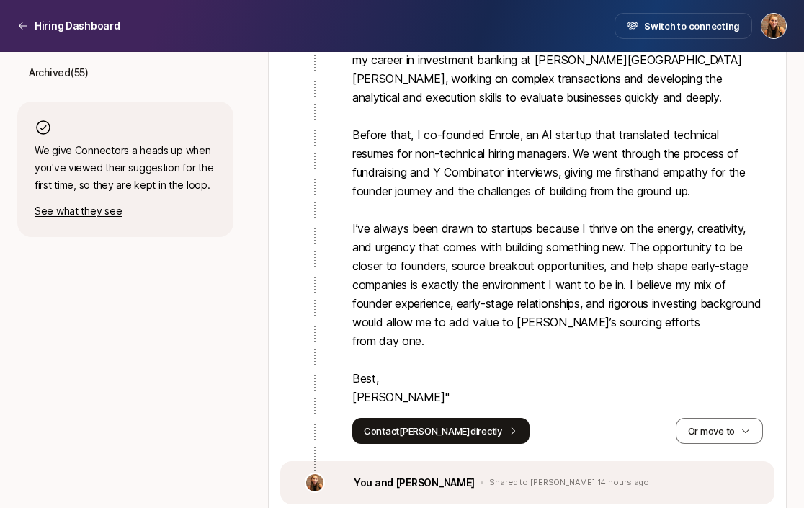
scroll to position [666, 0]
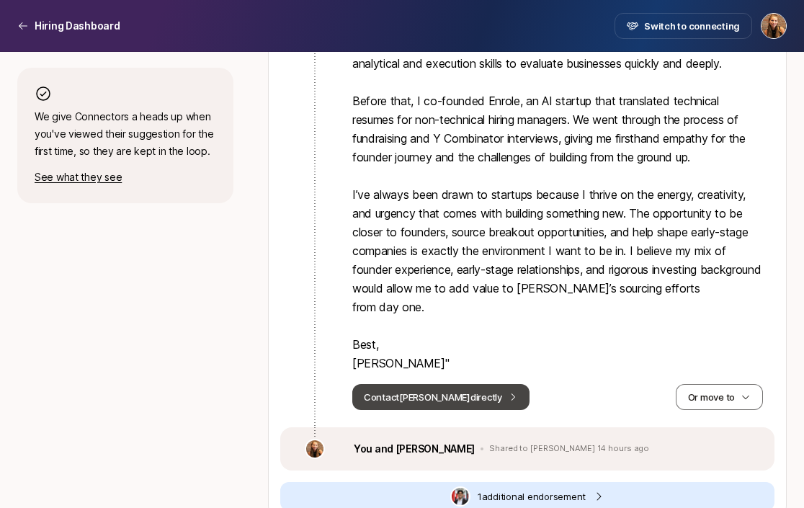
click at [432, 402] on button "Contact [PERSON_NAME] directly" at bounding box center [440, 397] width 177 height 26
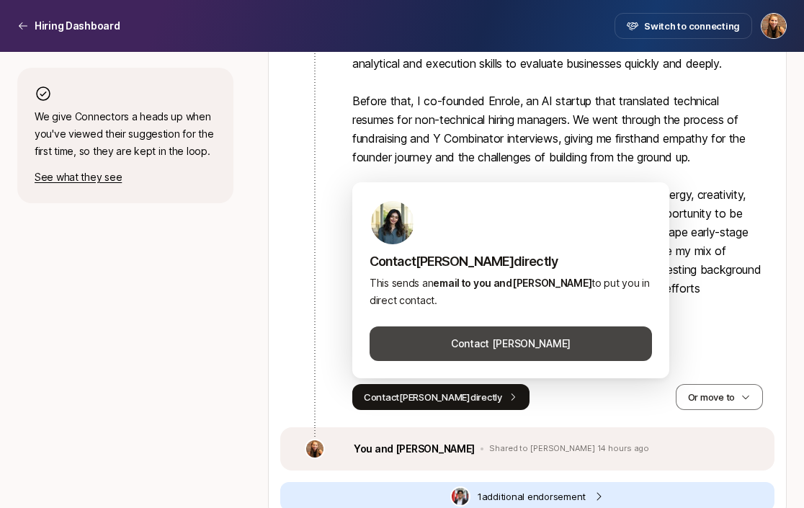
click at [484, 349] on button "Contact [PERSON_NAME]" at bounding box center [511, 343] width 282 height 35
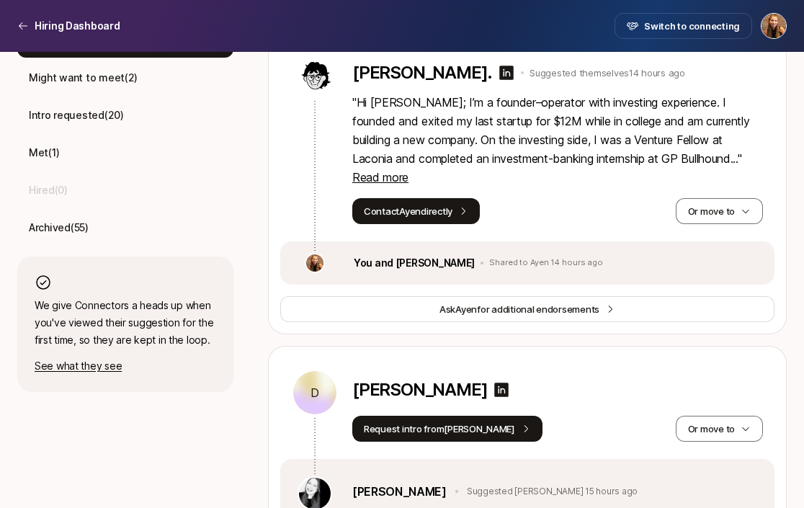
scroll to position [754, 0]
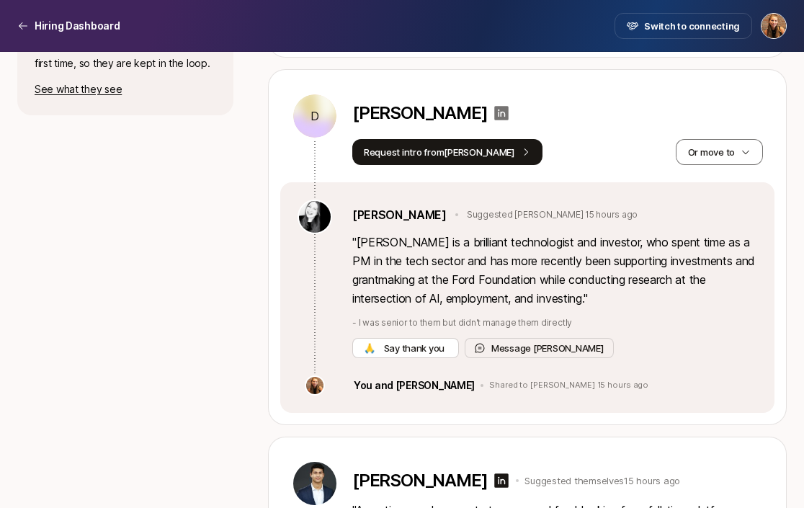
click at [495, 106] on icon at bounding box center [502, 113] width 14 height 14
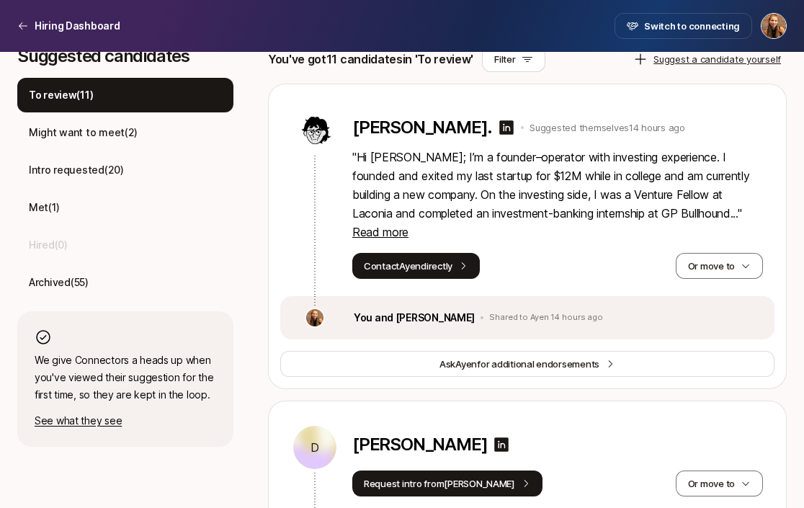
scroll to position [418, 0]
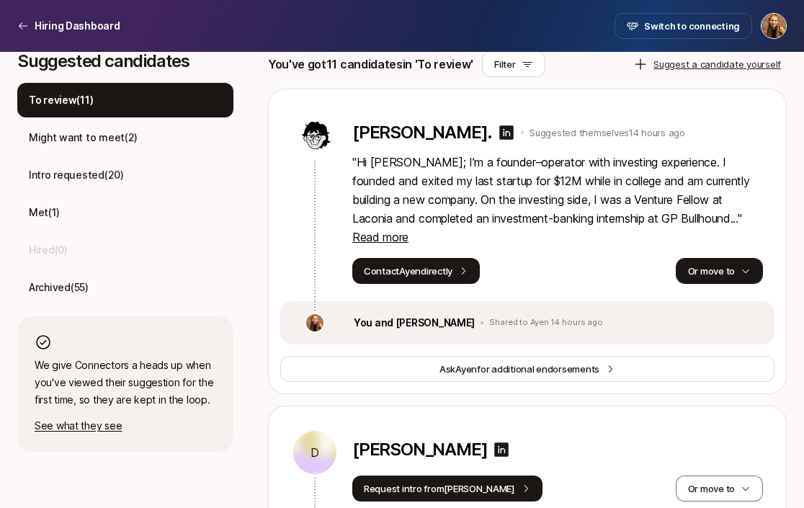
click at [696, 258] on button "Or move to" at bounding box center [719, 271] width 87 height 26
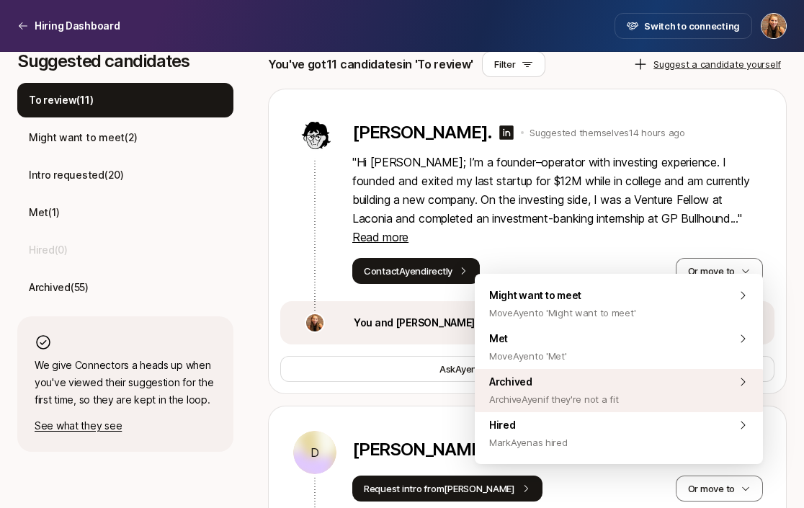
click at [577, 390] on span "Archive Ayen if they're not a fit" at bounding box center [553, 398] width 129 height 17
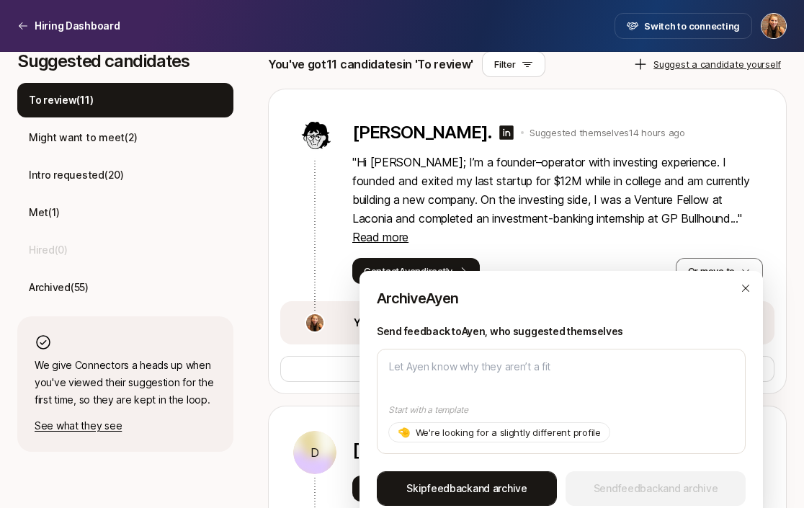
click at [450, 483] on span "feedback" at bounding box center [449, 488] width 45 height 12
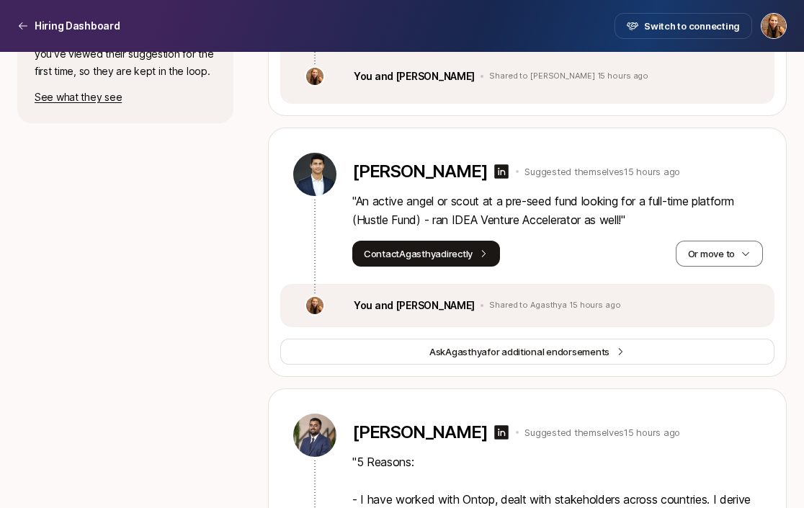
scroll to position [378, 0]
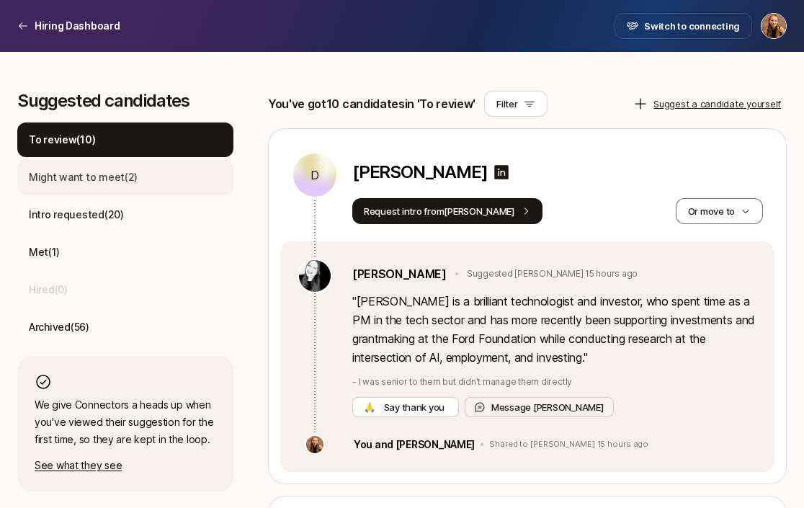
click at [168, 178] on div "Might want to meet ( 2 )" at bounding box center [125, 177] width 216 height 35
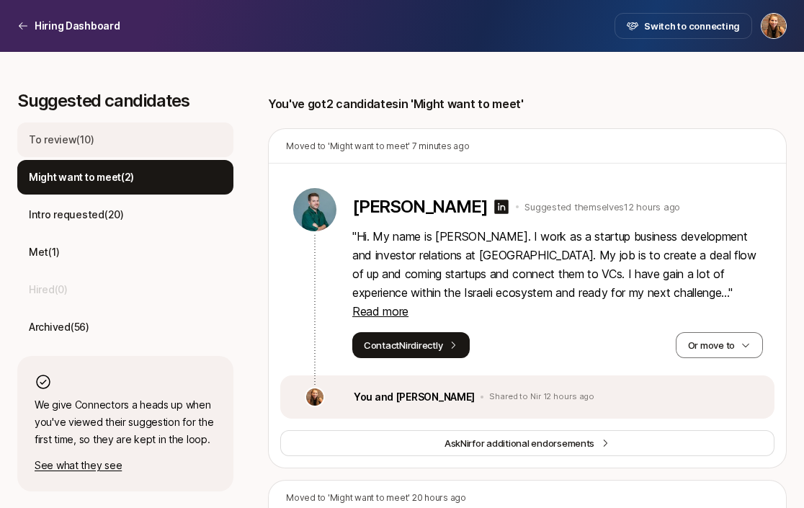
click at [139, 146] on div "To review ( 10 )" at bounding box center [125, 139] width 216 height 35
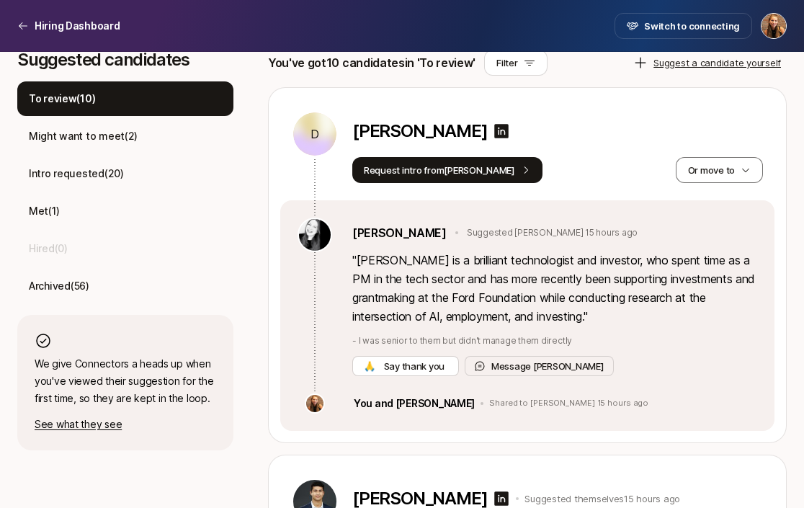
scroll to position [434, 0]
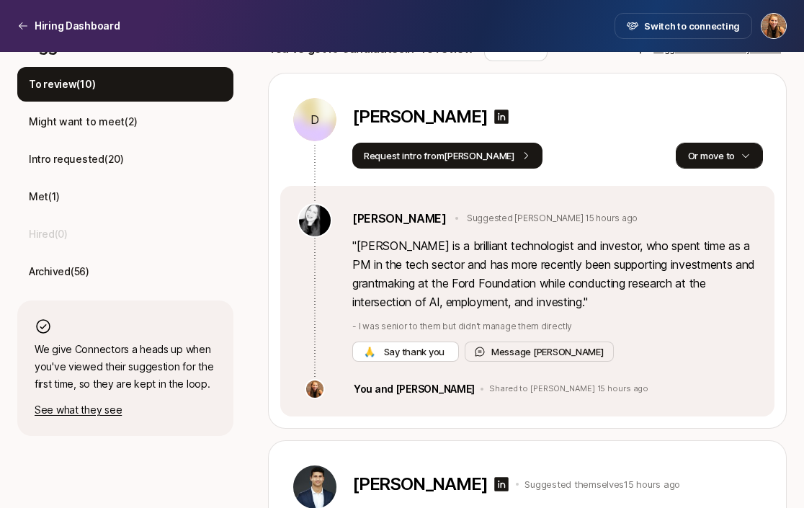
click at [723, 144] on button "Or move to" at bounding box center [719, 156] width 87 height 26
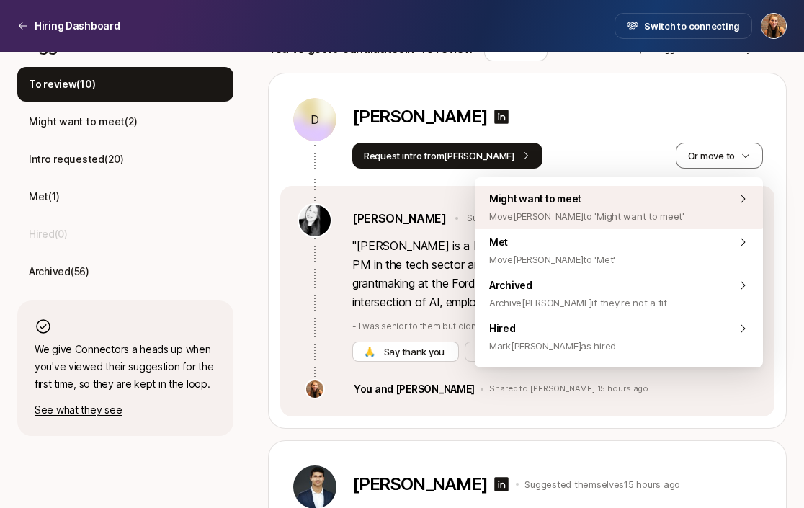
click at [637, 205] on span "Might want to meet Move [PERSON_NAME] to 'Might want to meet'" at bounding box center [586, 207] width 195 height 35
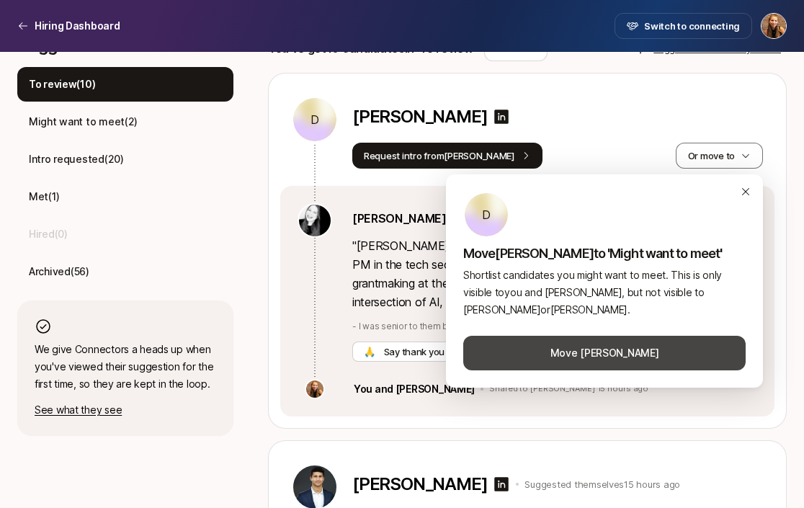
click at [567, 353] on button "Move Danica" at bounding box center [604, 353] width 282 height 35
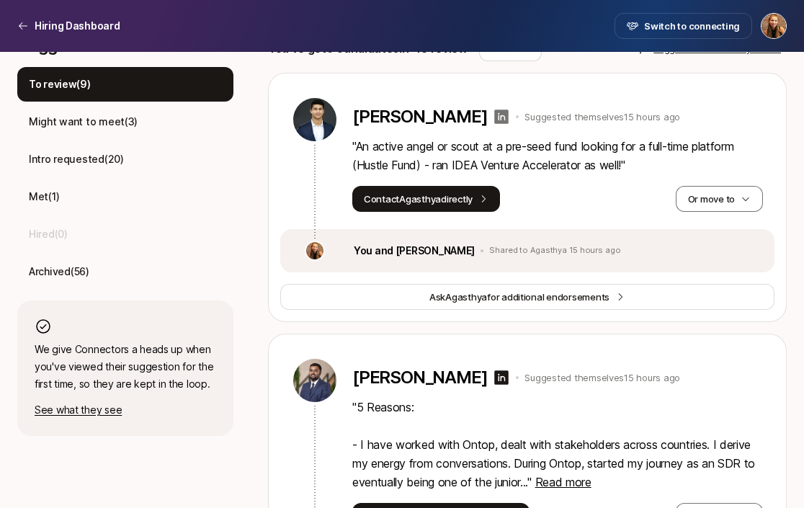
click at [496, 118] on icon at bounding box center [502, 117] width 14 height 14
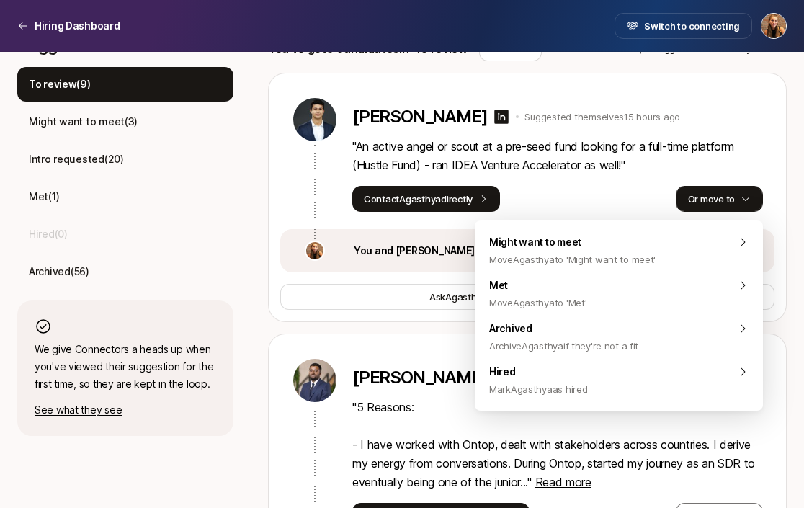
click at [717, 201] on button "Or move to" at bounding box center [719, 199] width 87 height 26
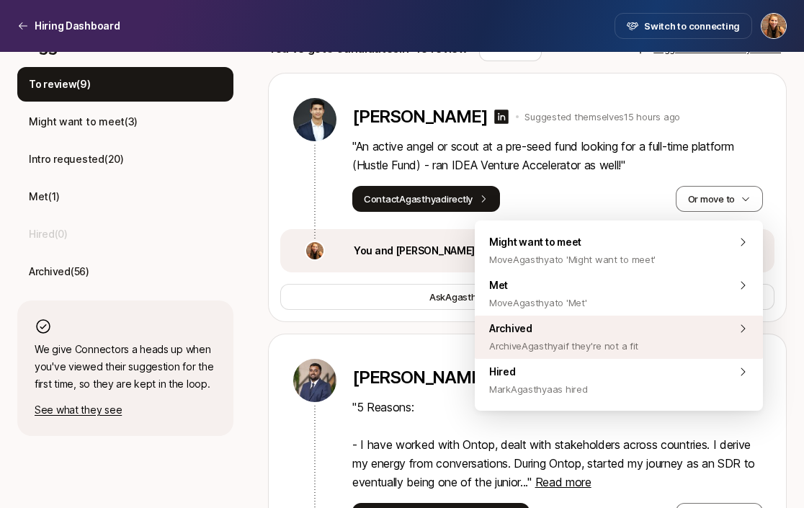
click at [545, 337] on span "Archive Agasthya if they're not a fit" at bounding box center [563, 345] width 149 height 17
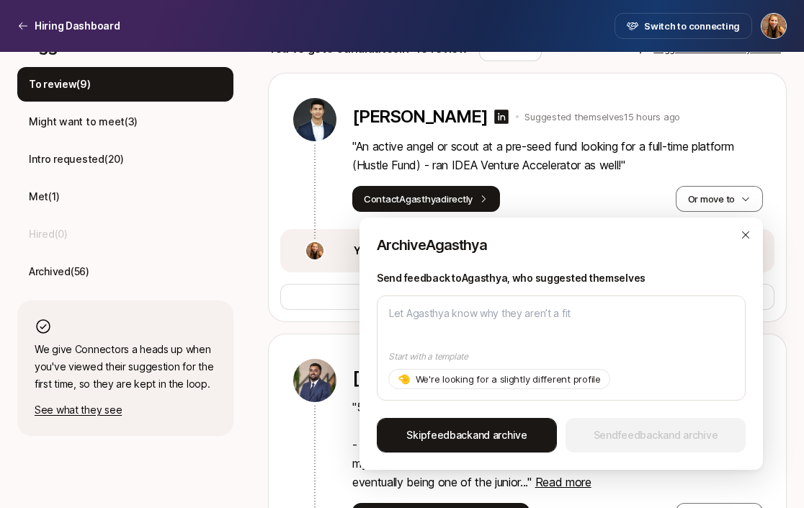
click at [470, 432] on span "feedback" at bounding box center [449, 435] width 45 height 12
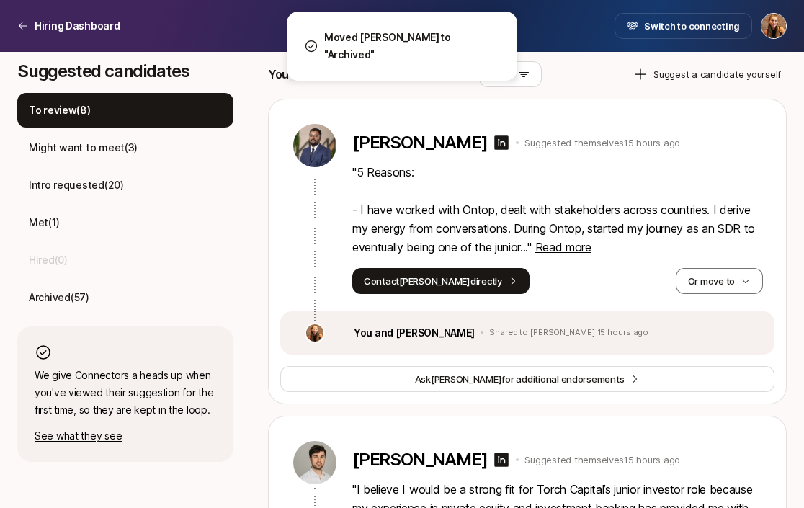
scroll to position [409, 0]
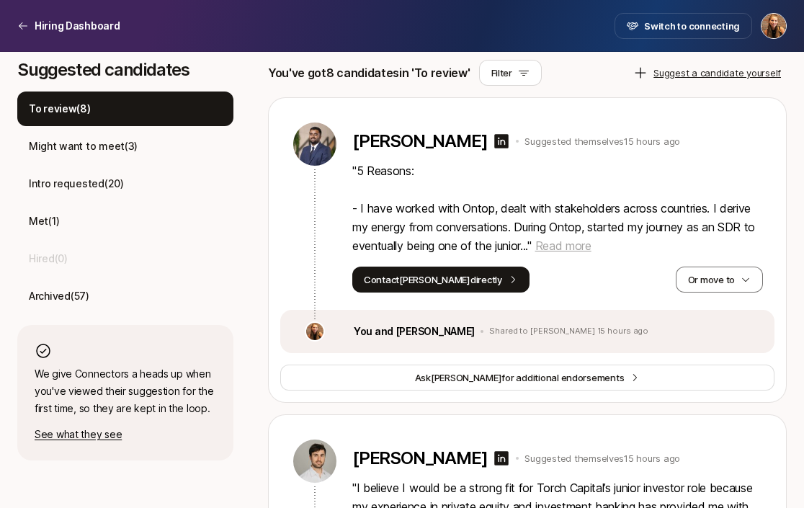
click at [570, 245] on span "Read more" at bounding box center [563, 245] width 56 height 14
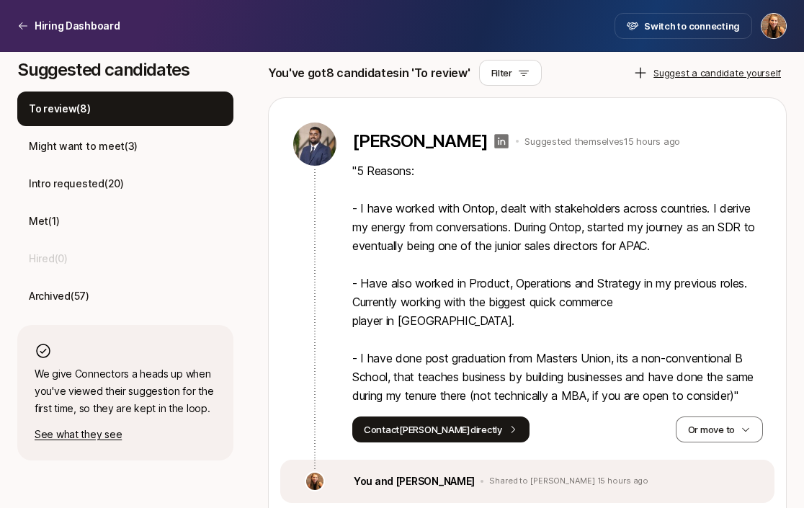
click at [493, 140] on icon at bounding box center [501, 141] width 17 height 17
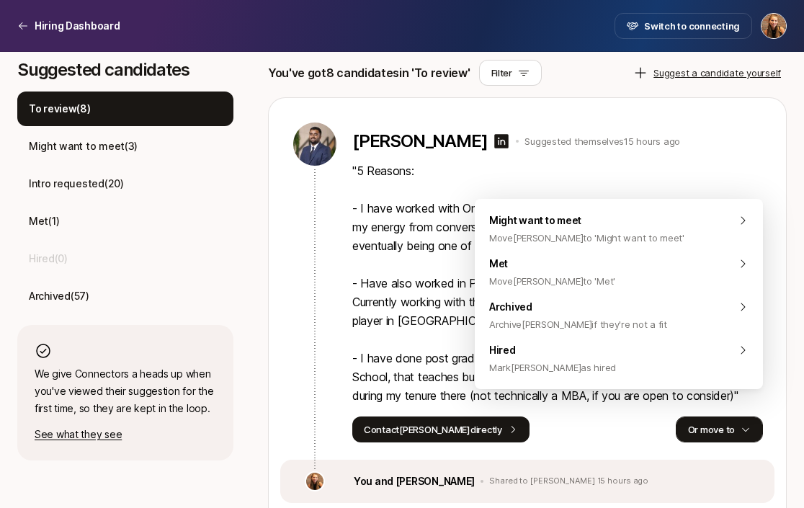
click at [700, 419] on button "Or move to" at bounding box center [719, 429] width 87 height 26
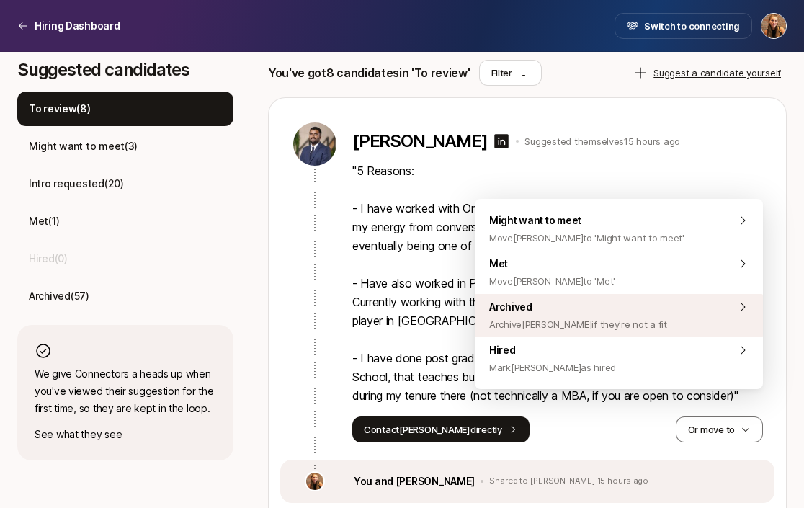
click at [615, 316] on span "Archive Rohan if they're not a fit" at bounding box center [578, 324] width 178 height 17
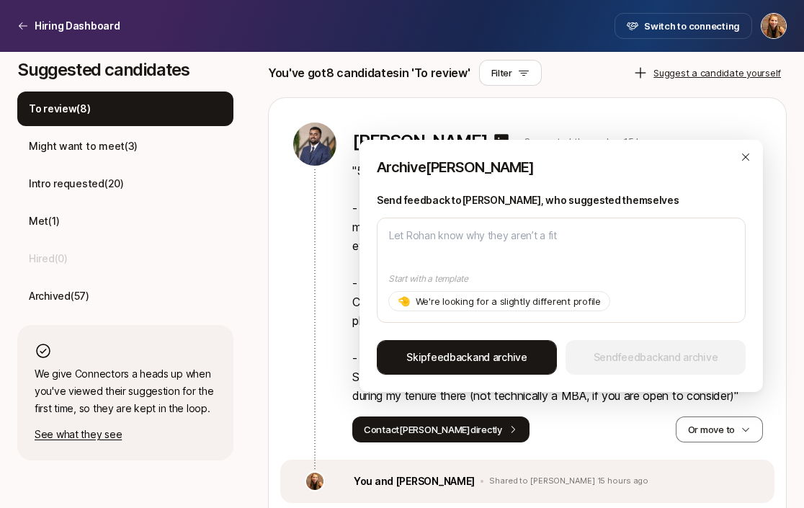
click at [485, 353] on span "Skip feedback and archive" at bounding box center [466, 357] width 121 height 17
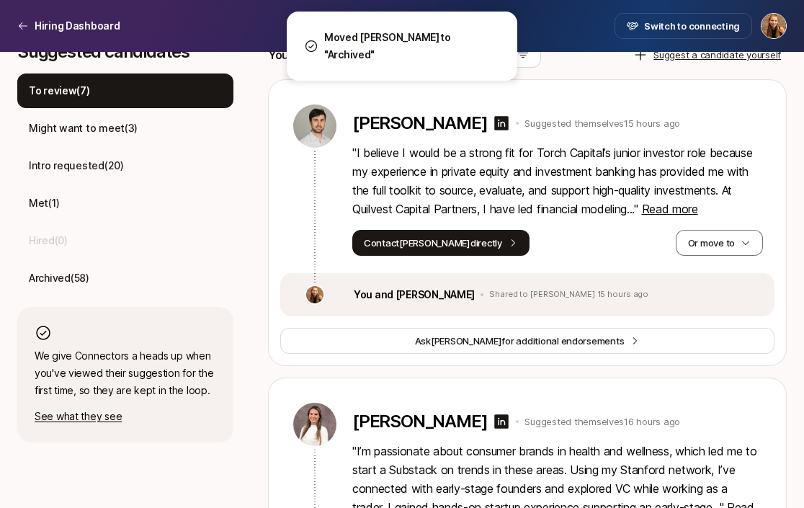
scroll to position [422, 0]
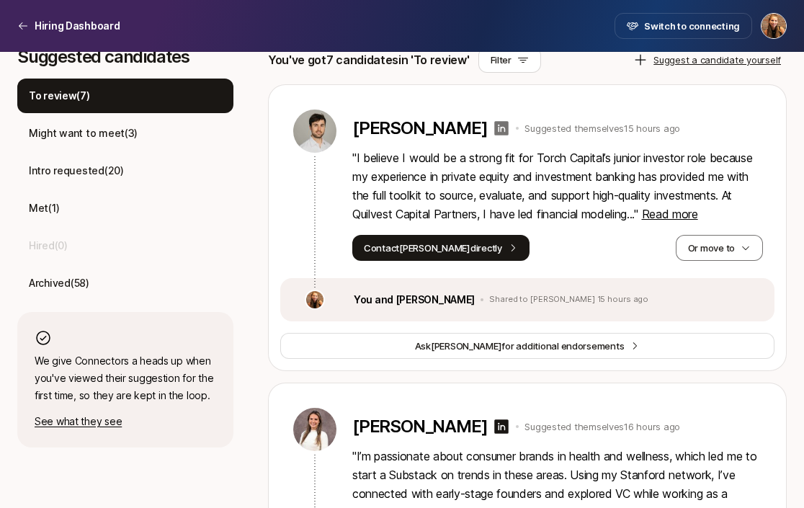
click at [495, 127] on icon at bounding box center [502, 128] width 14 height 14
click at [712, 247] on button "Or move to" at bounding box center [719, 248] width 87 height 26
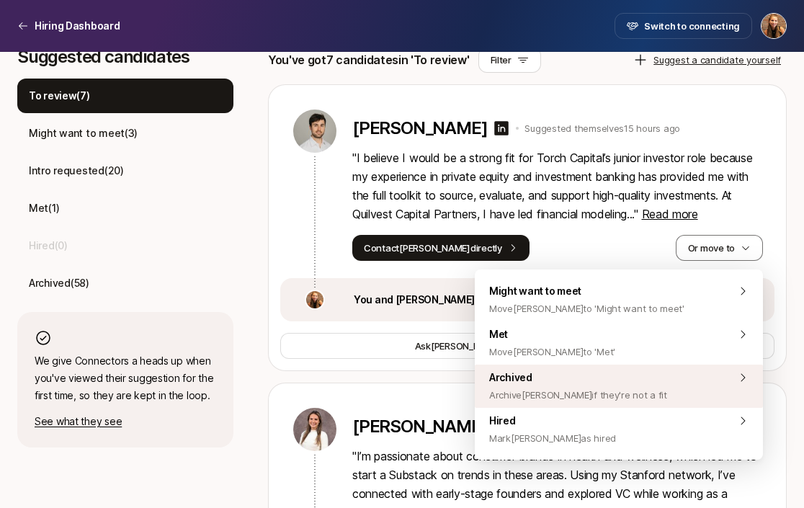
click at [576, 394] on span "Archive Kevin if they're not a fit" at bounding box center [578, 394] width 178 height 17
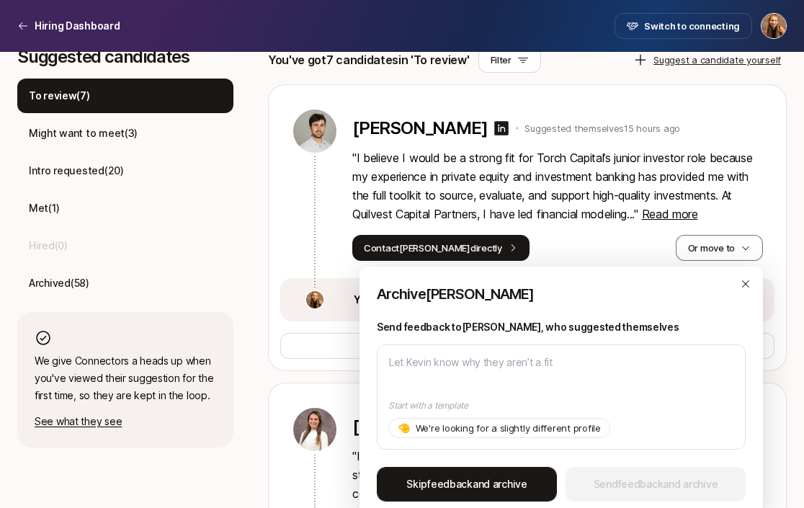
click at [480, 483] on span "Skip feedback and archive" at bounding box center [466, 483] width 121 height 17
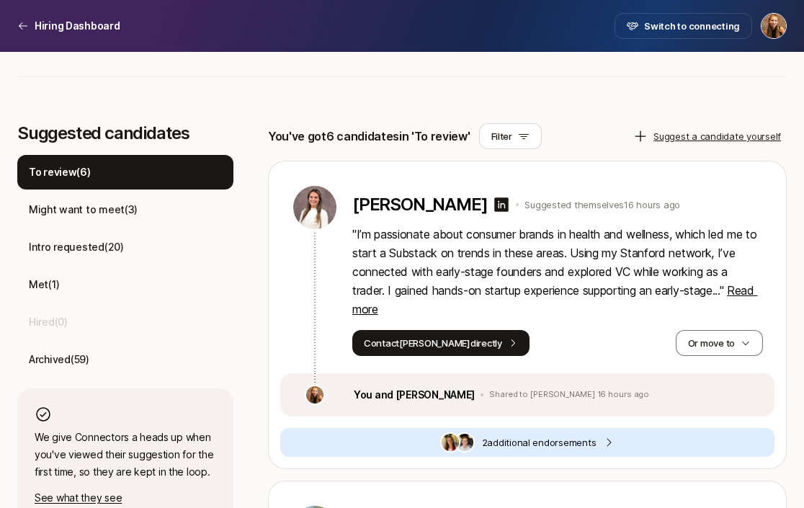
scroll to position [450, 0]
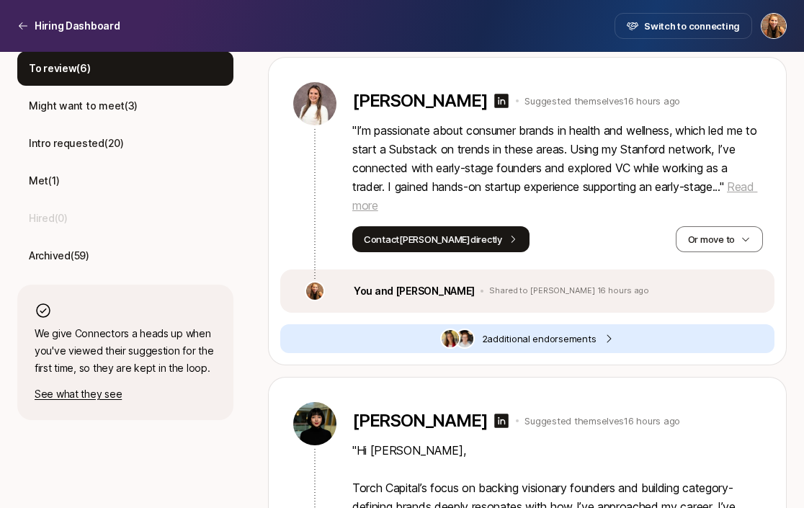
click at [388, 210] on span "Read more" at bounding box center [554, 195] width 405 height 33
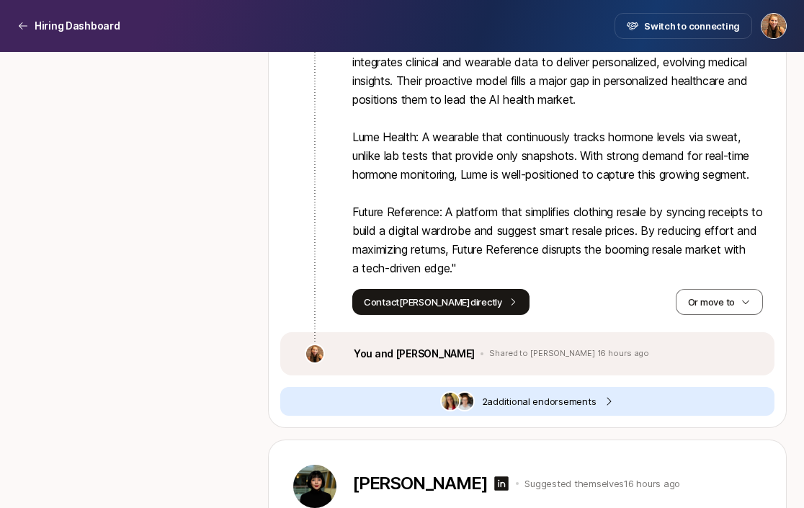
scroll to position [821, 0]
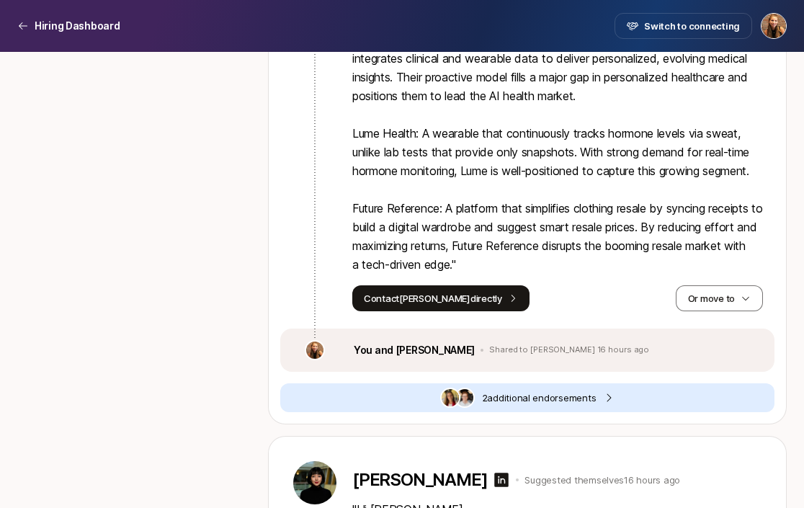
click at [470, 406] on img at bounding box center [464, 397] width 17 height 17
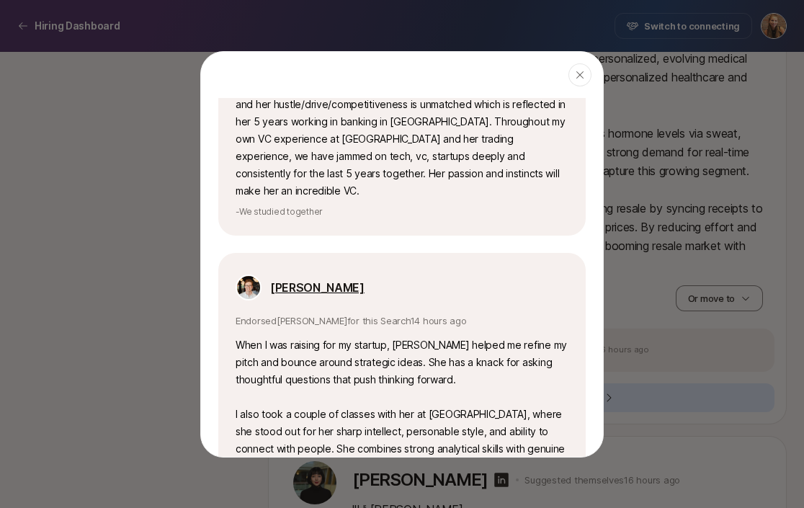
scroll to position [405, 0]
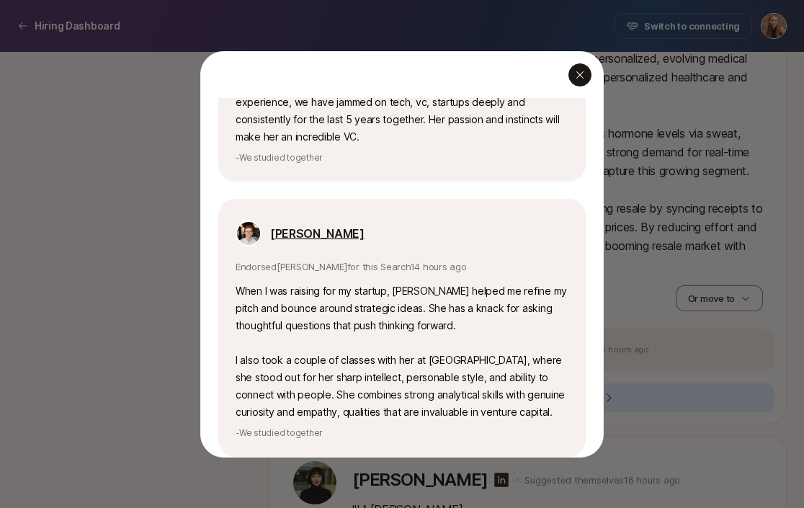
click at [578, 73] on icon "button" at bounding box center [579, 74] width 7 height 7
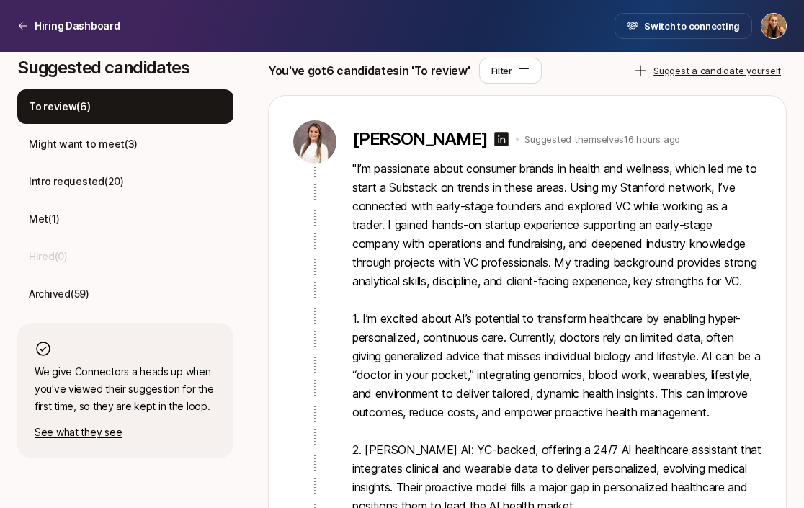
scroll to position [397, 0]
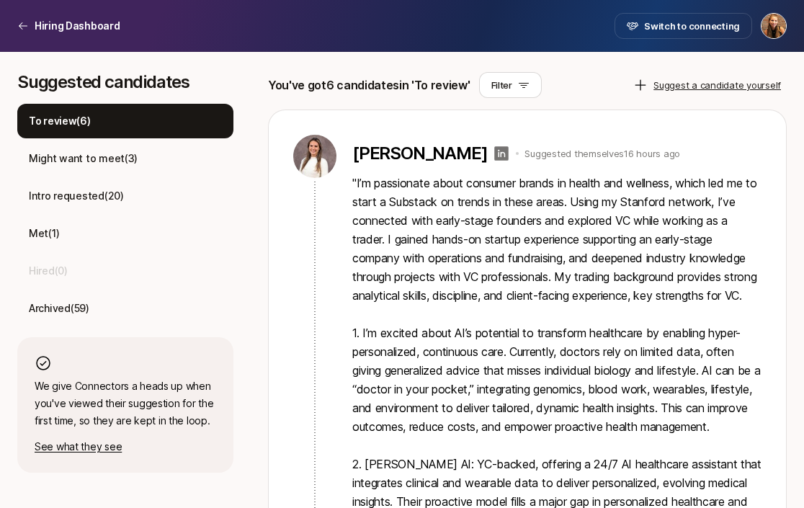
click at [495, 152] on icon at bounding box center [502, 153] width 14 height 14
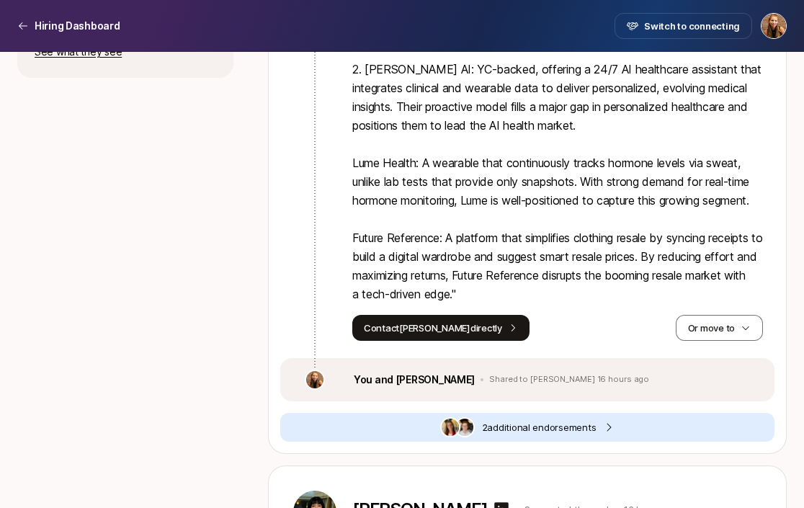
scroll to position [932, 0]
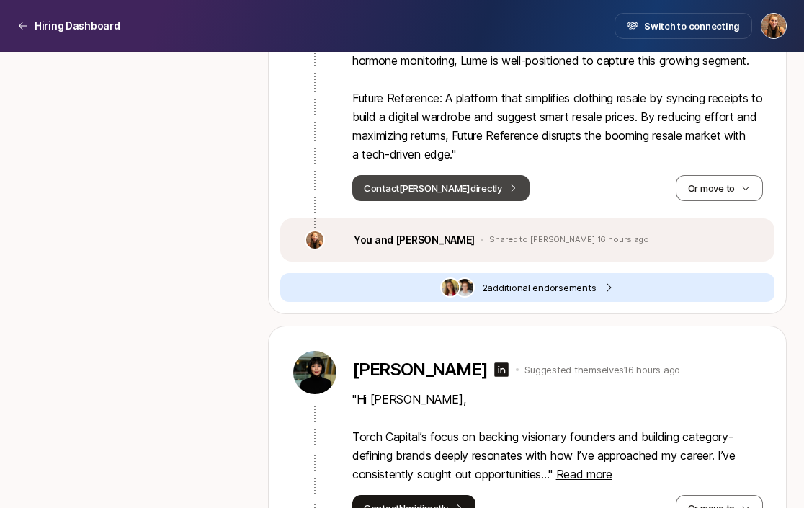
click at [426, 201] on button "Contact Naomi directly" at bounding box center [440, 188] width 177 height 26
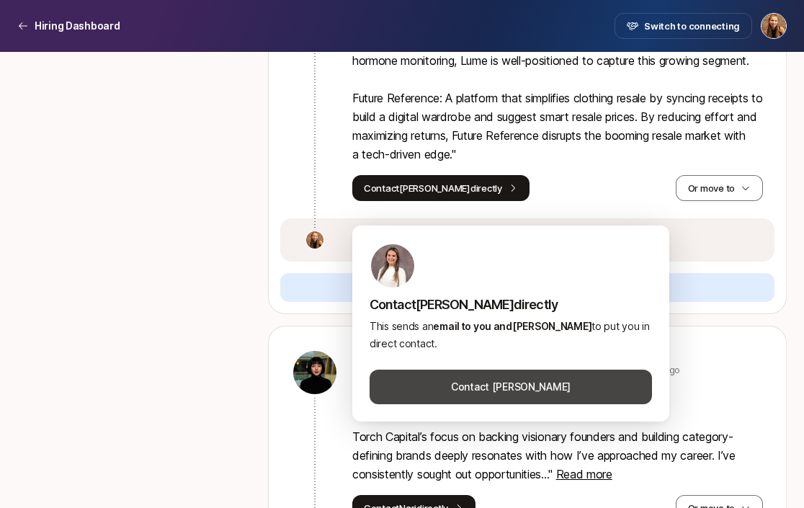
click at [473, 393] on button "Contact Naomi Buday" at bounding box center [511, 387] width 282 height 35
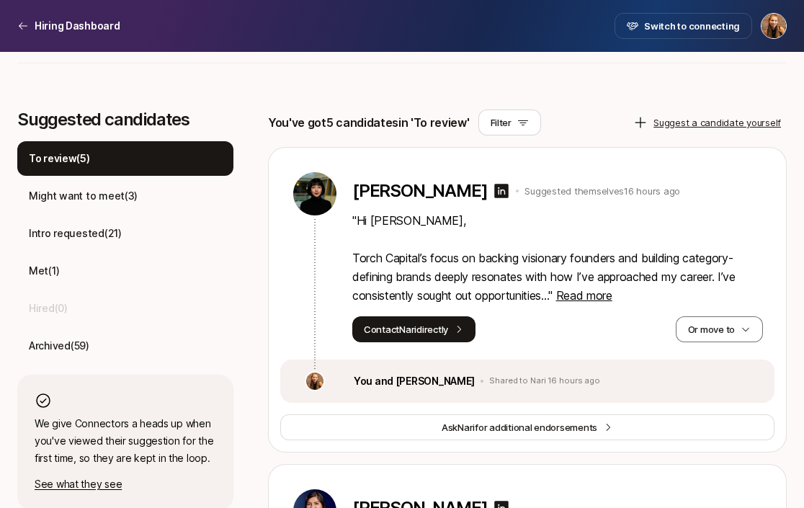
scroll to position [383, 0]
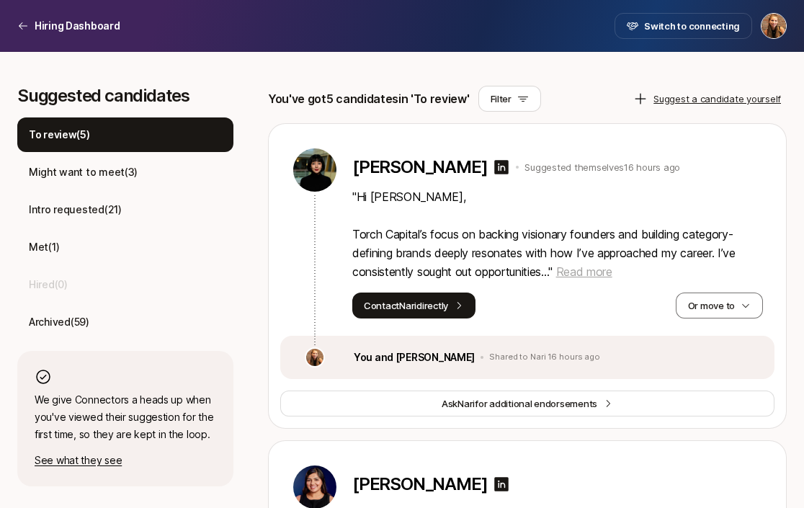
click at [573, 272] on span "Read more" at bounding box center [584, 271] width 56 height 14
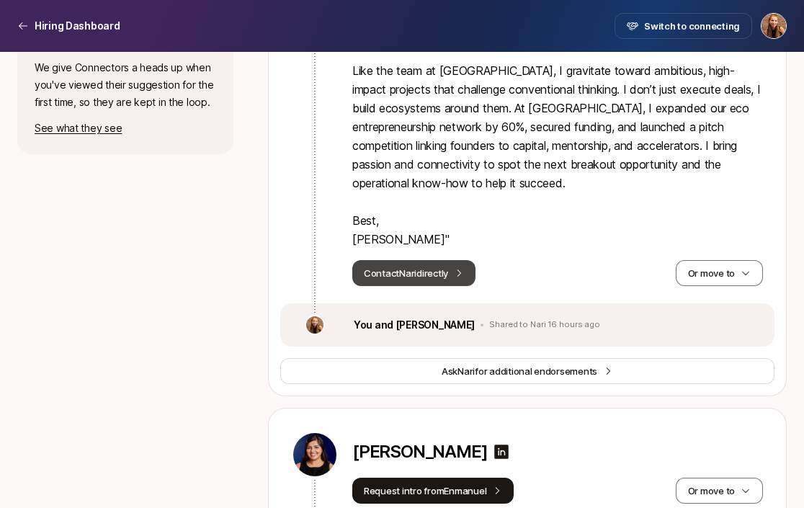
scroll to position [797, 0]
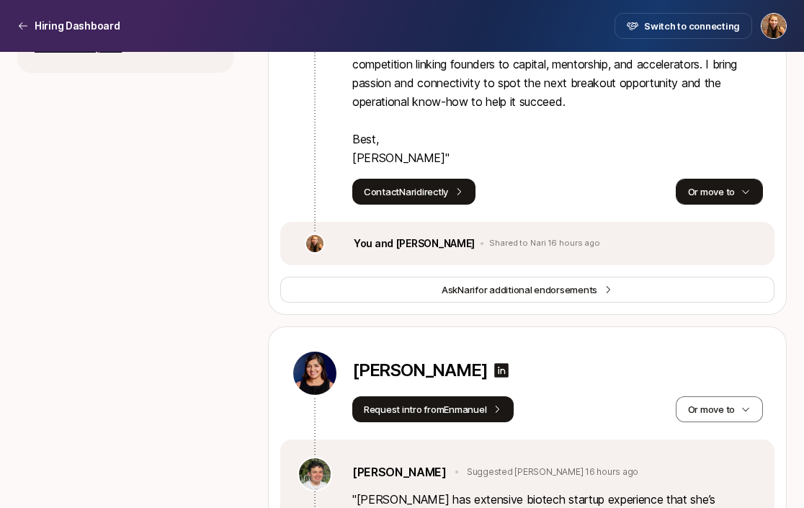
click at [695, 187] on button "Or move to" at bounding box center [719, 192] width 87 height 26
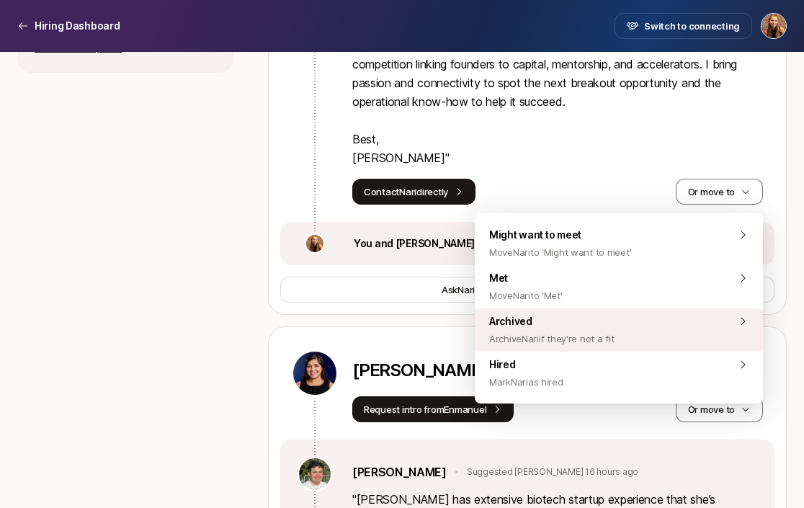
click at [571, 337] on span "Archive Nari if they're not a fit" at bounding box center [551, 338] width 125 height 17
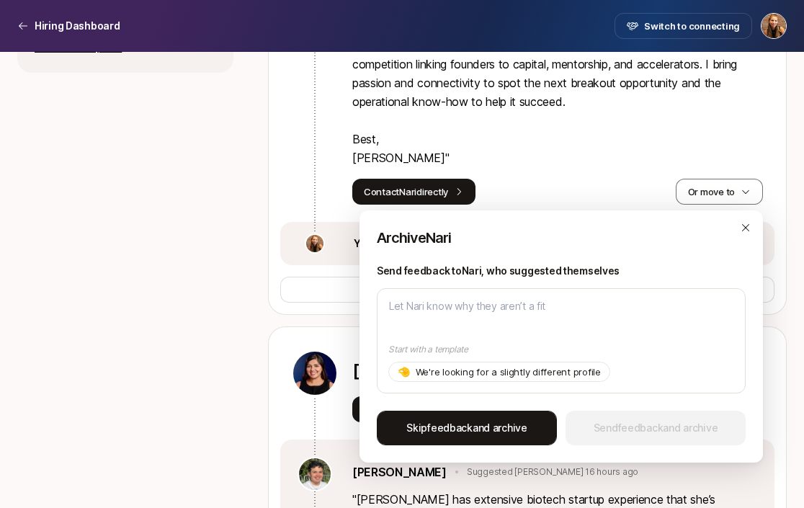
click at [473, 426] on span "Skip feedback and archive" at bounding box center [466, 427] width 121 height 17
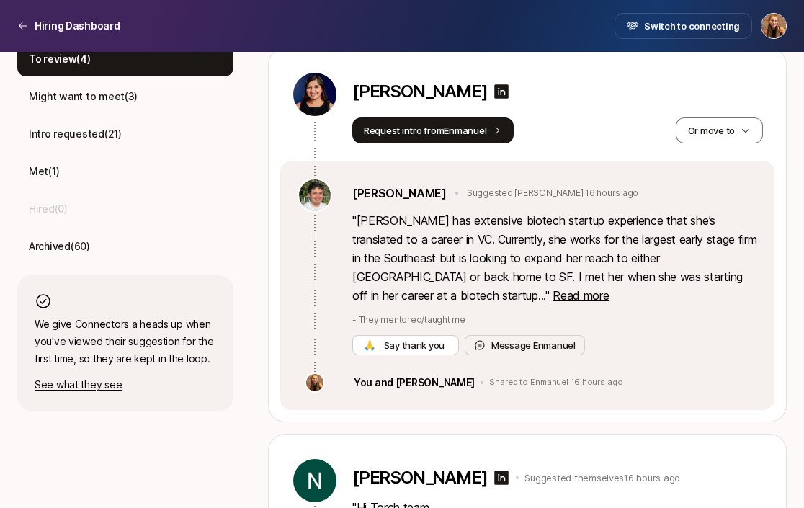
scroll to position [472, 0]
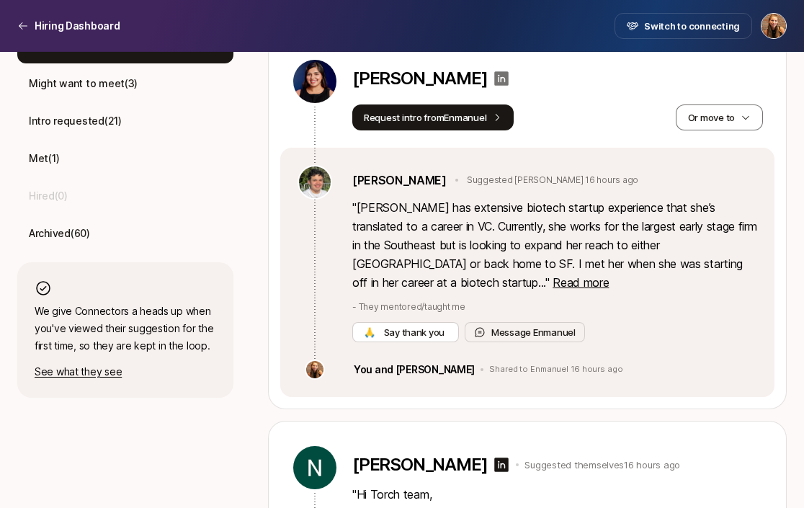
click at [495, 82] on icon at bounding box center [502, 78] width 14 height 14
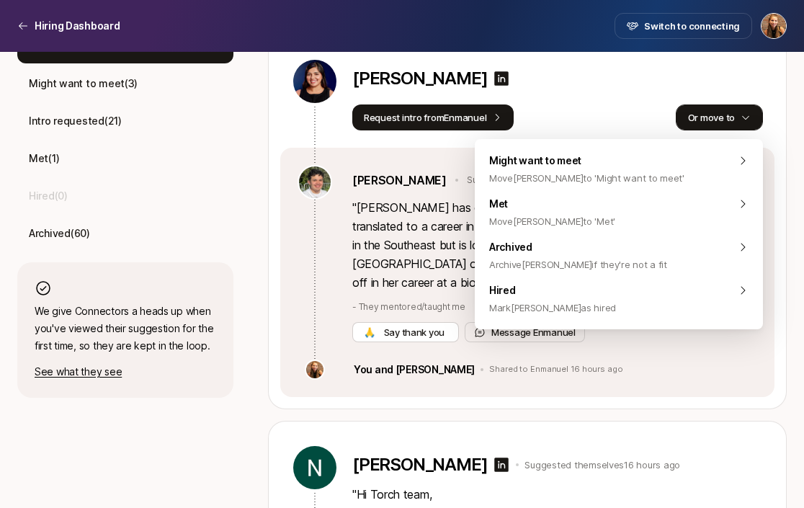
click at [713, 122] on button "Or move to" at bounding box center [719, 117] width 87 height 26
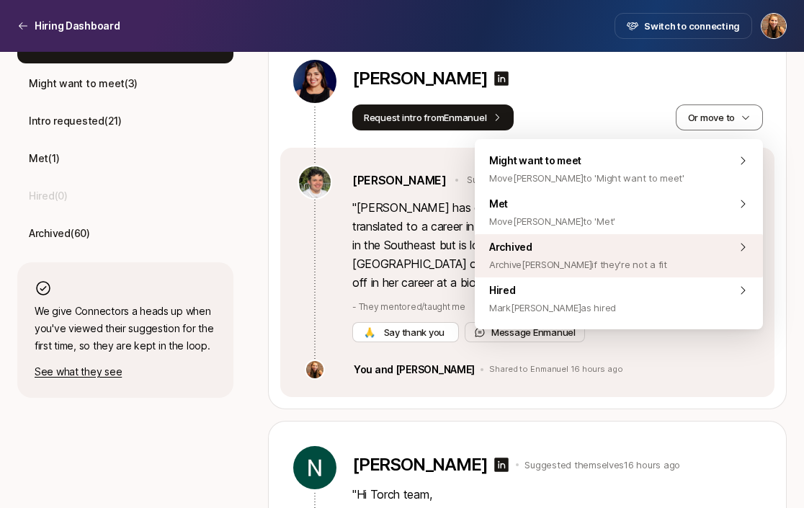
click at [551, 271] on span "Archive Savreet if they're not a fit" at bounding box center [578, 264] width 178 height 17
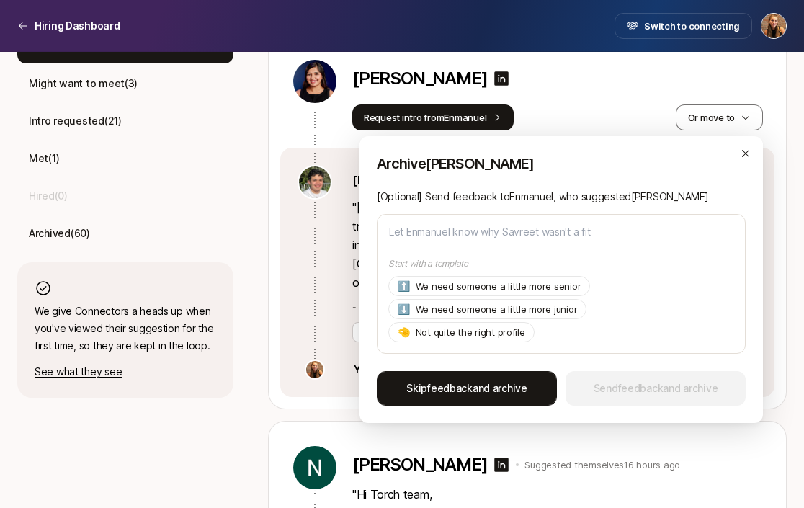
click at [465, 382] on span "feedback" at bounding box center [449, 388] width 45 height 12
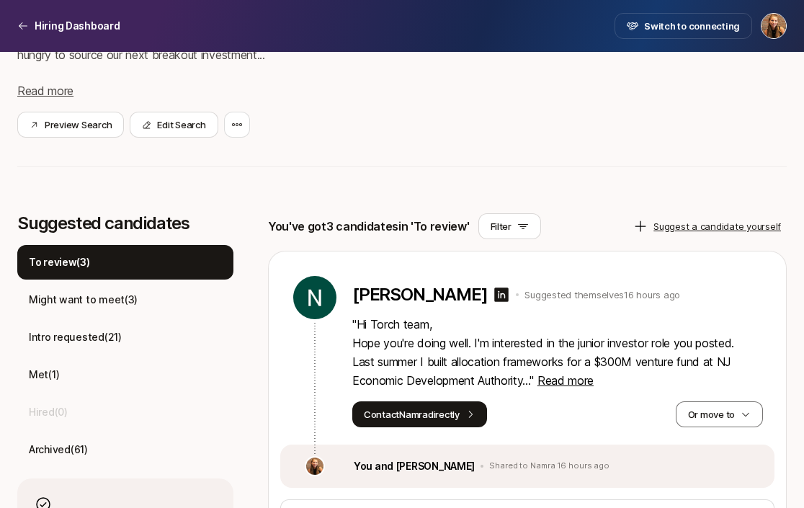
scroll to position [403, 0]
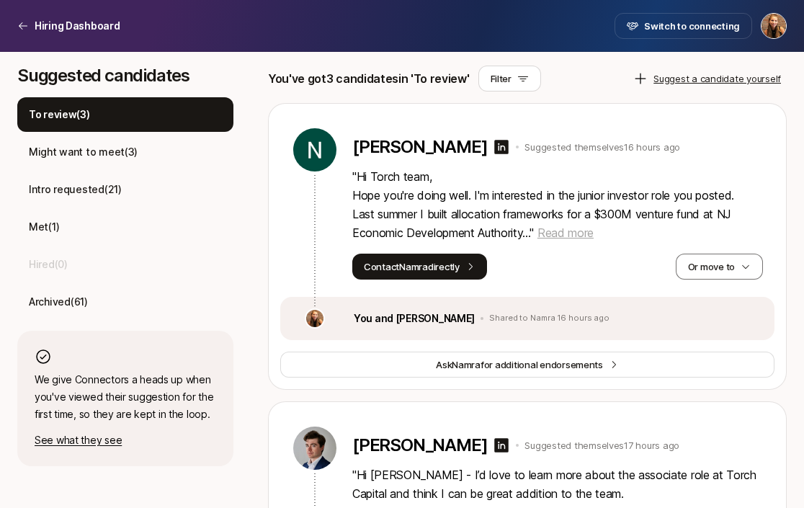
click at [576, 233] on span "Read more" at bounding box center [565, 232] width 56 height 14
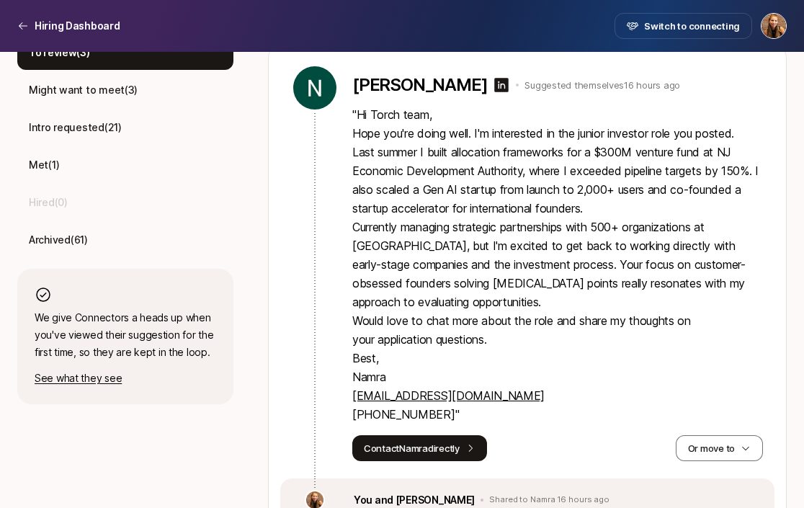
scroll to position [469, 0]
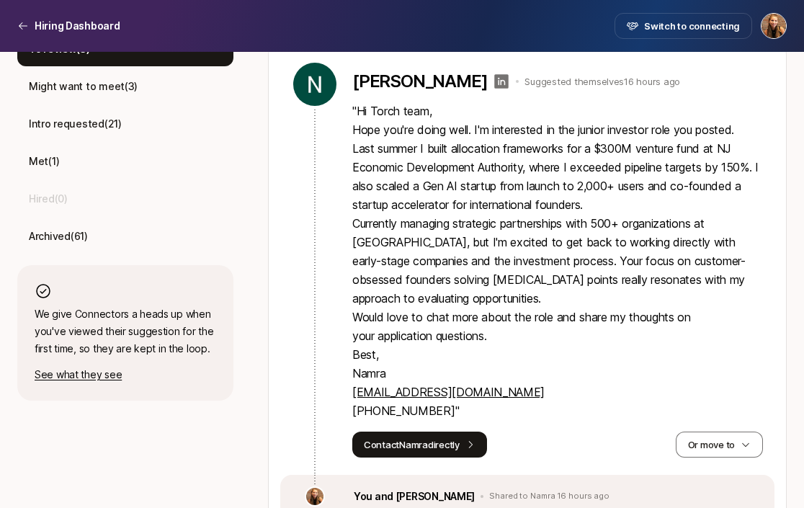
click at [495, 80] on icon at bounding box center [502, 81] width 14 height 14
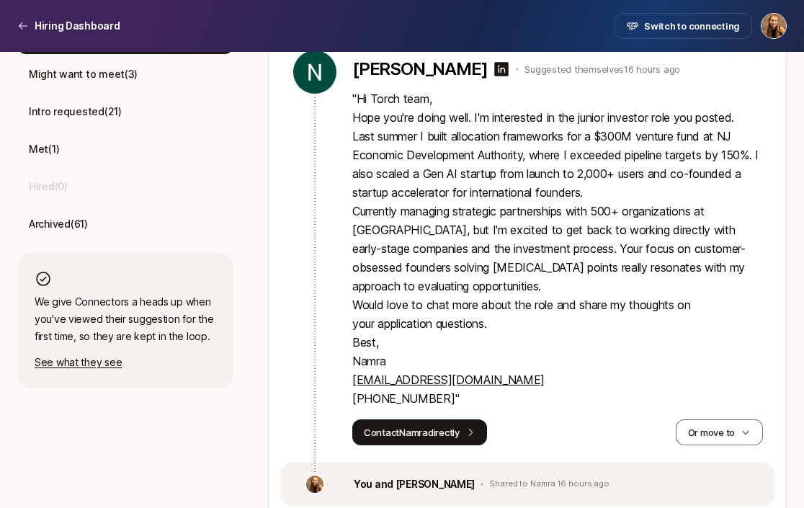
scroll to position [555, 0]
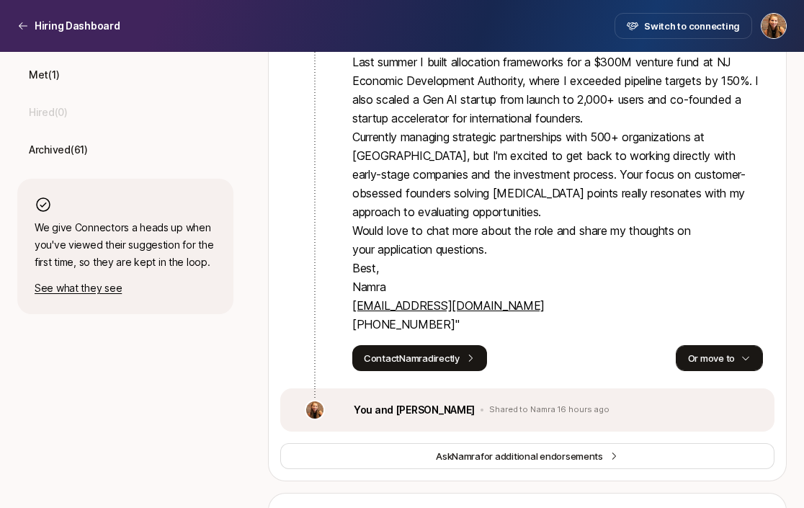
click at [715, 364] on button "Or move to" at bounding box center [719, 358] width 87 height 26
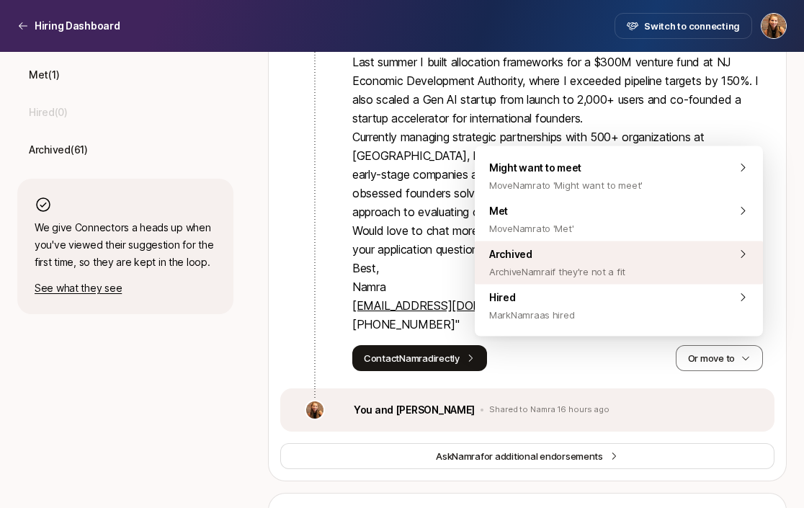
click at [643, 255] on div "Archived Archive Namra if they're not a fit" at bounding box center [619, 262] width 288 height 43
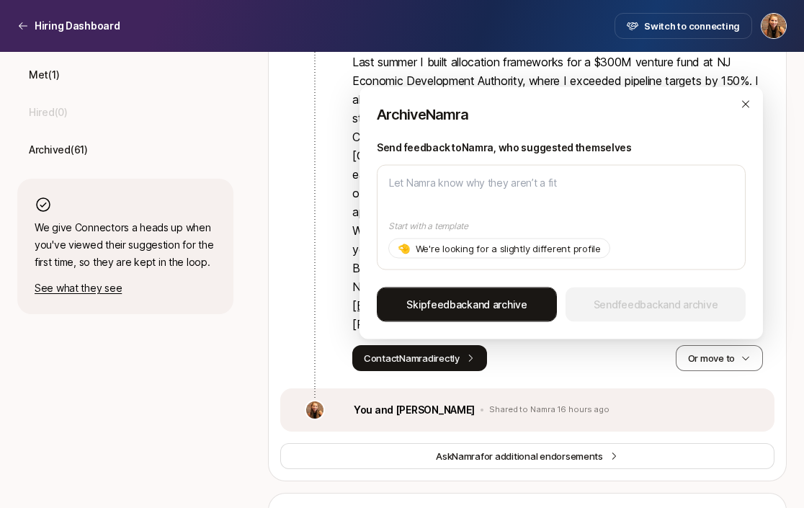
click at [484, 308] on span "Skip feedback and archive" at bounding box center [466, 304] width 121 height 17
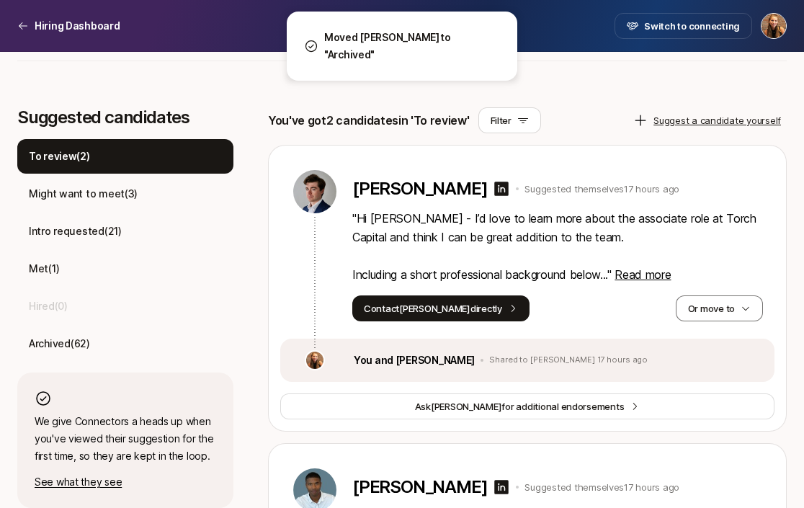
scroll to position [393, 0]
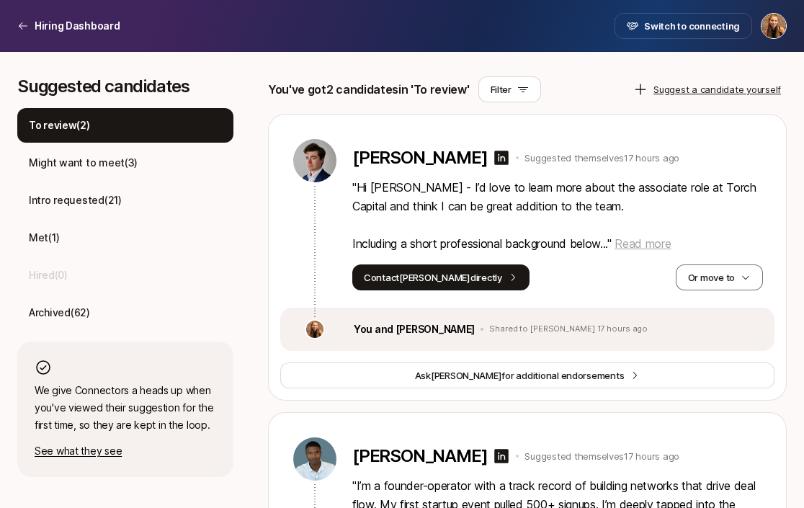
click at [643, 243] on span "Read more" at bounding box center [643, 243] width 56 height 14
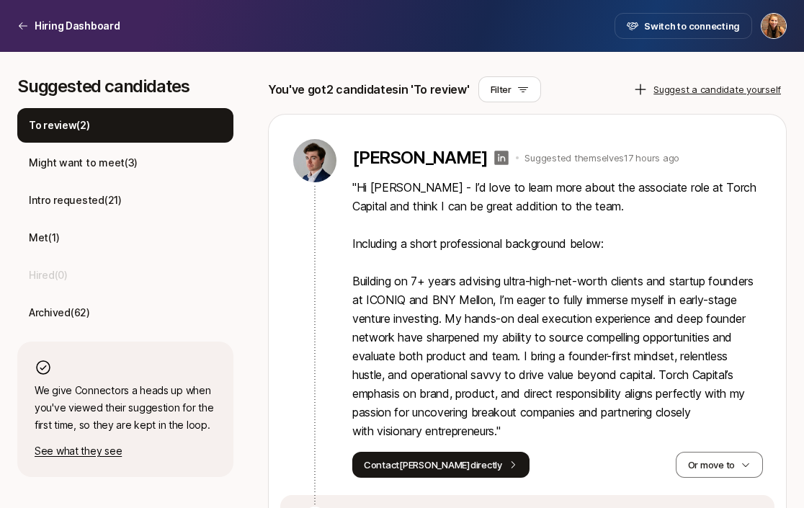
click at [495, 159] on icon at bounding box center [502, 158] width 14 height 14
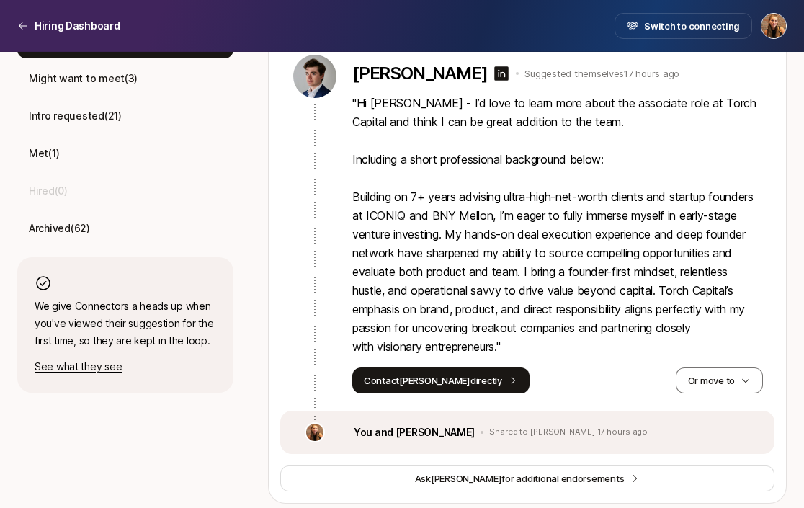
scroll to position [478, 0]
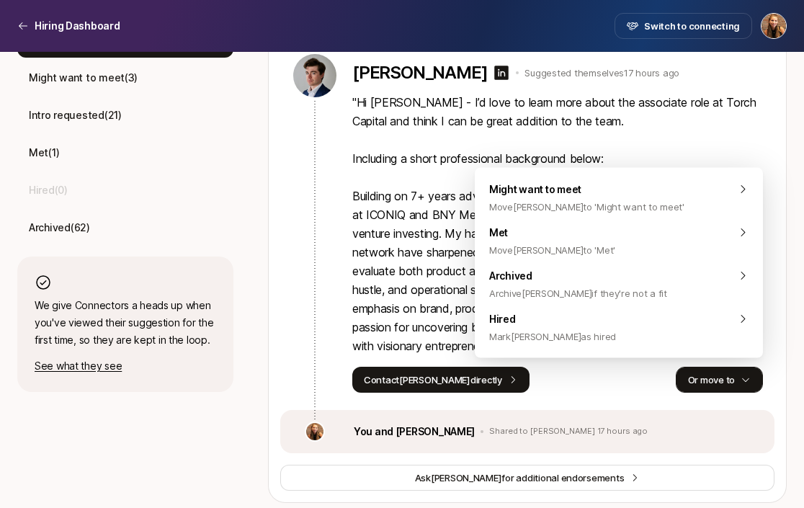
click at [702, 374] on button "Or move to" at bounding box center [719, 380] width 87 height 26
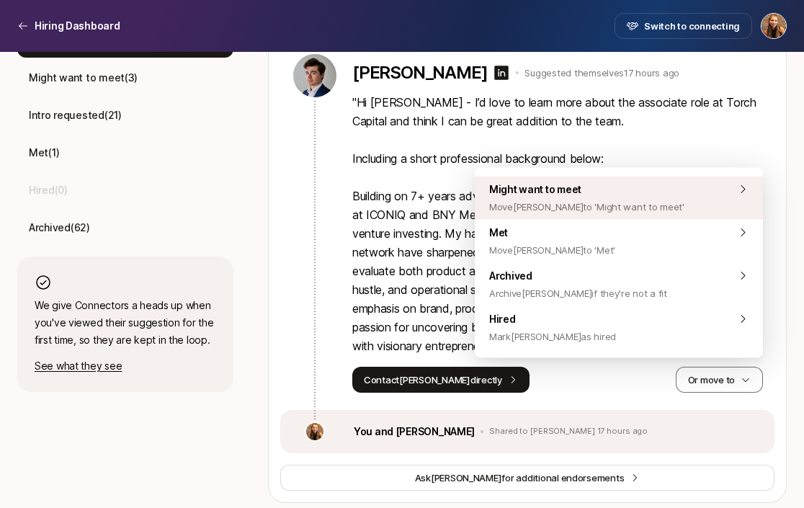
click at [568, 200] on span "Move Andrew to 'Might want to meet'" at bounding box center [586, 206] width 195 height 17
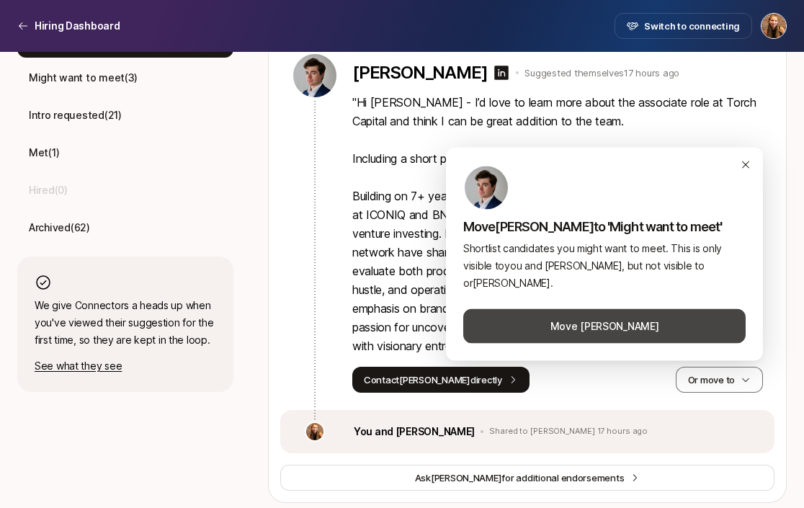
click at [545, 335] on button "Move Andrew" at bounding box center [604, 326] width 282 height 35
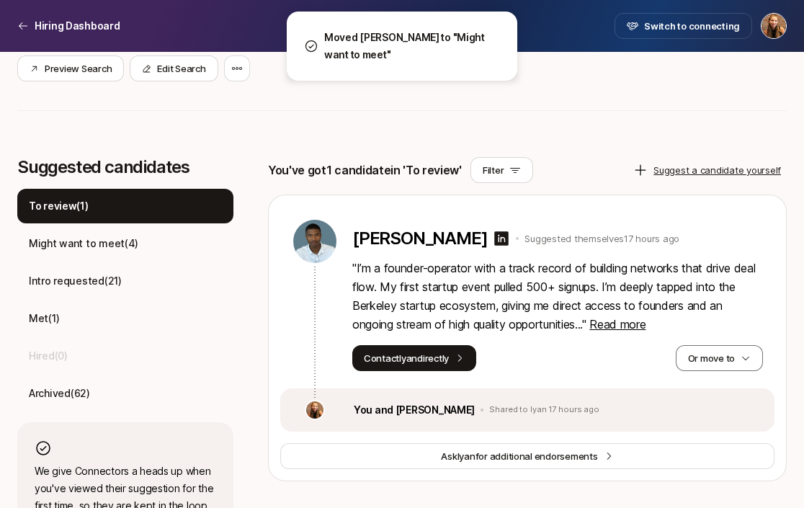
scroll to position [373, 0]
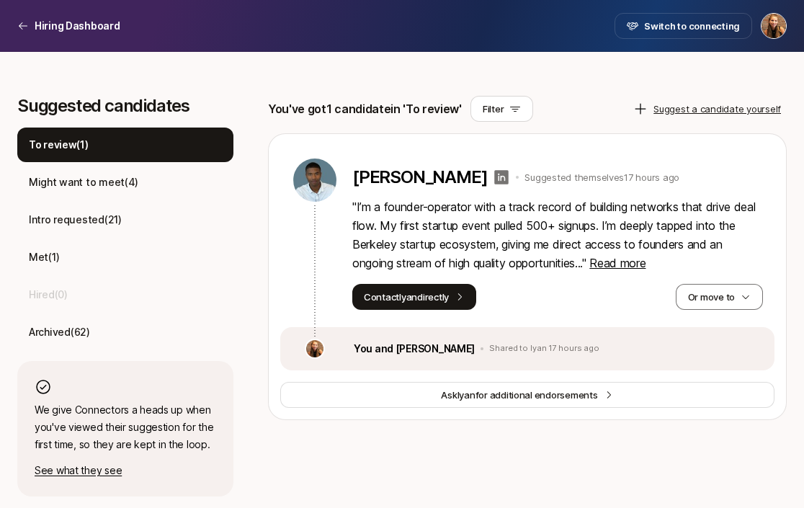
click at [495, 175] on icon at bounding box center [502, 177] width 14 height 14
click at [720, 308] on button "Or move to" at bounding box center [719, 297] width 87 height 26
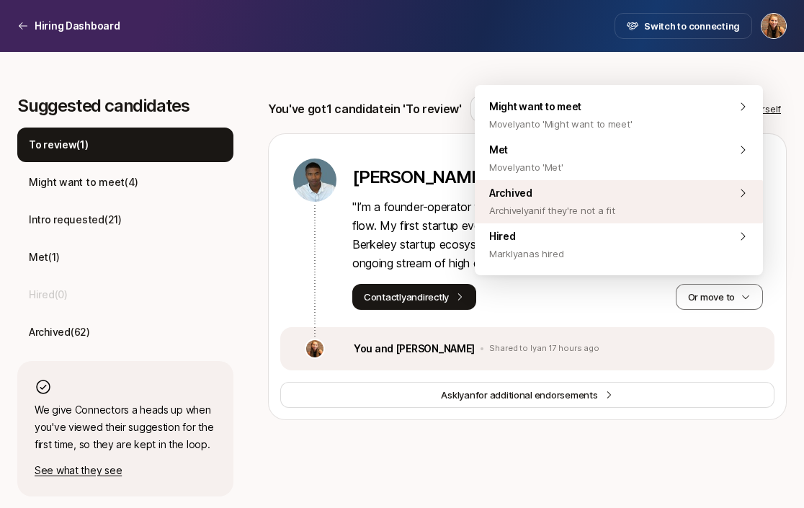
click at [660, 218] on div "Archived Archive Iyan if they're not a fit" at bounding box center [619, 201] width 288 height 43
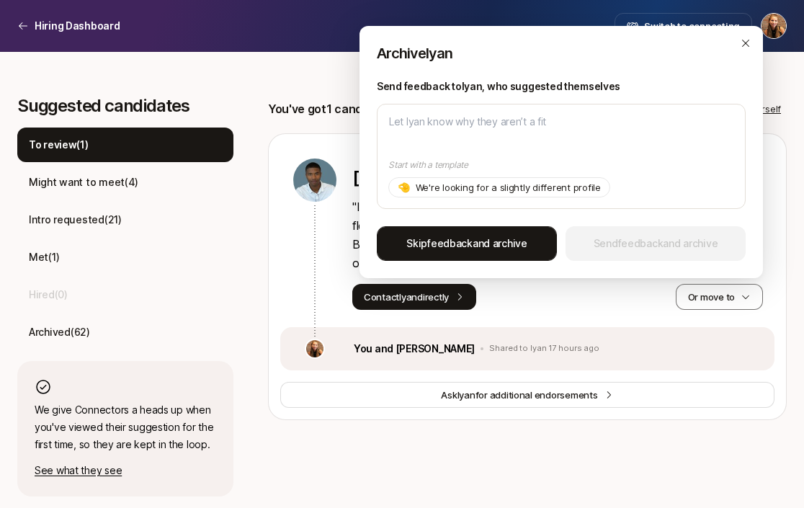
click at [455, 246] on span "feedback" at bounding box center [449, 243] width 45 height 12
type textarea "x"
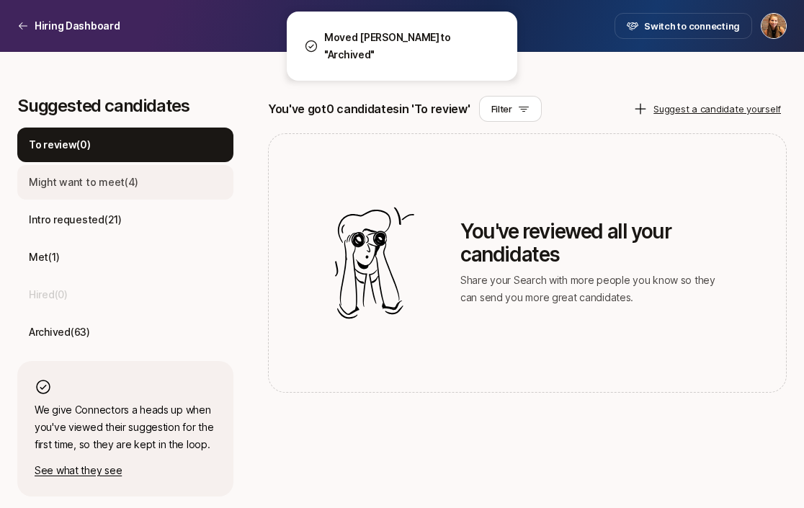
click at [151, 178] on div "Might want to meet ( 4 )" at bounding box center [125, 182] width 216 height 35
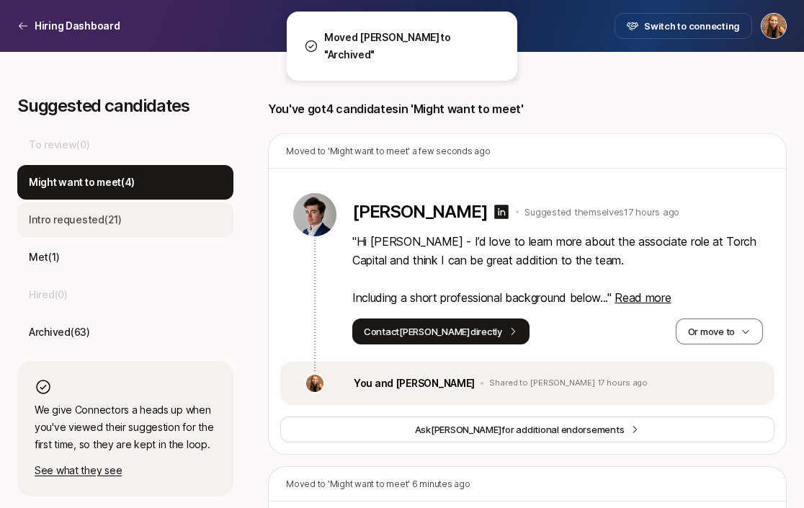
click at [136, 209] on div "Intro requested ( 21 )" at bounding box center [125, 219] width 216 height 35
